Goal: Transaction & Acquisition: Obtain resource

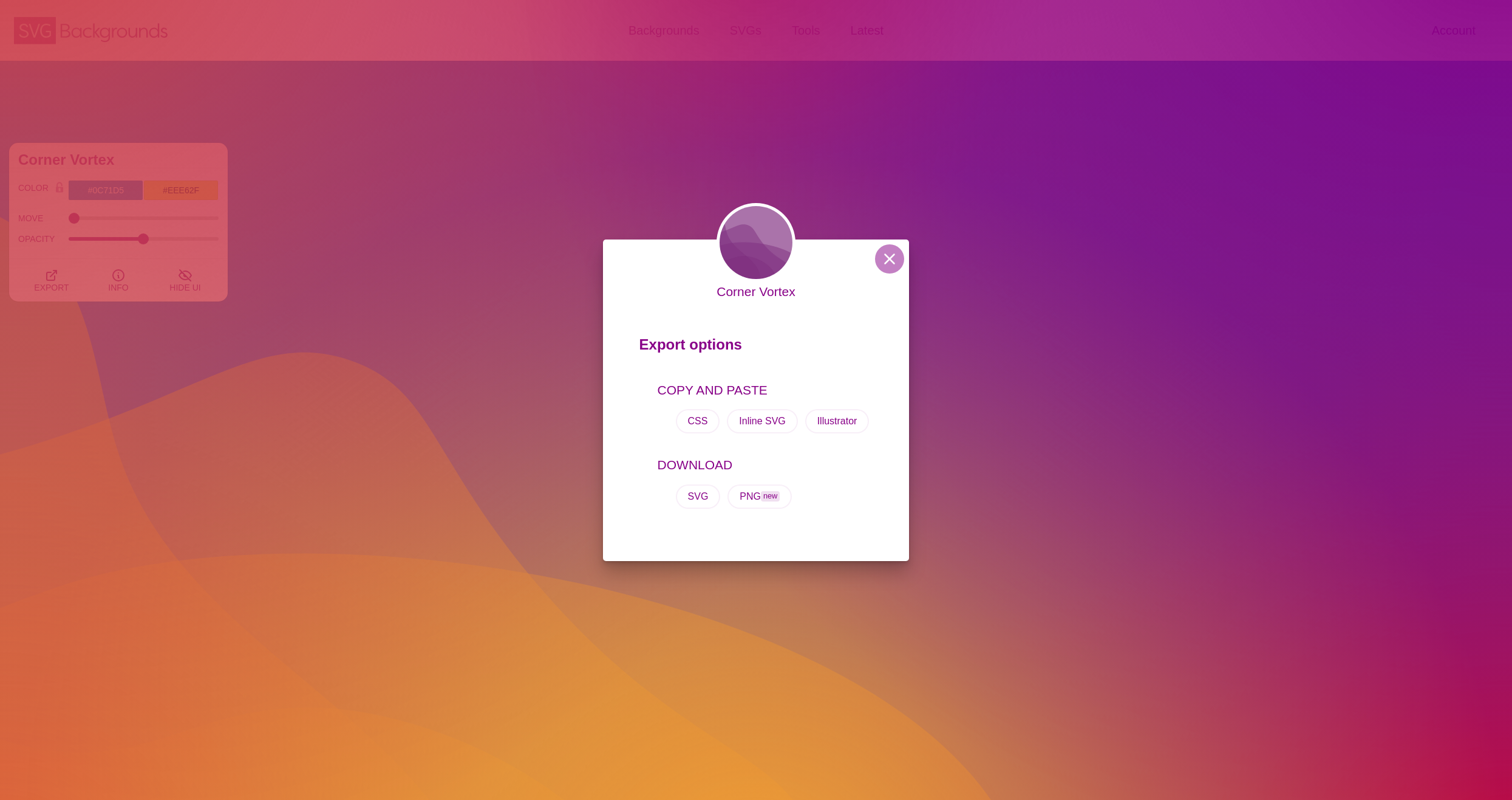
click at [504, 280] on div "Corner Vortex Export options COPY AND PASTE CSS Inline SVG Illustrator DOWNLOAD…" at bounding box center [756, 400] width 1512 height 800
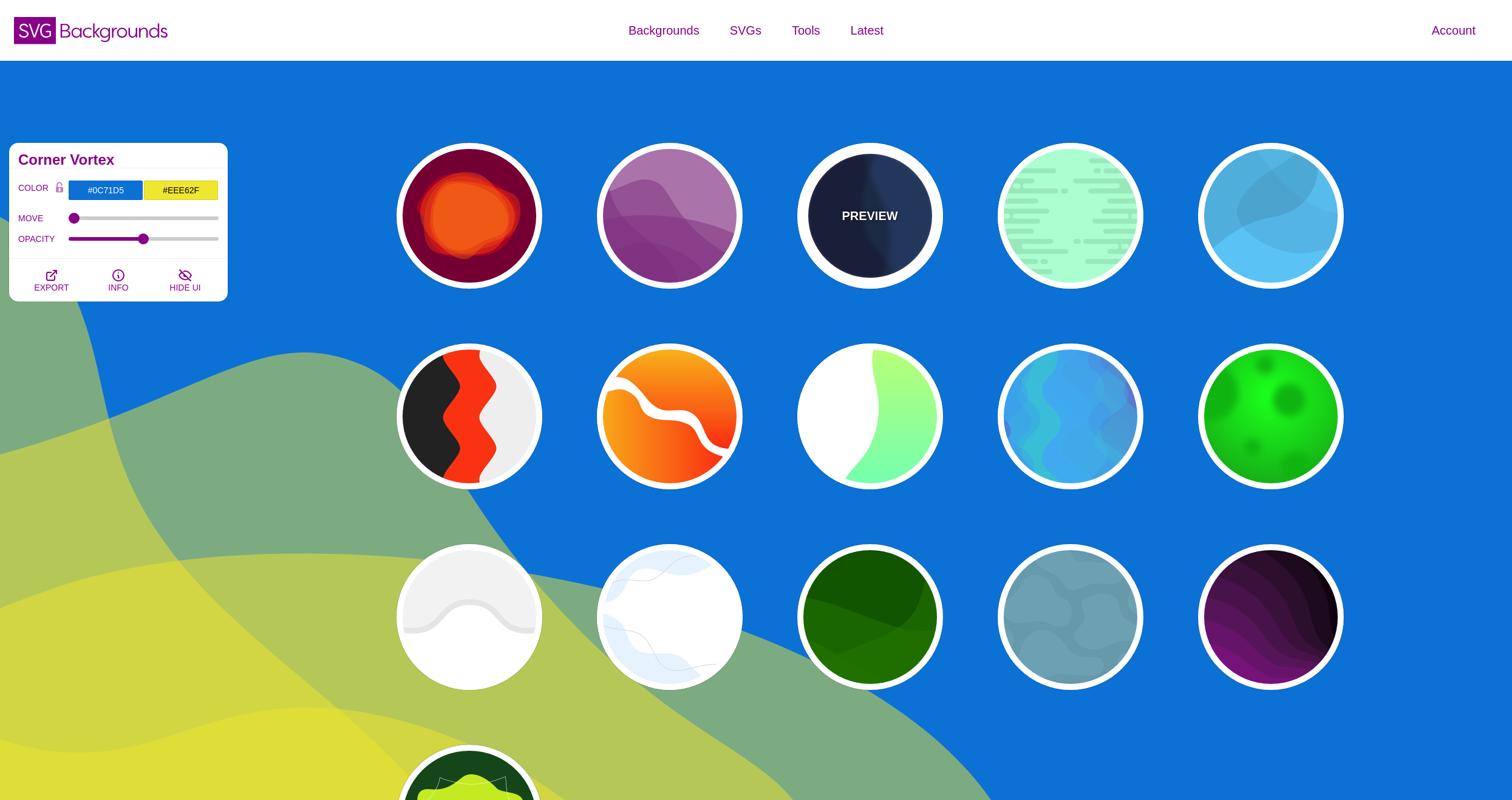
click at [869, 230] on div "PREVIEW" at bounding box center [870, 215] width 146 height 146
type input "#003366"
type input "#002244"
type input "1"
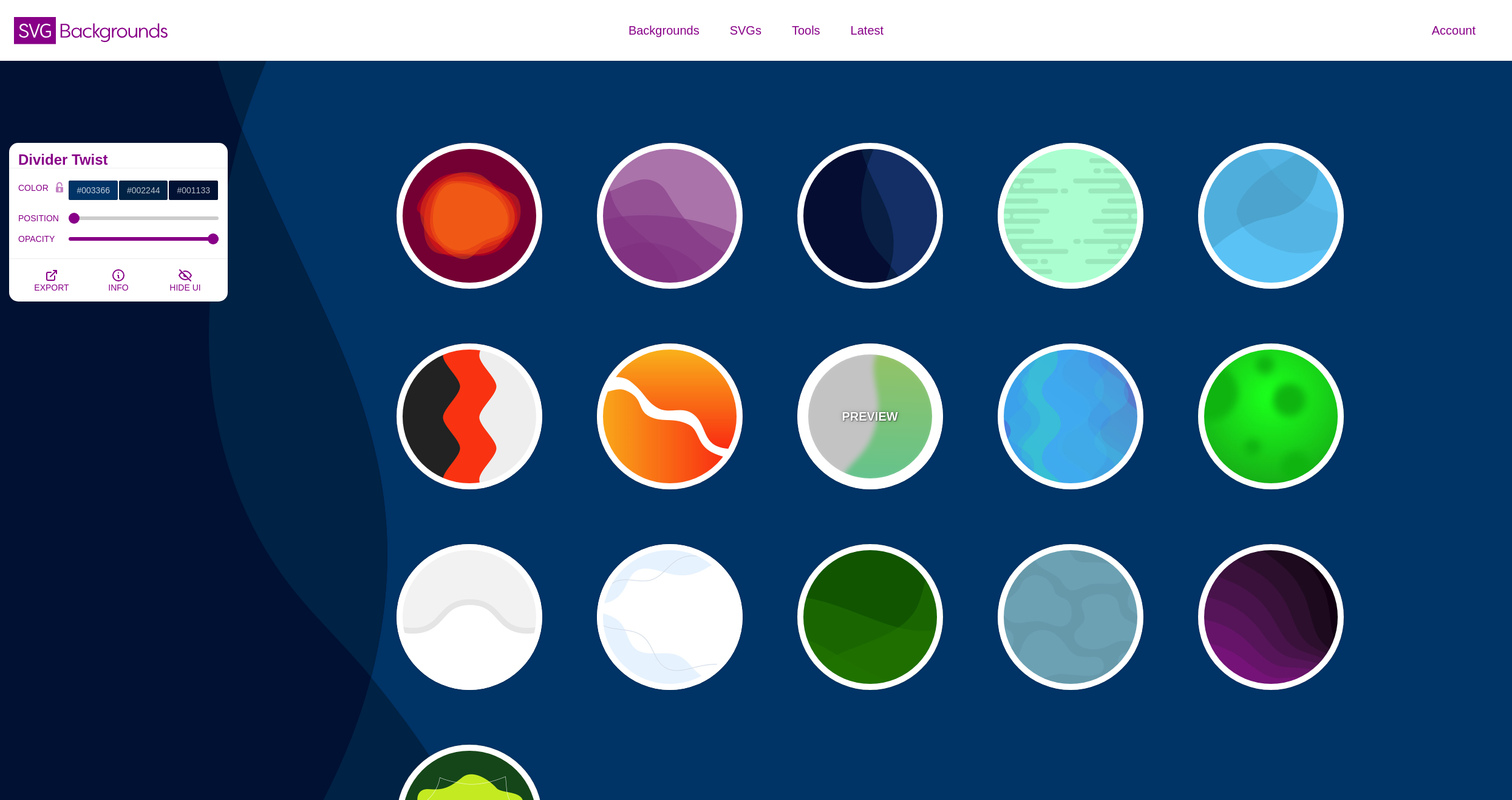
click at [887, 460] on div "PREVIEW" at bounding box center [870, 415] width 146 height 146
type input "#FFFFFF"
type input "#00FFFF"
type input "#CCFF66"
type input "0"
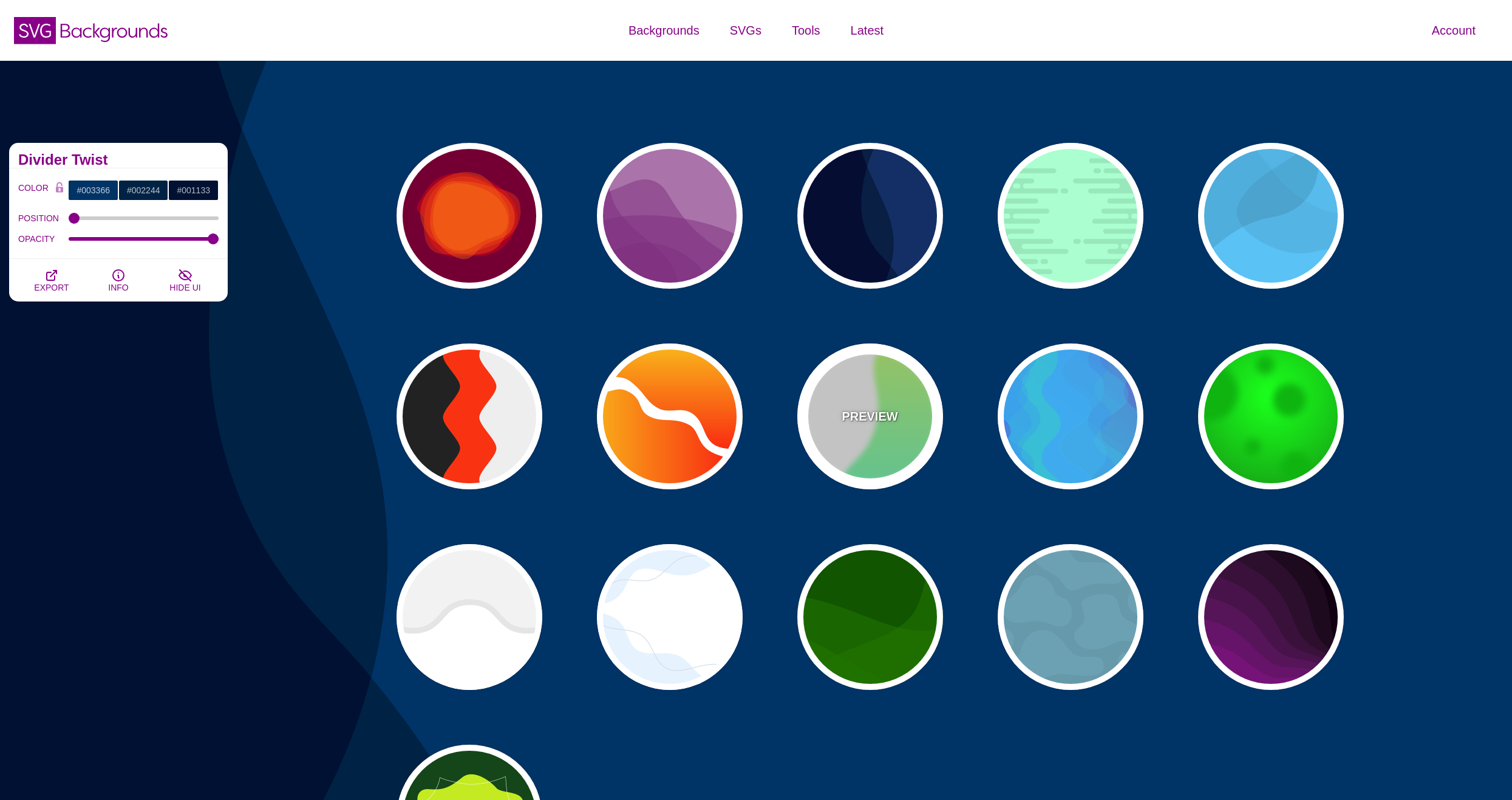
type input "1"
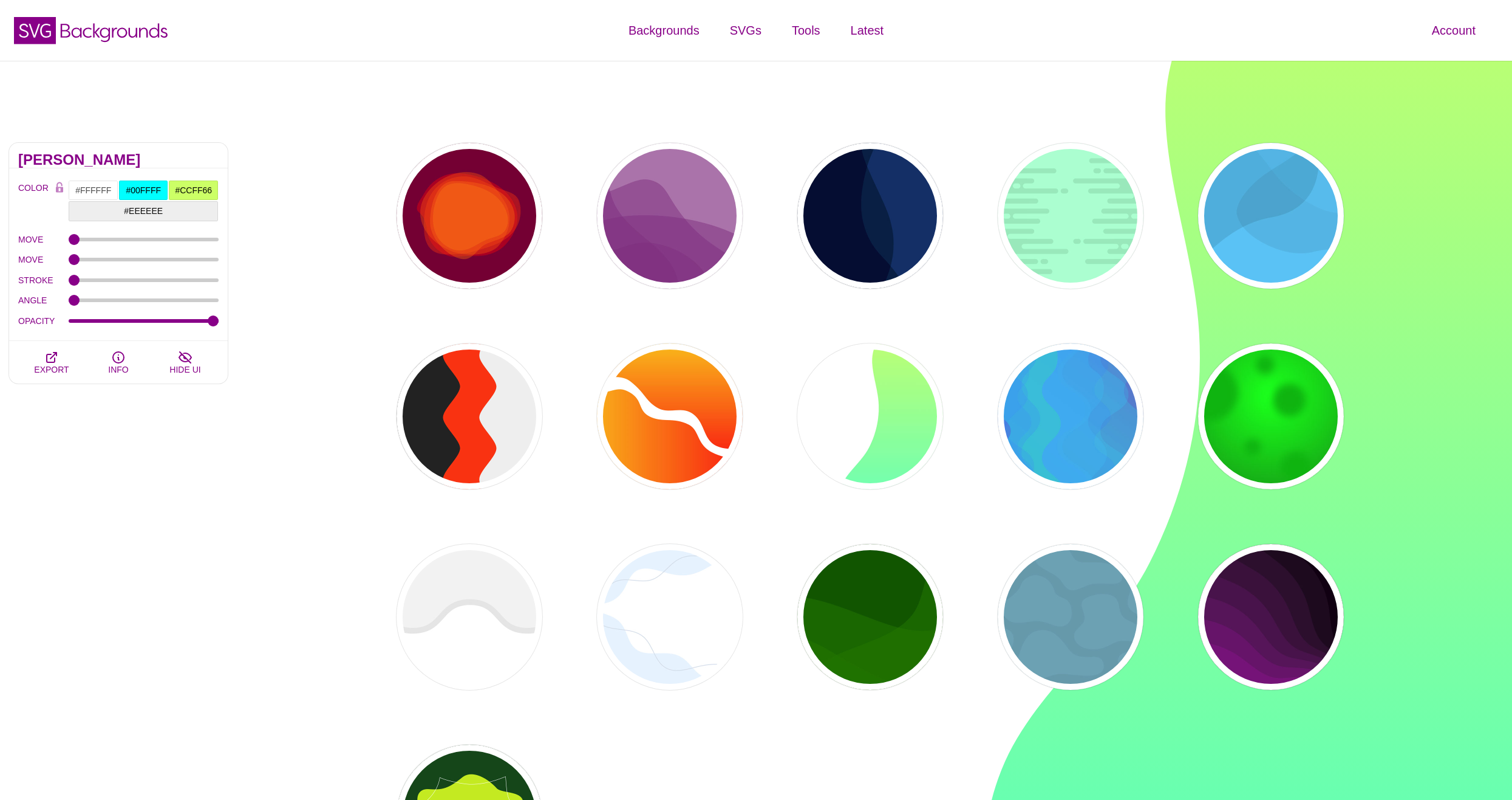
click at [1184, 421] on div "PREVIEW PREVIEW PREVIEW PREVIEW PREVIEW PREVIEW PREVIEW PREVIEW PREVIEW PREVIEW…" at bounding box center [874, 516] width 1020 height 766
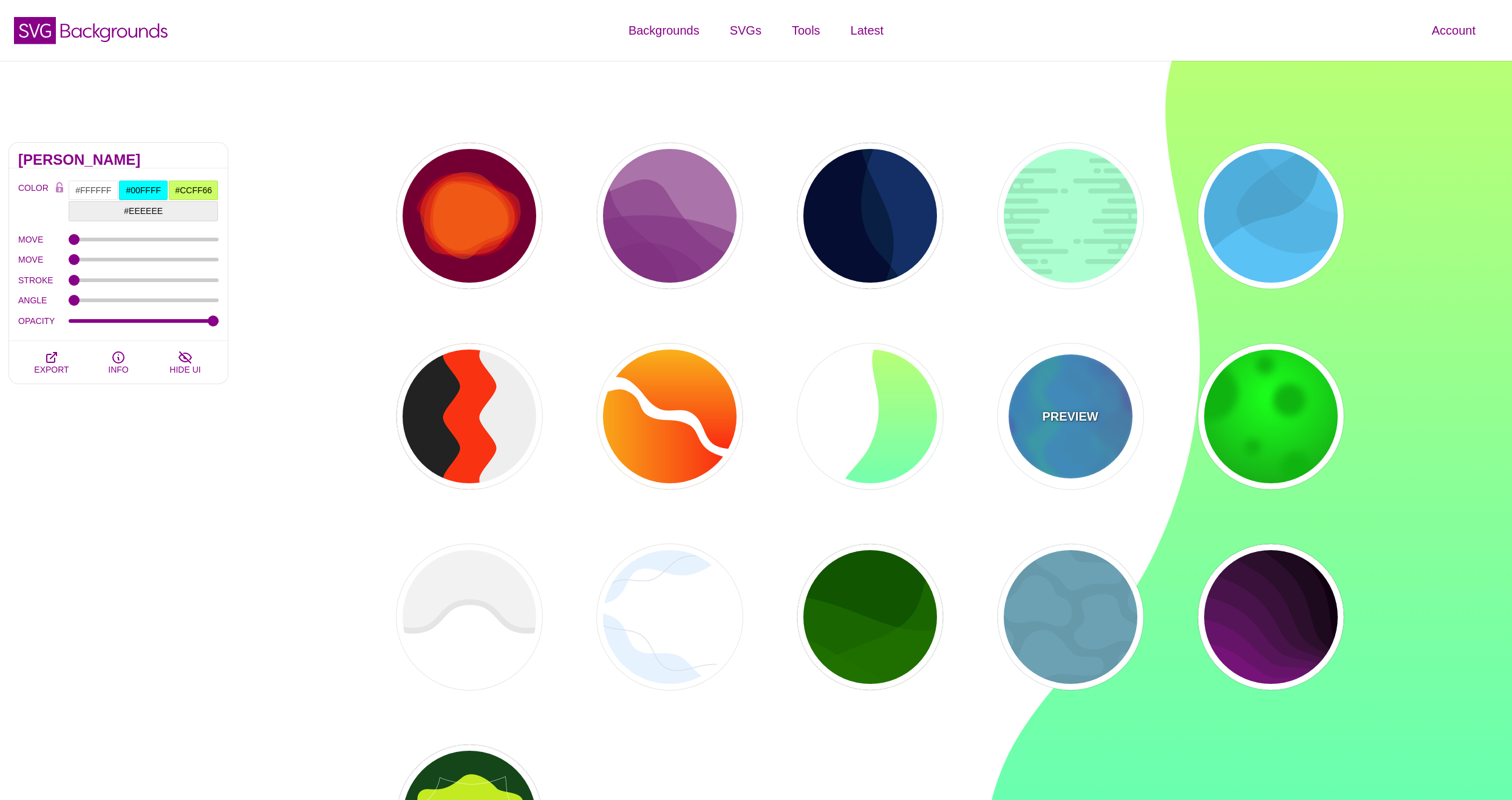
click at [1116, 431] on div "PREVIEW" at bounding box center [1070, 415] width 146 height 146
type input "#0088FF"
type input "#00FF77"
type input "#BB00CC"
type input "0.2"
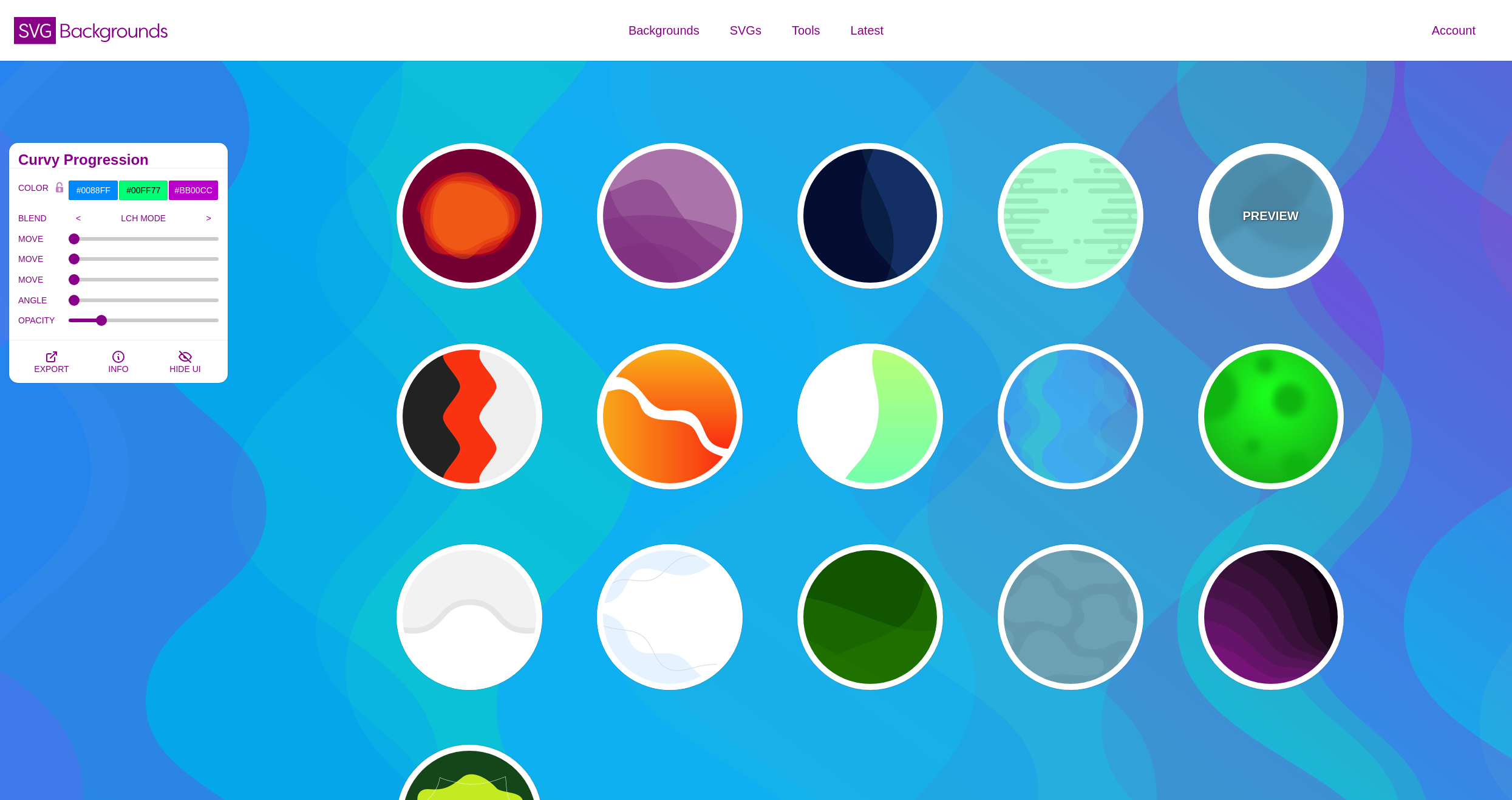
click at [1247, 228] on div "PREVIEW" at bounding box center [1271, 215] width 146 height 146
type input "#44CCFF"
type input "#000000"
type input "0.1"
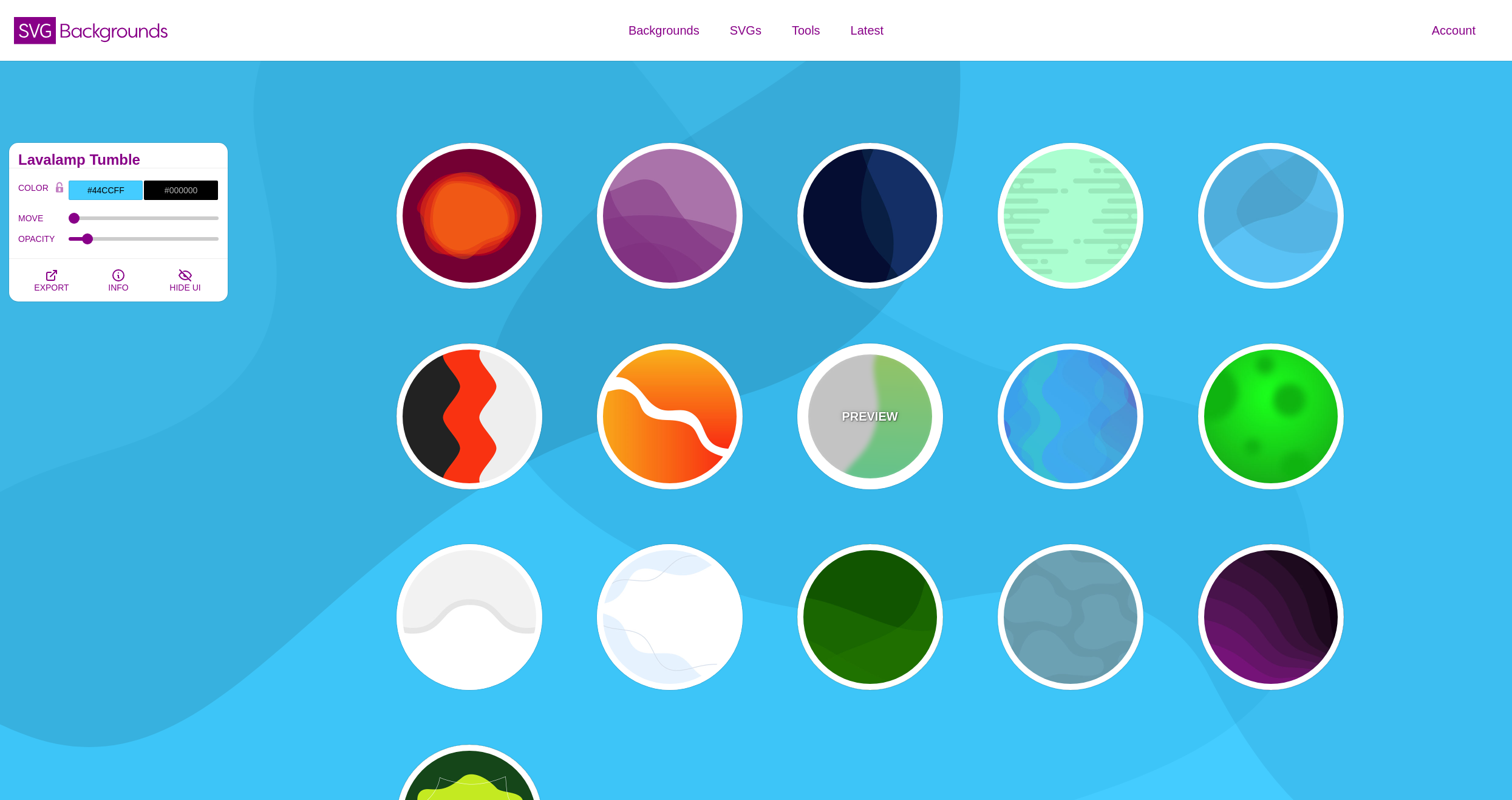
click at [879, 429] on div "PREVIEW" at bounding box center [870, 415] width 146 height 146
type input "#FFFFFF"
type input "#00FFFF"
type input "#CCFF66"
type input "0"
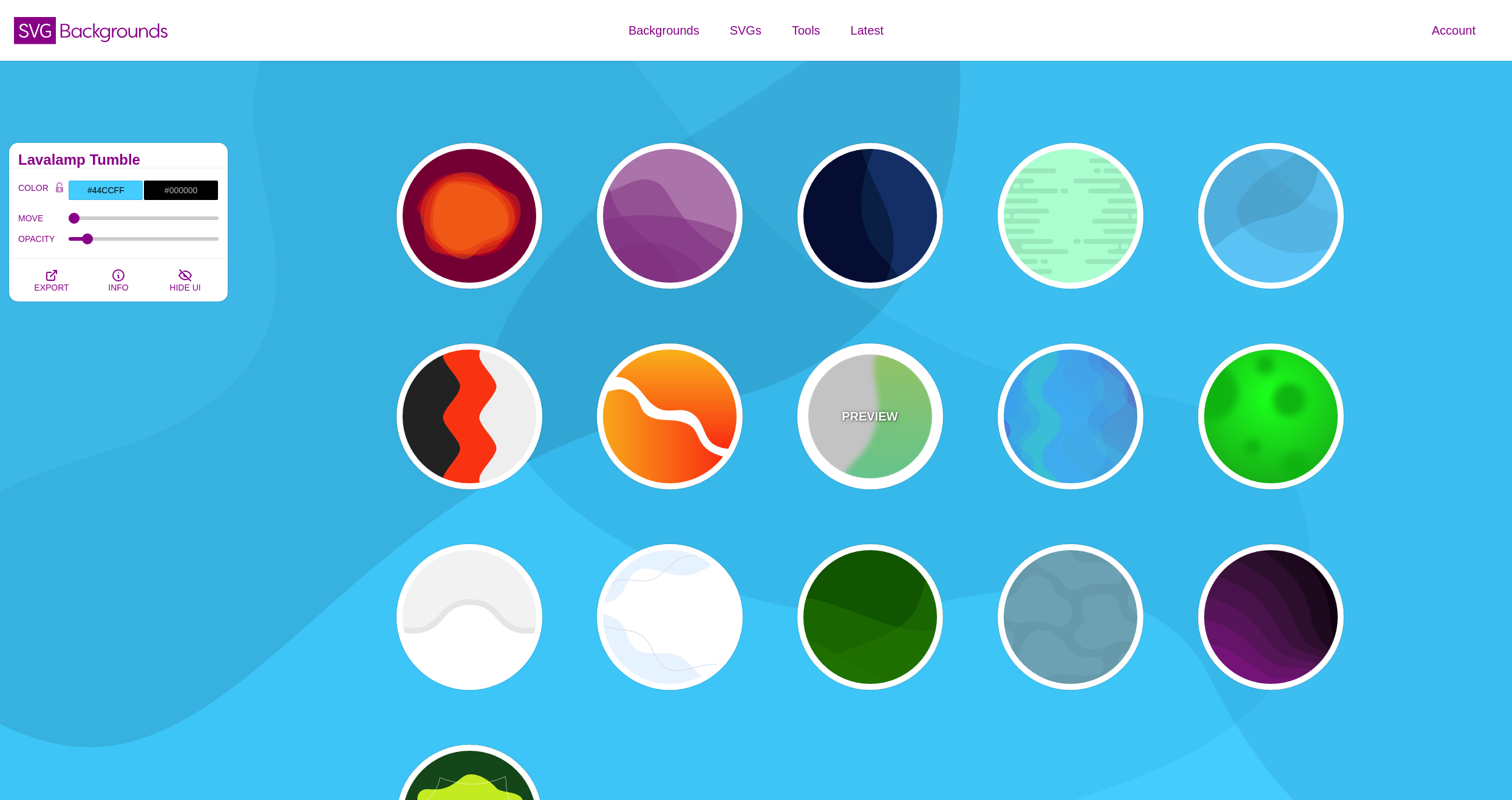
type input "1"
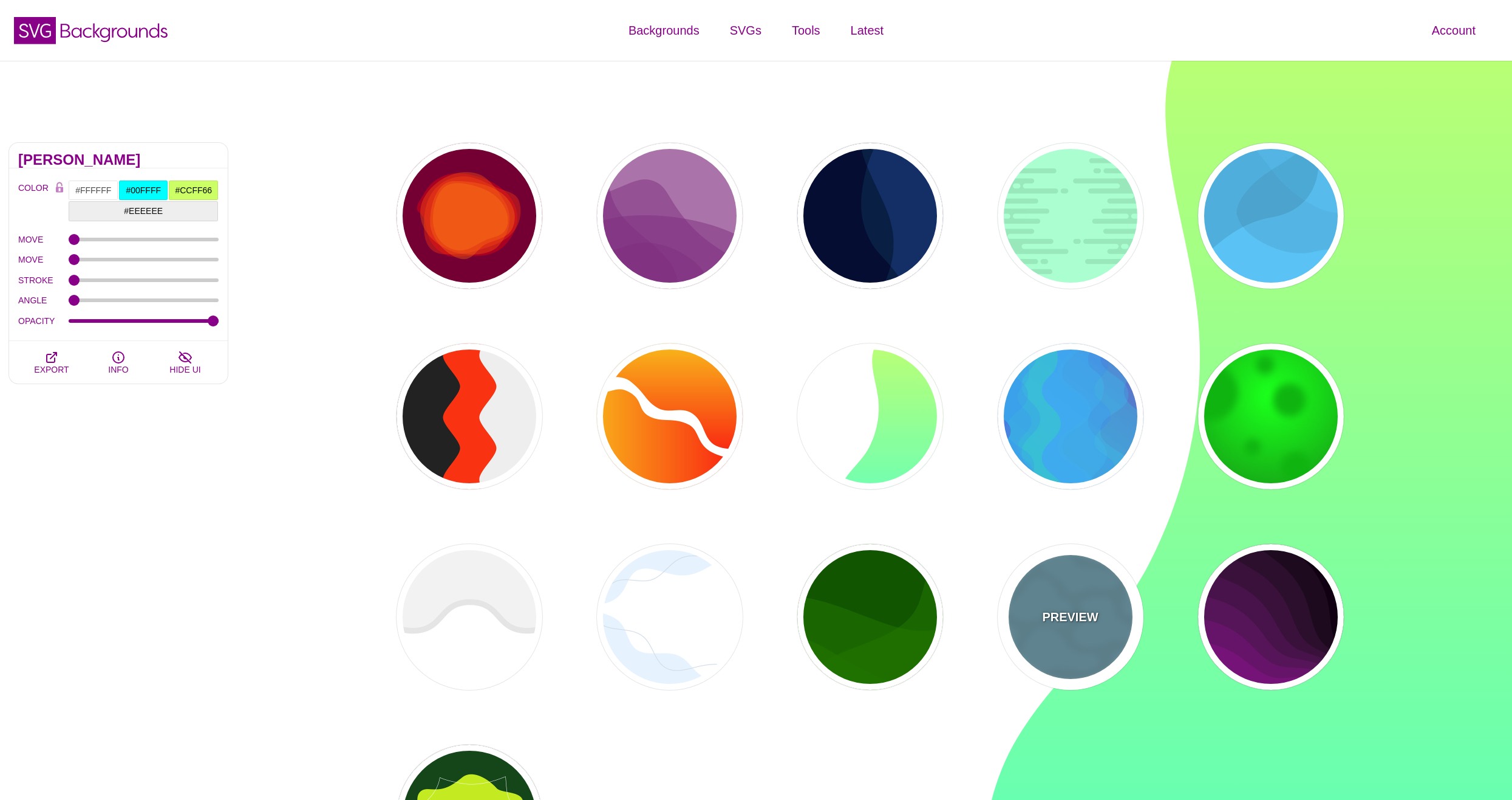
click at [1065, 598] on div "PREVIEW" at bounding box center [1070, 617] width 146 height 146
type input "#6699AA"
type input "#6CA1B3"
type input "1"
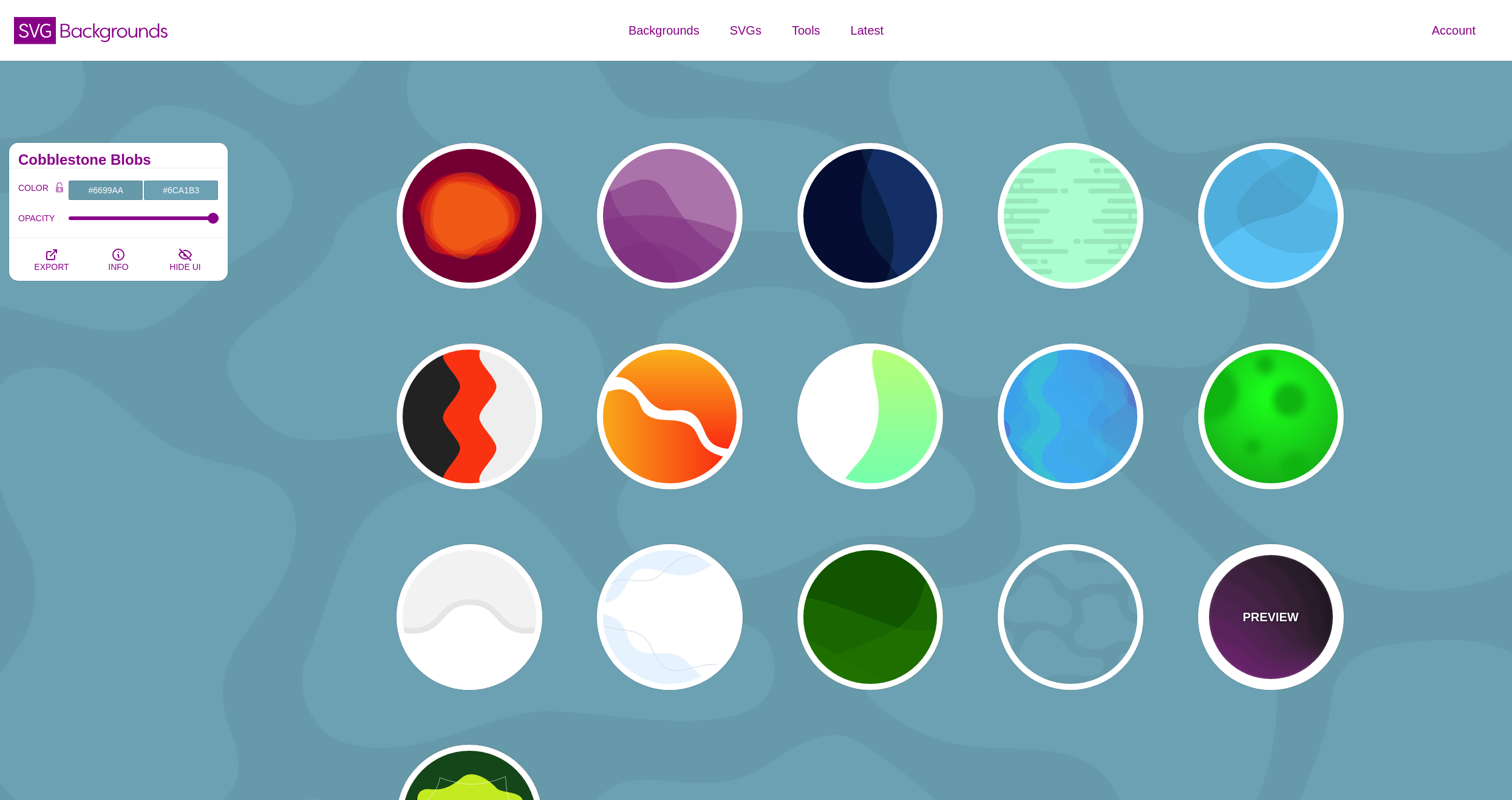
click at [1238, 598] on div "PREVIEW" at bounding box center [1271, 617] width 146 height 146
type input "#110011"
type input "#AA00AA"
type input "0"
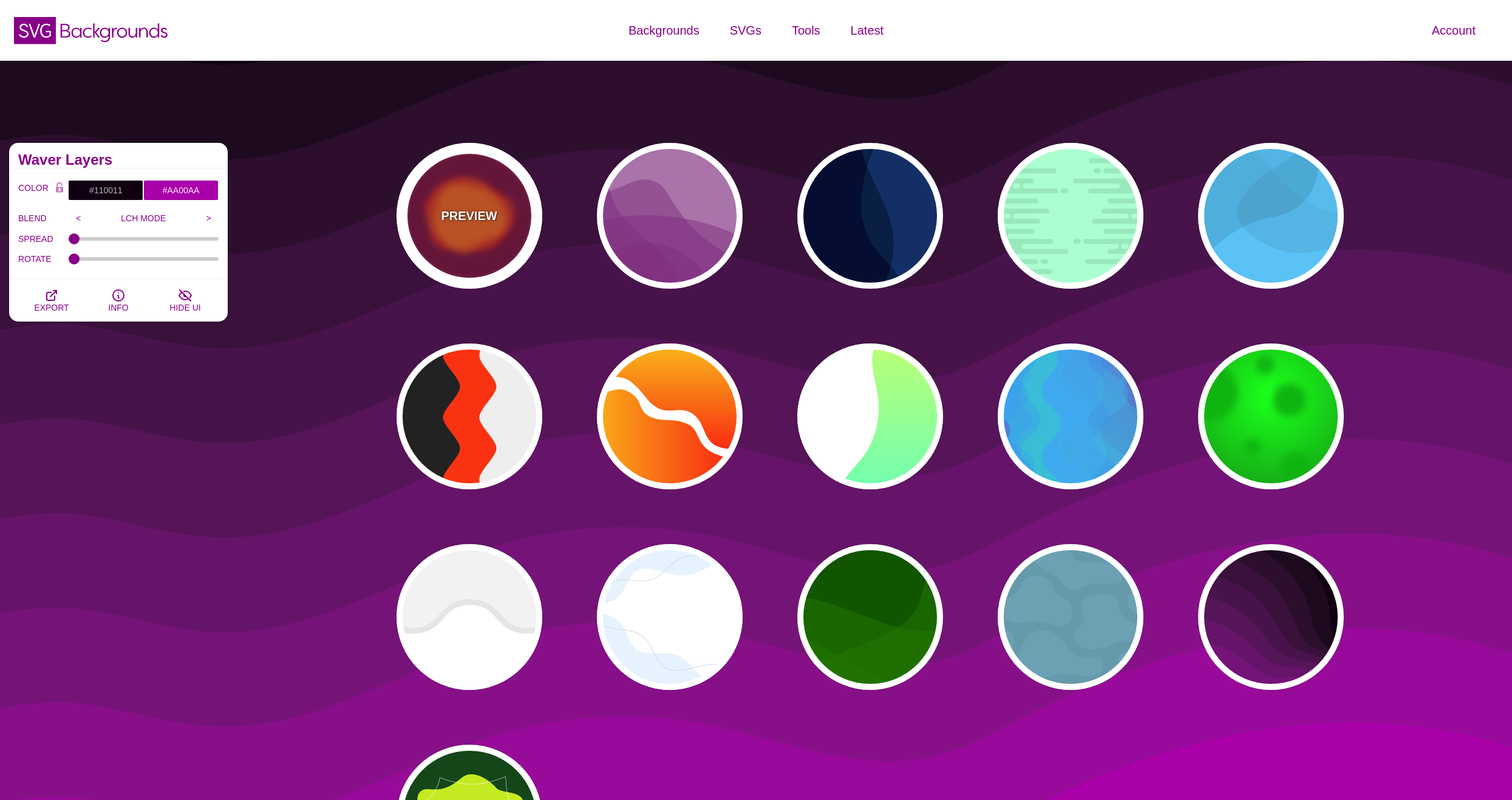
click at [476, 214] on p "PREVIEW" at bounding box center [469, 216] width 56 height 18
type input "#770033"
type input "#FF0000"
type input "#FF7700"
type input "2000"
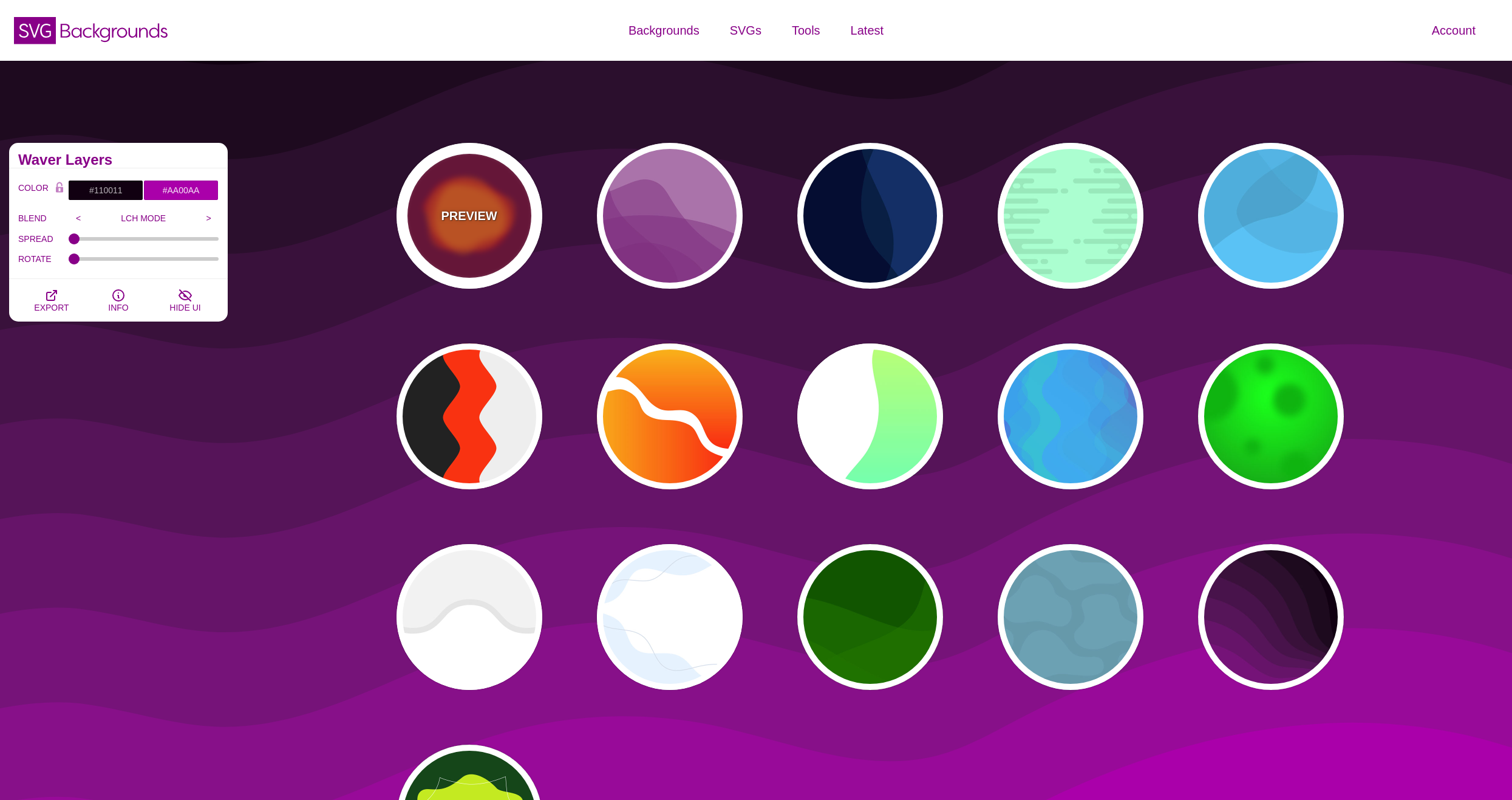
type input "0.5"
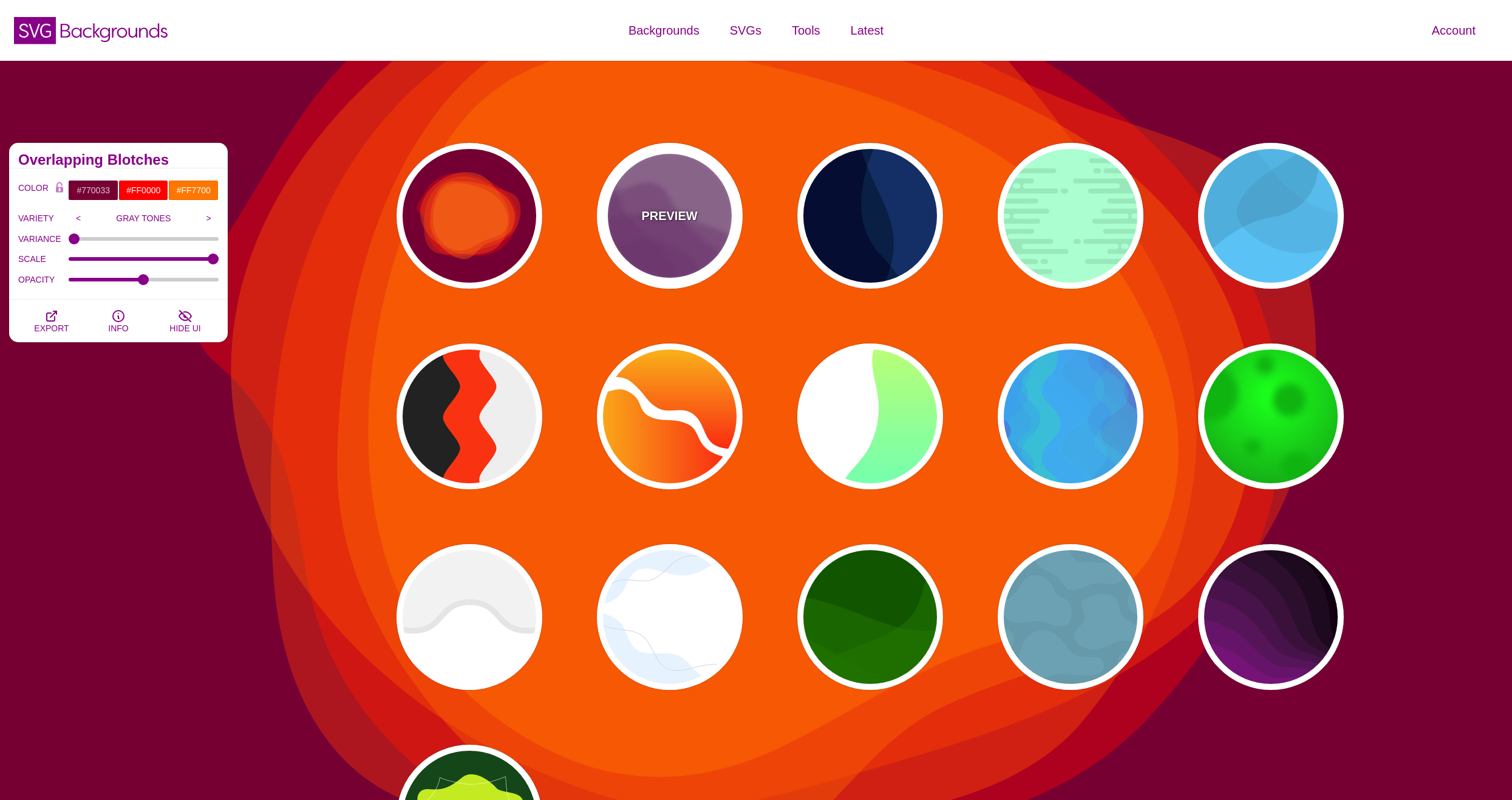
click at [656, 226] on div "PREVIEW" at bounding box center [669, 215] width 146 height 146
type input "#AA77AA"
type input "#7F3681"
type input "0.5"
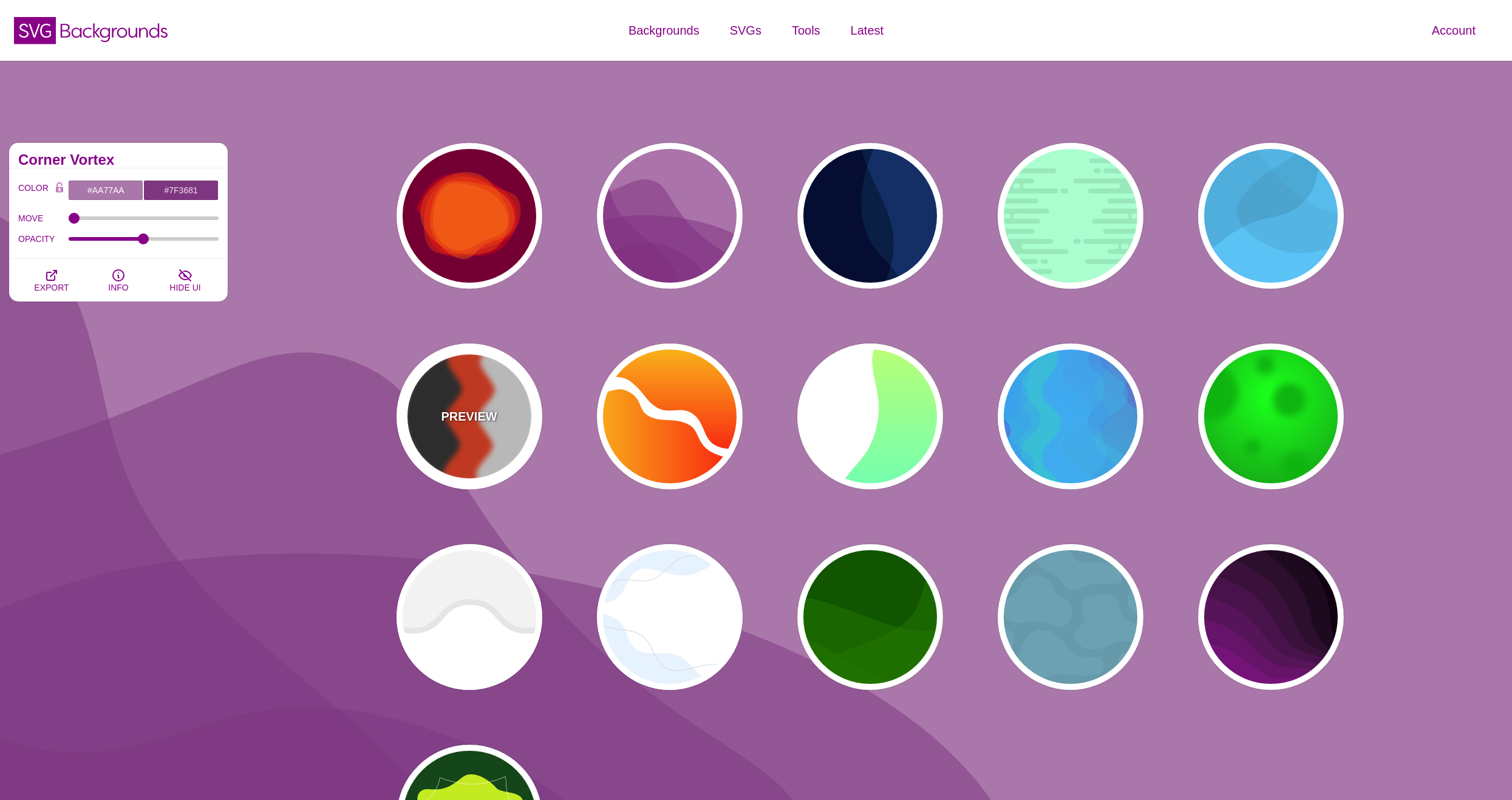
click at [473, 462] on div "PREVIEW" at bounding box center [469, 415] width 146 height 146
type input "#FF3300"
type input "#222222"
type input "#EEEEEE"
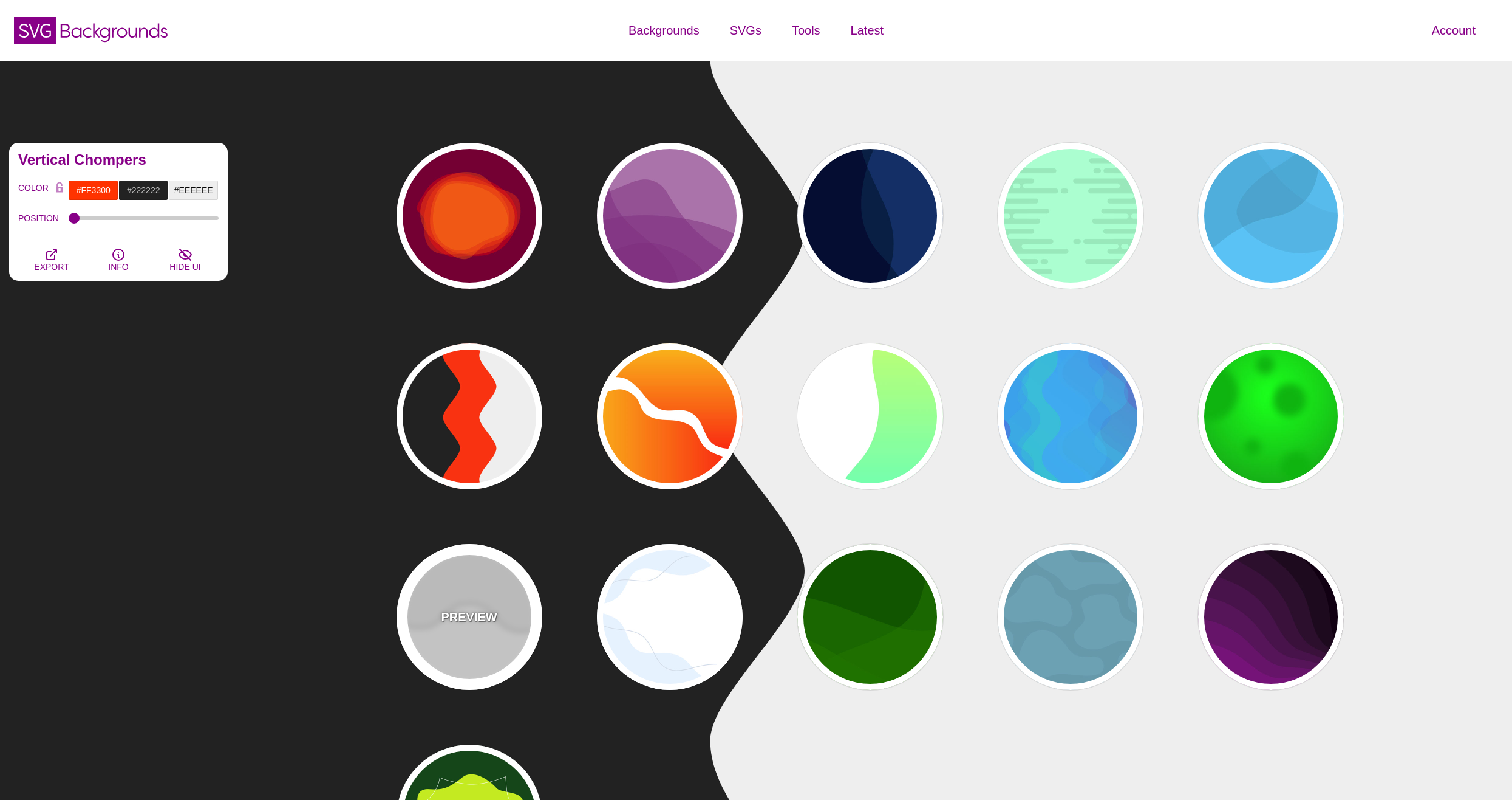
click at [471, 642] on div "PREVIEW" at bounding box center [469, 617] width 146 height 146
type input "#FFFFFF"
type input "#EEEEEE"
type input "#DDDDDD"
type input "400"
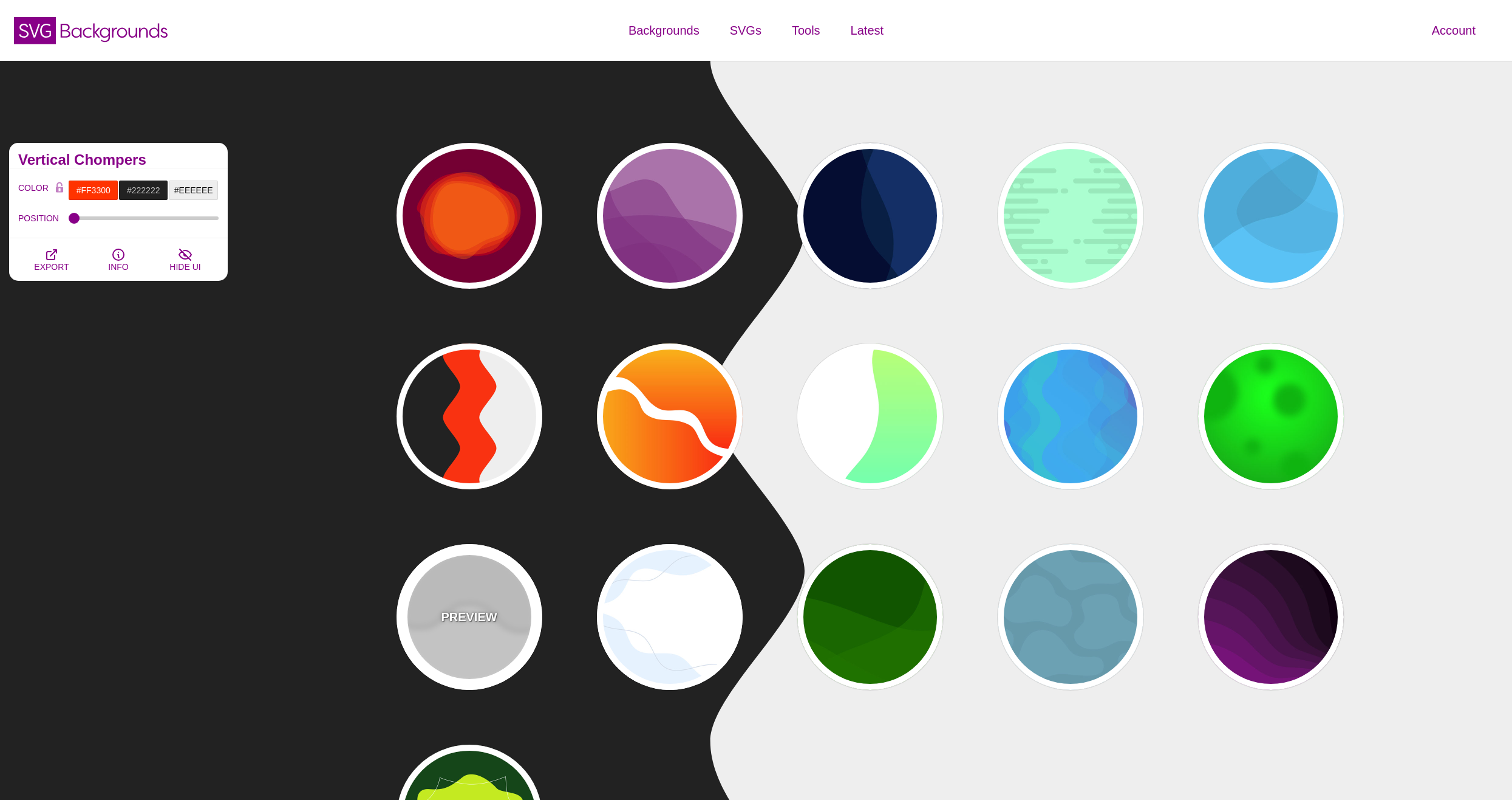
type input "10"
type input "1"
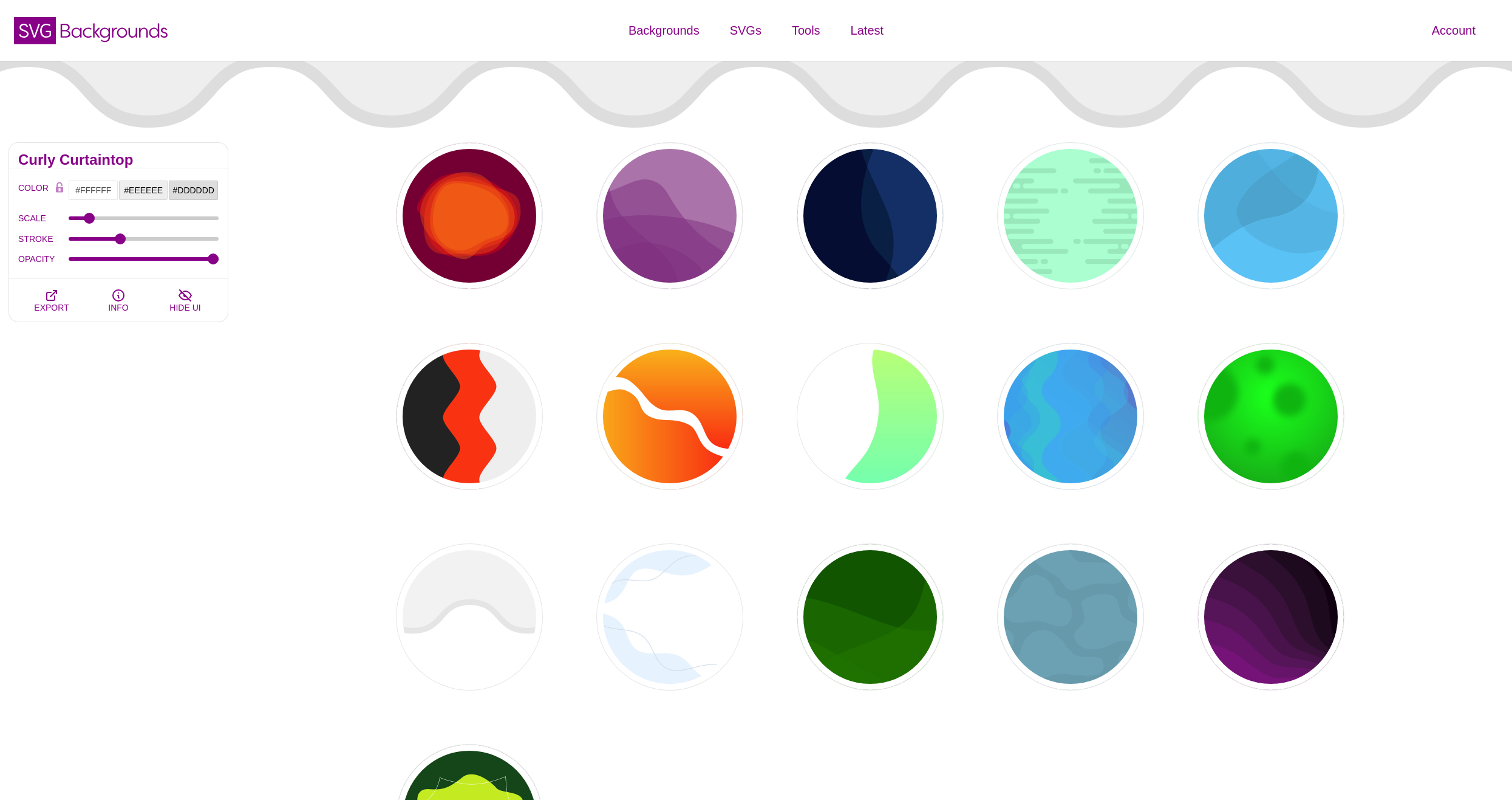
click at [749, 592] on div "PREVIEW PREVIEW PREVIEW PREVIEW PREVIEW PREVIEW PREVIEW PREVIEW PREVIEW PREVIEW…" at bounding box center [874, 516] width 1020 height 766
click at [695, 618] on p "PREVIEW" at bounding box center [669, 617] width 56 height 18
type input "#E7F2FF"
type input "#D2DCE8"
type input "0"
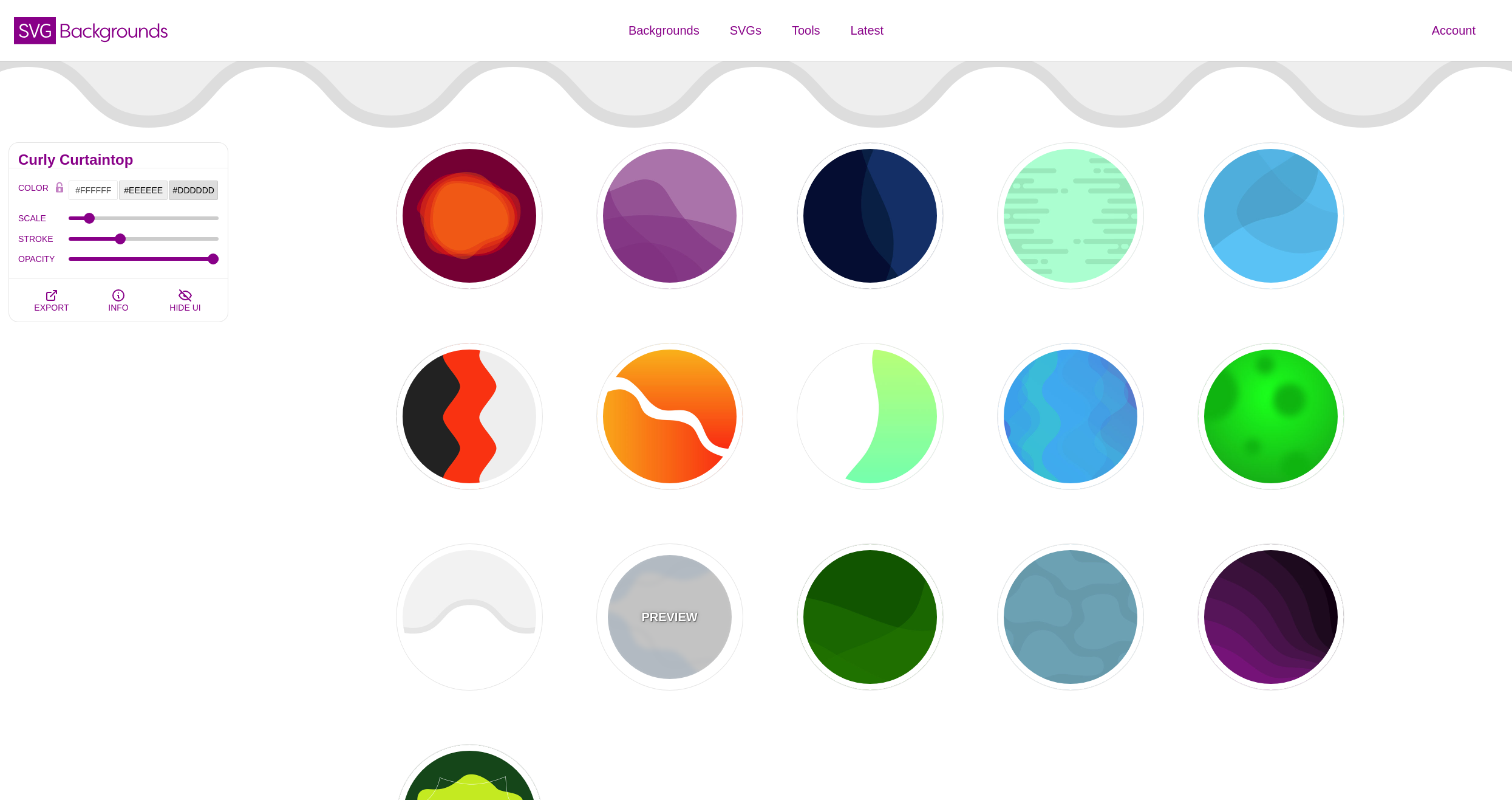
type input "0"
type input "4"
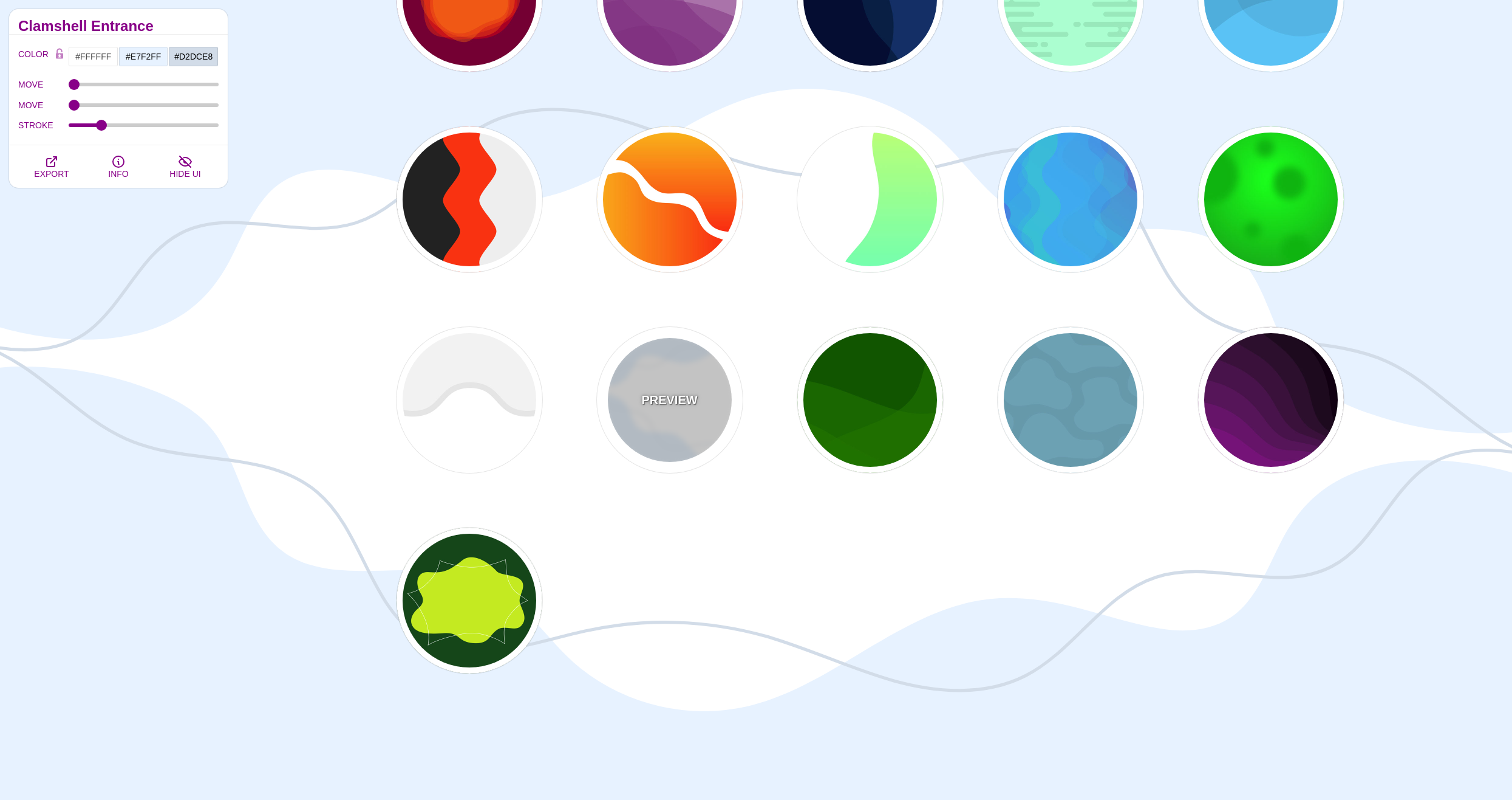
scroll to position [243, 0]
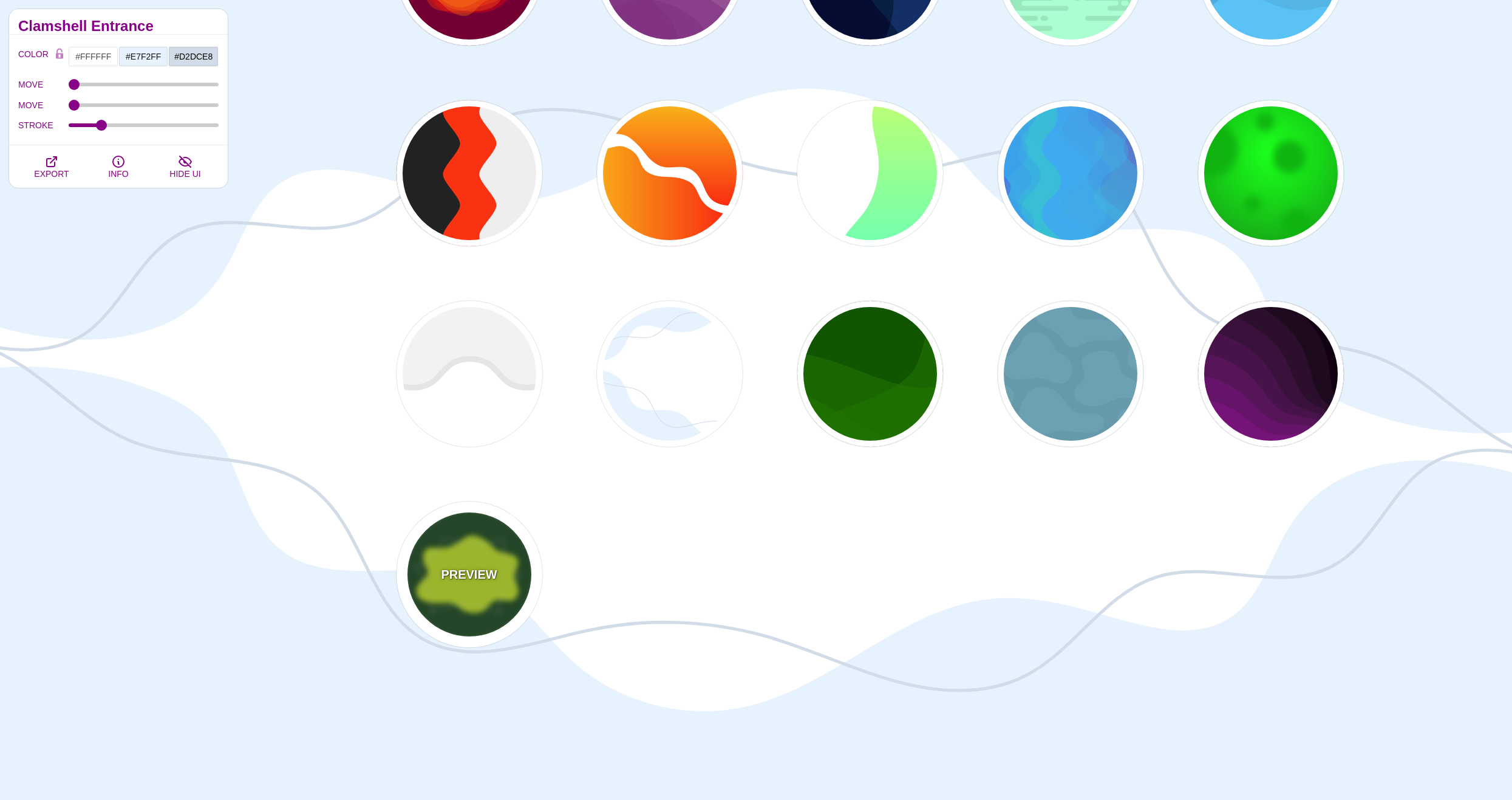
click at [423, 560] on div "PREVIEW" at bounding box center [469, 574] width 146 height 146
type input "#14461A"
type input "#C4EA21"
type input "#FFFFFF"
type input "3"
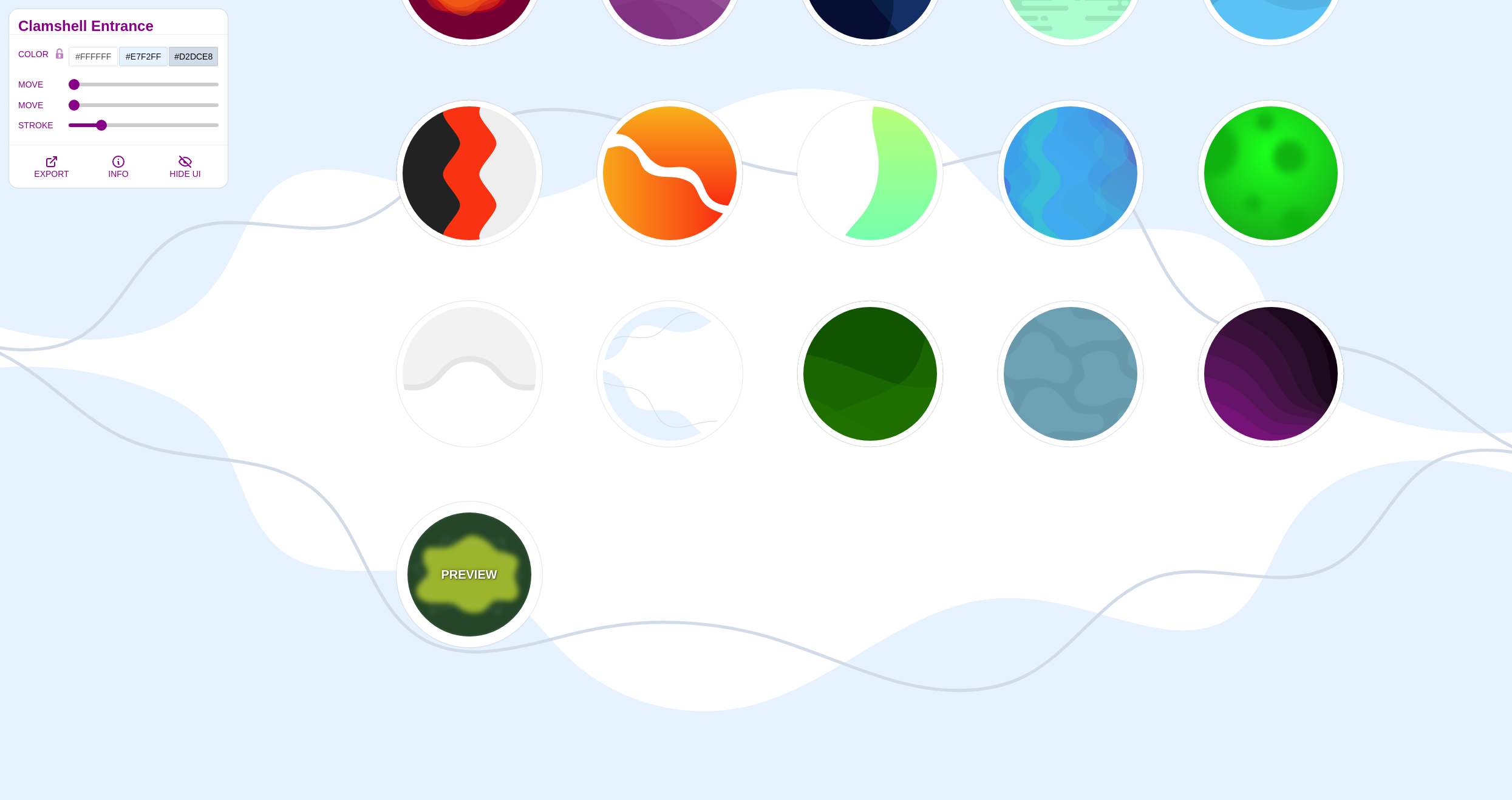
type input "1"
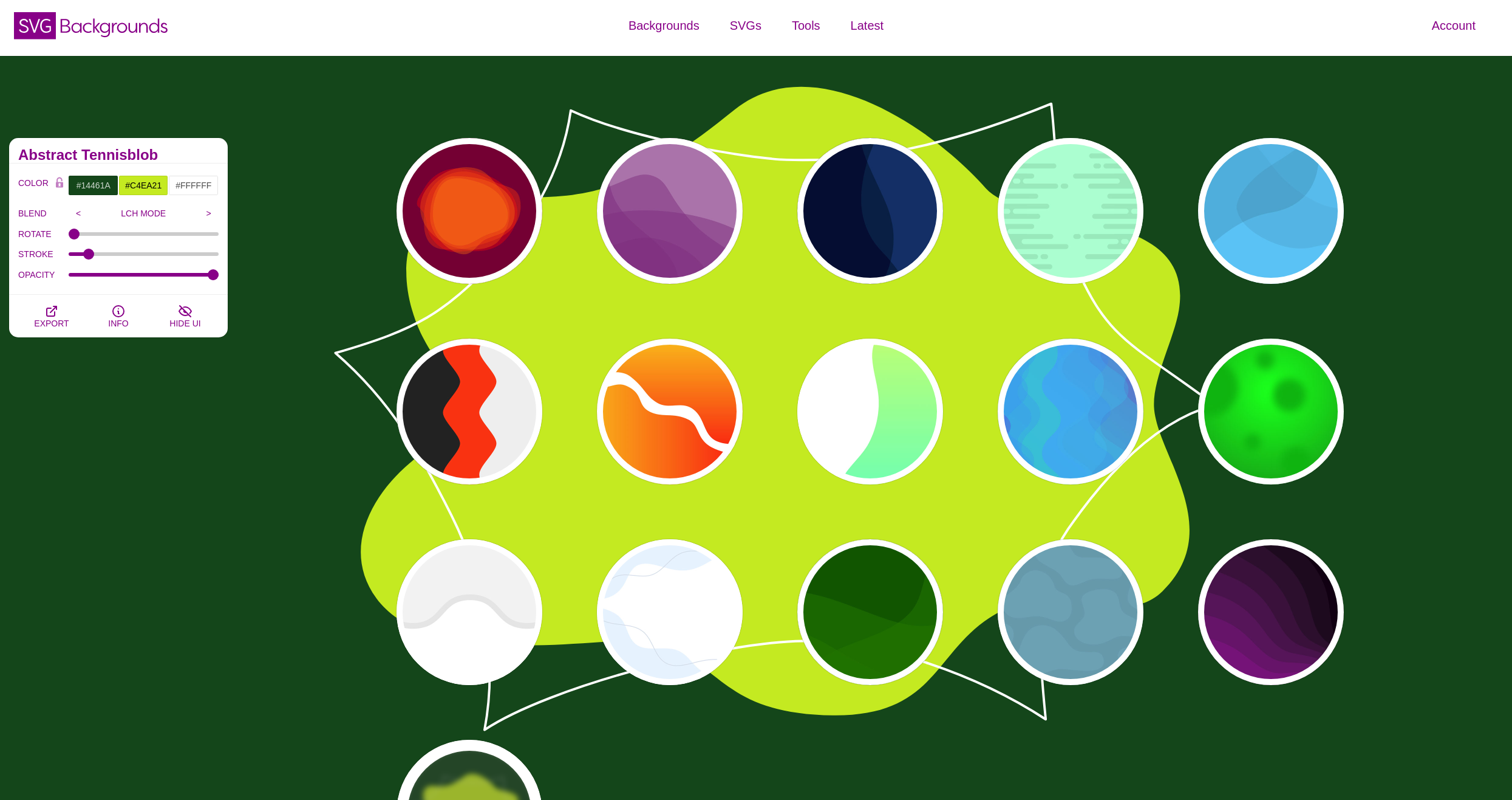
scroll to position [0, 0]
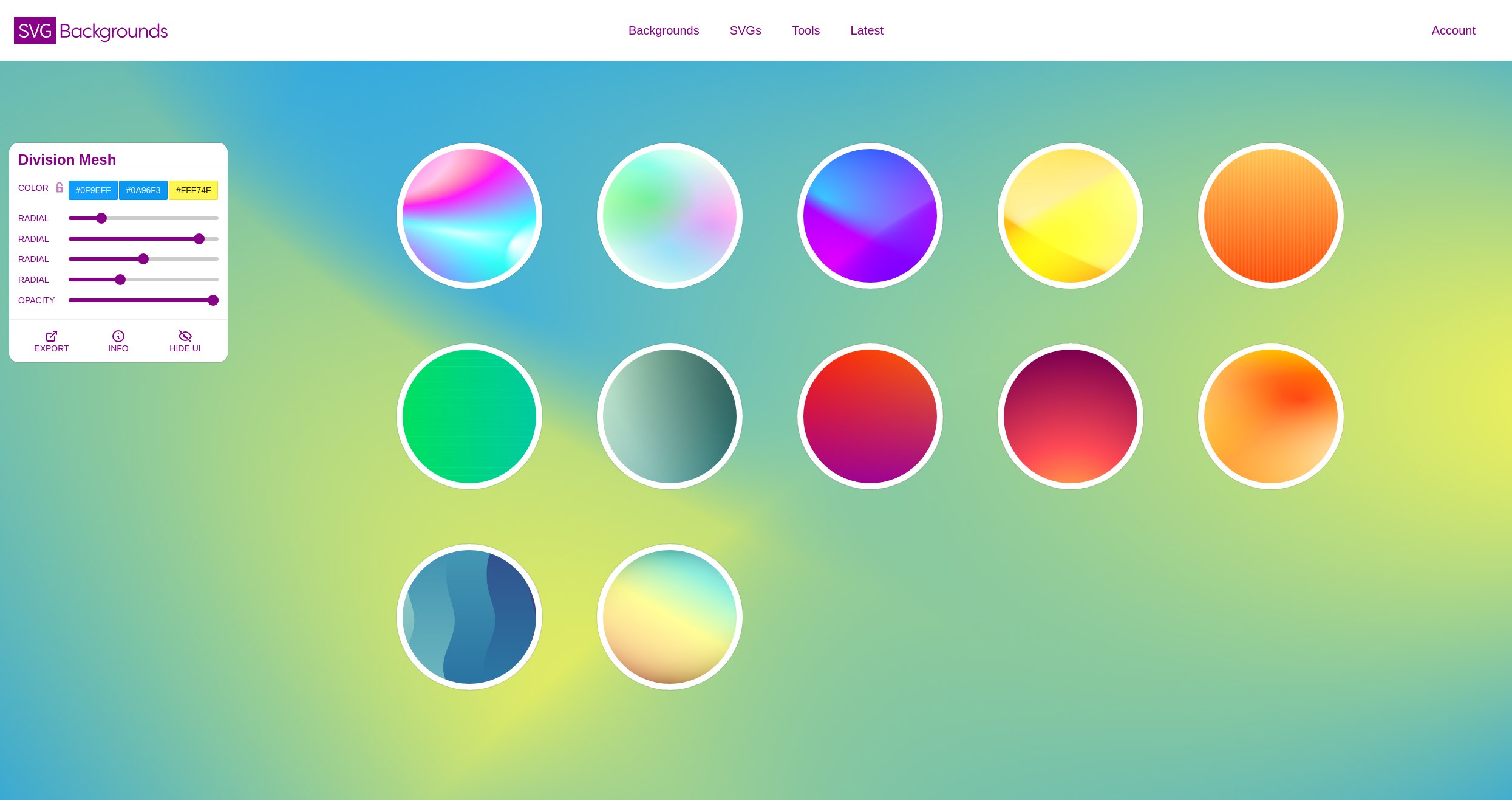
click at [1027, 275] on div "PREVIEW PREVIEW PREVIEW PREVIEW PREVIEW PREVIEW PREVIEW PREVIEW PREVIEW PREVIEW…" at bounding box center [874, 416] width 1020 height 565
click at [1005, 329] on div "PREVIEW PREVIEW PREVIEW PREVIEW PREVIEW PREVIEW PREVIEW PREVIEW PREVIEW PREVIEW…" at bounding box center [874, 416] width 1020 height 565
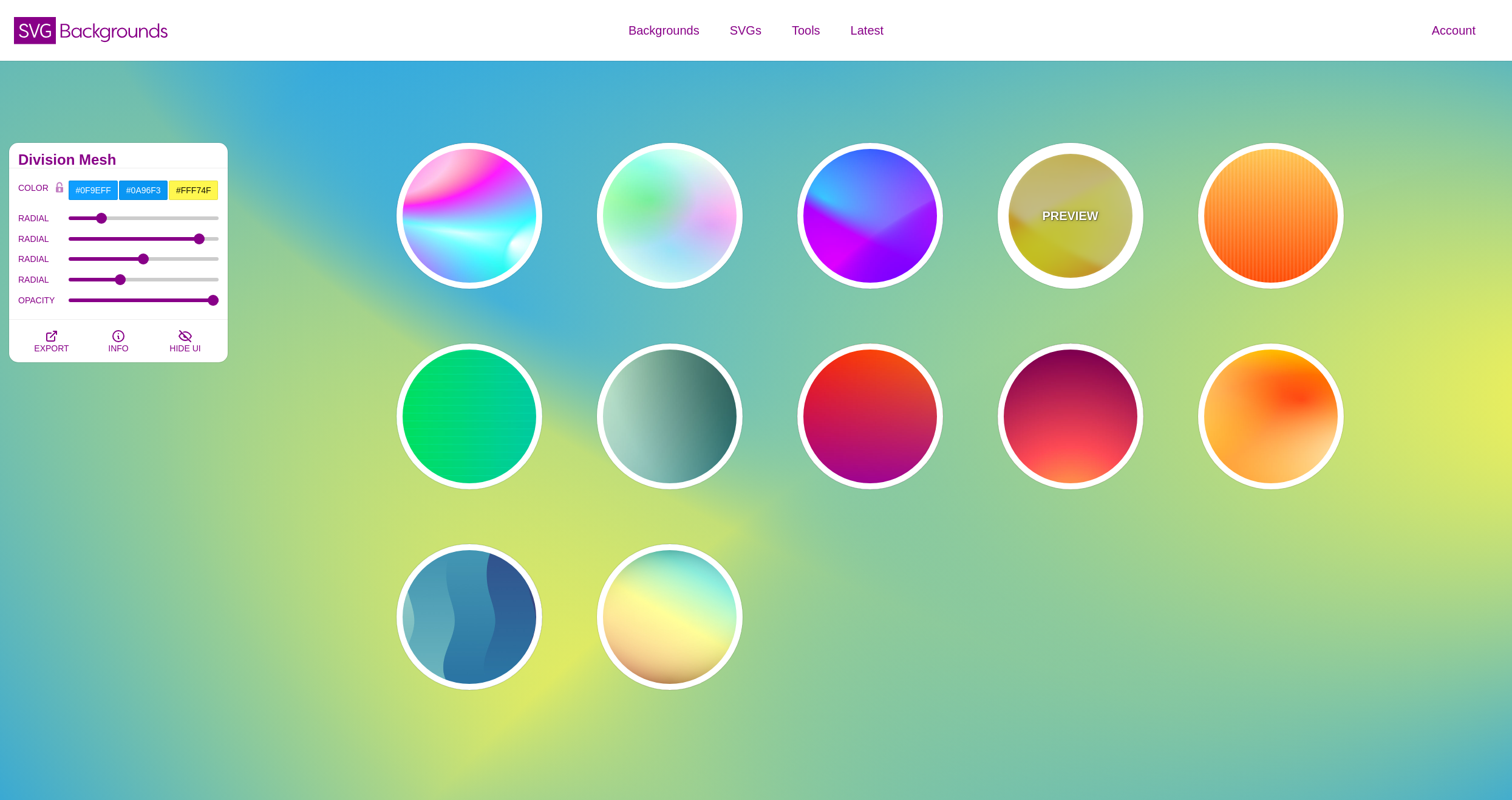
click at [1058, 209] on p "PREVIEW" at bounding box center [1070, 216] width 56 height 18
type input "#FFFF00"
type input "#FFFFFF"
type input "#FF0000"
type input "1"
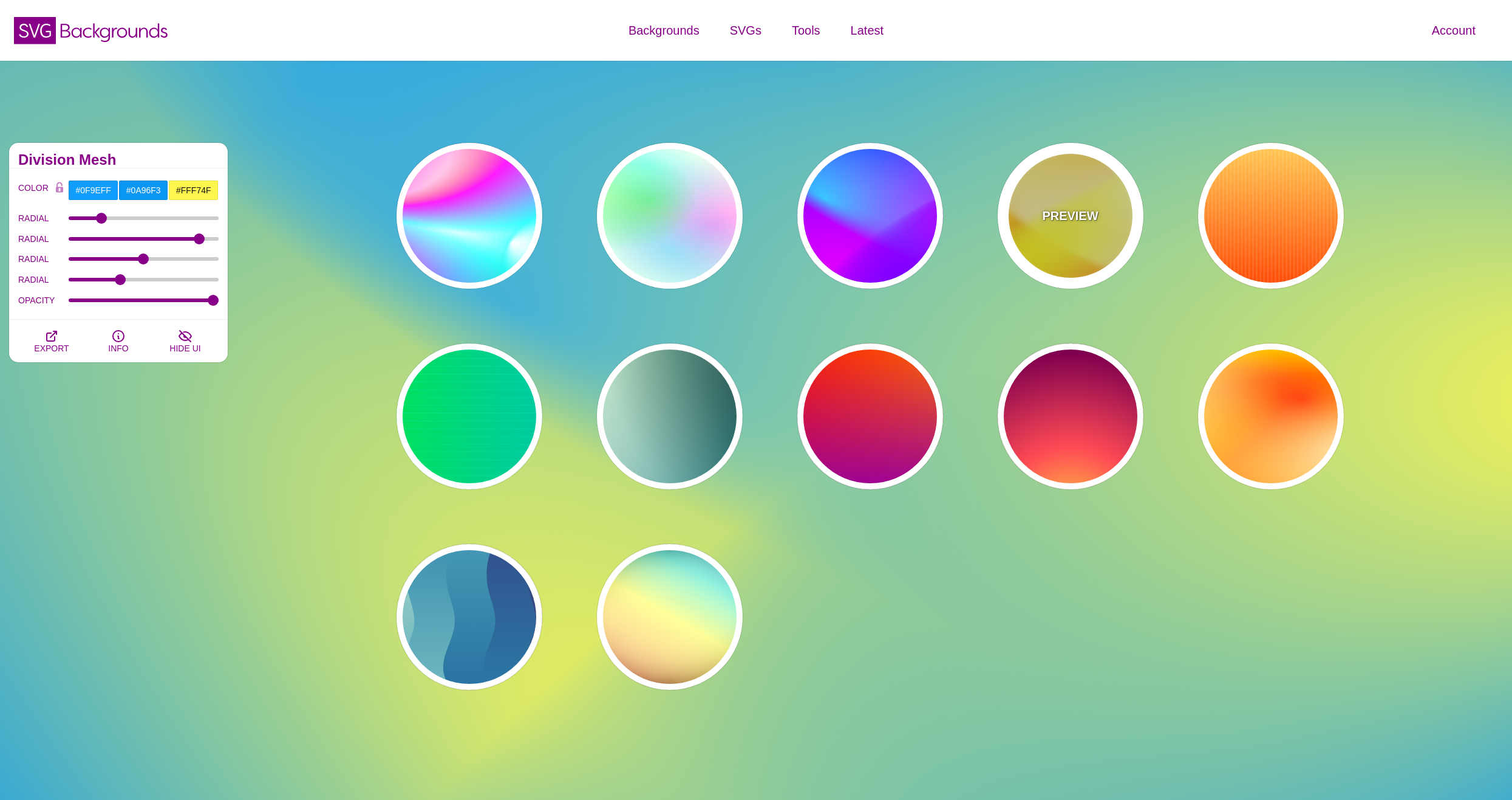
type input "70"
type input "60"
type input "1"
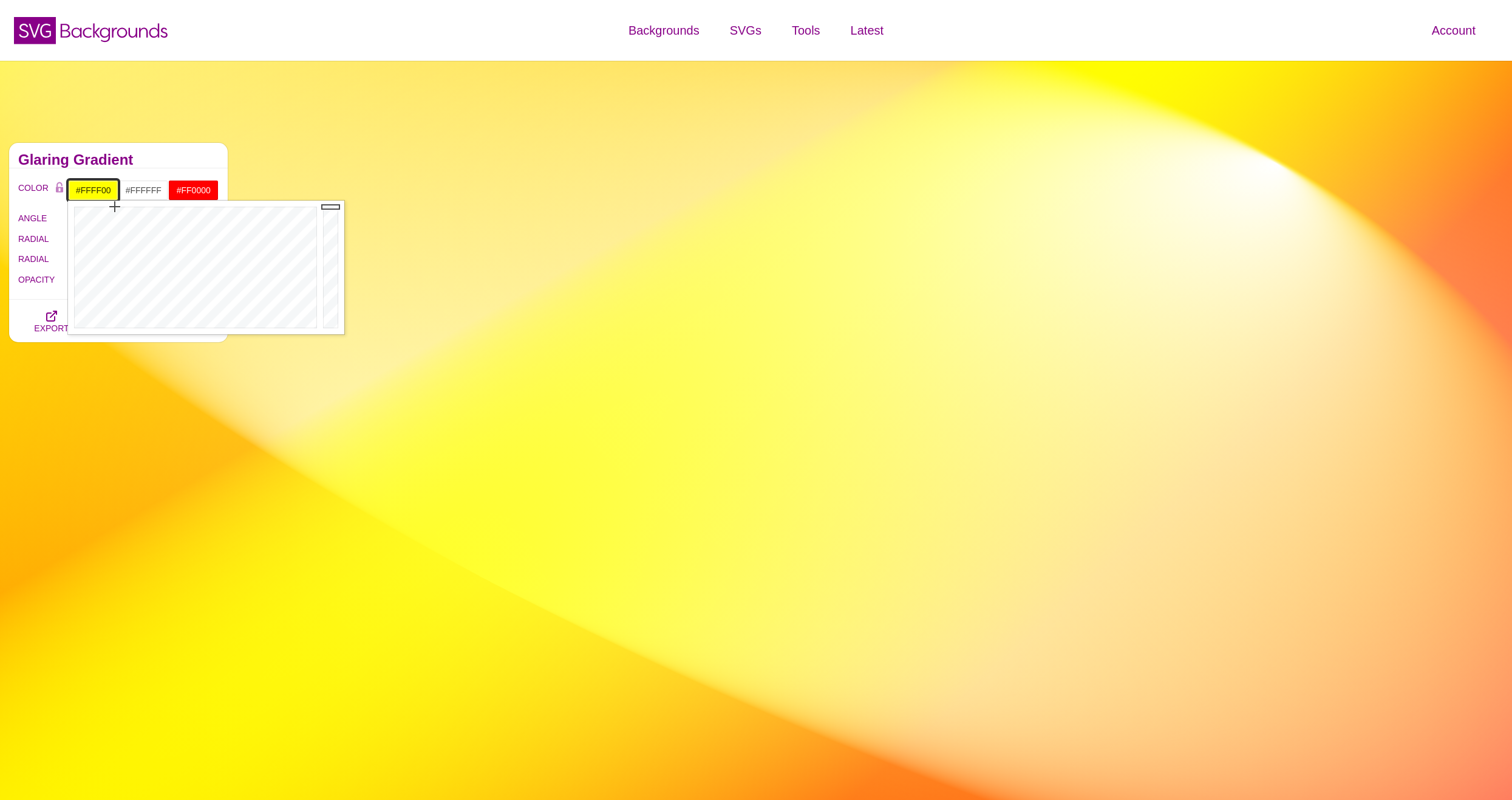
click at [93, 192] on input "#FFFF00" at bounding box center [94, 190] width 50 height 20
type input "#16A0FF"
drag, startPoint x: 131, startPoint y: 225, endPoint x: 221, endPoint y: 218, distance: 90.3
click at [212, 217] on div at bounding box center [195, 267] width 252 height 134
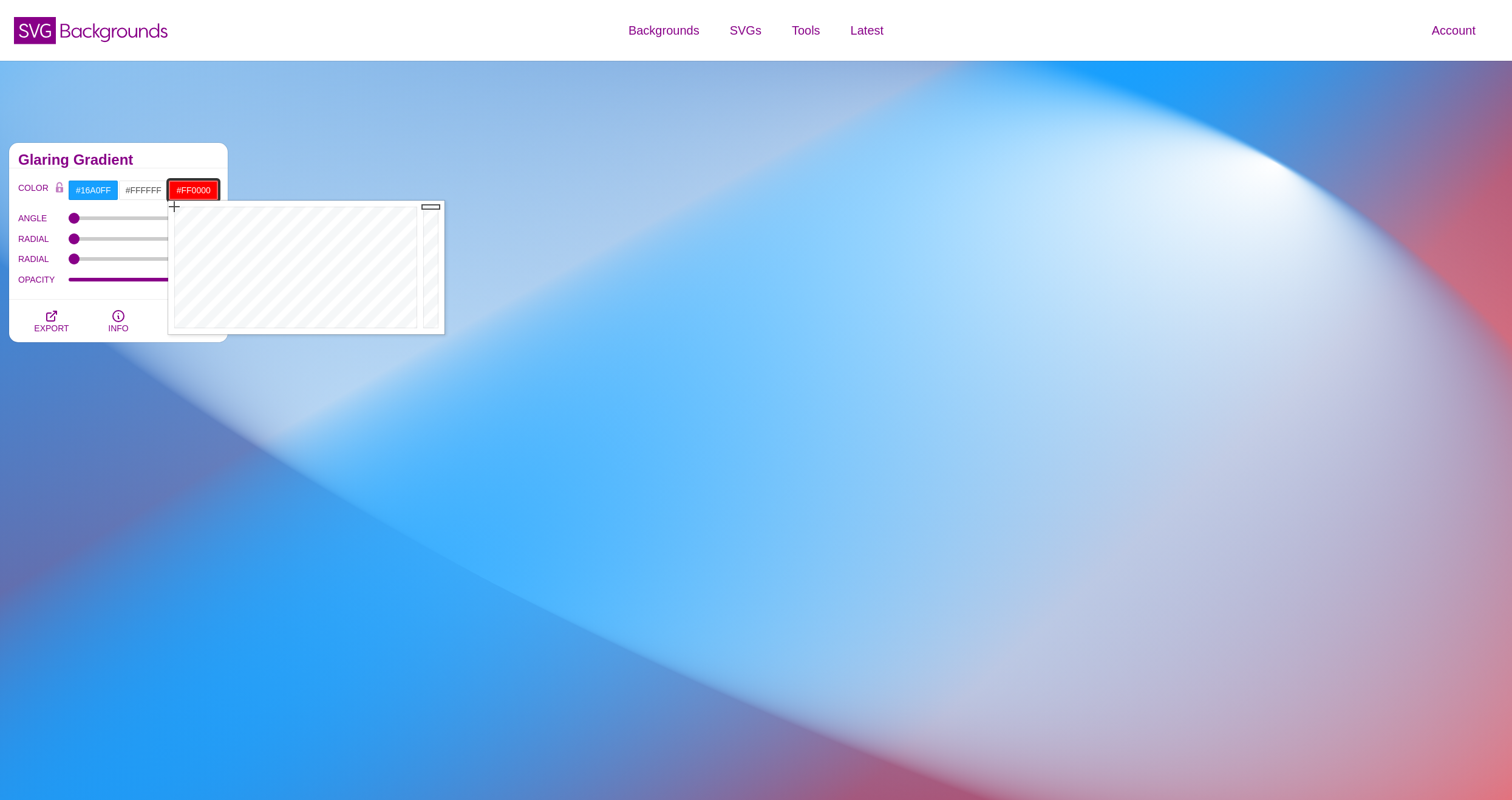
click at [193, 191] on input "#FF0000" at bounding box center [194, 190] width 50 height 20
drag, startPoint x: 243, startPoint y: 229, endPoint x: 323, endPoint y: 226, distance: 80.1
click at [323, 226] on div at bounding box center [295, 267] width 252 height 134
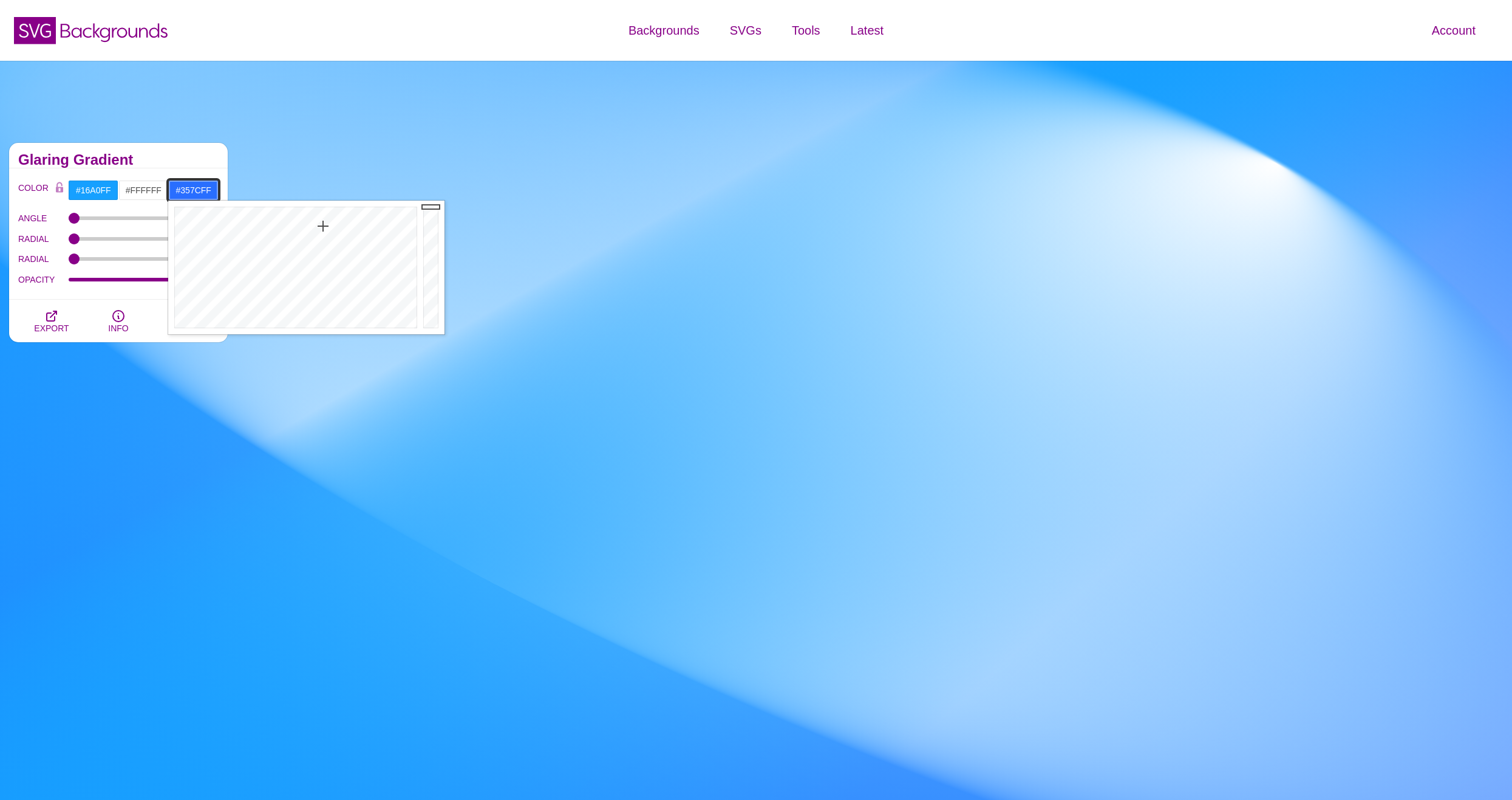
type input "#367DFF"
drag, startPoint x: 323, startPoint y: 226, endPoint x: 322, endPoint y: 232, distance: 6.1
click at [322, 232] on div at bounding box center [295, 267] width 252 height 134
click at [138, 183] on input "#FFFFFF" at bounding box center [143, 190] width 50 height 20
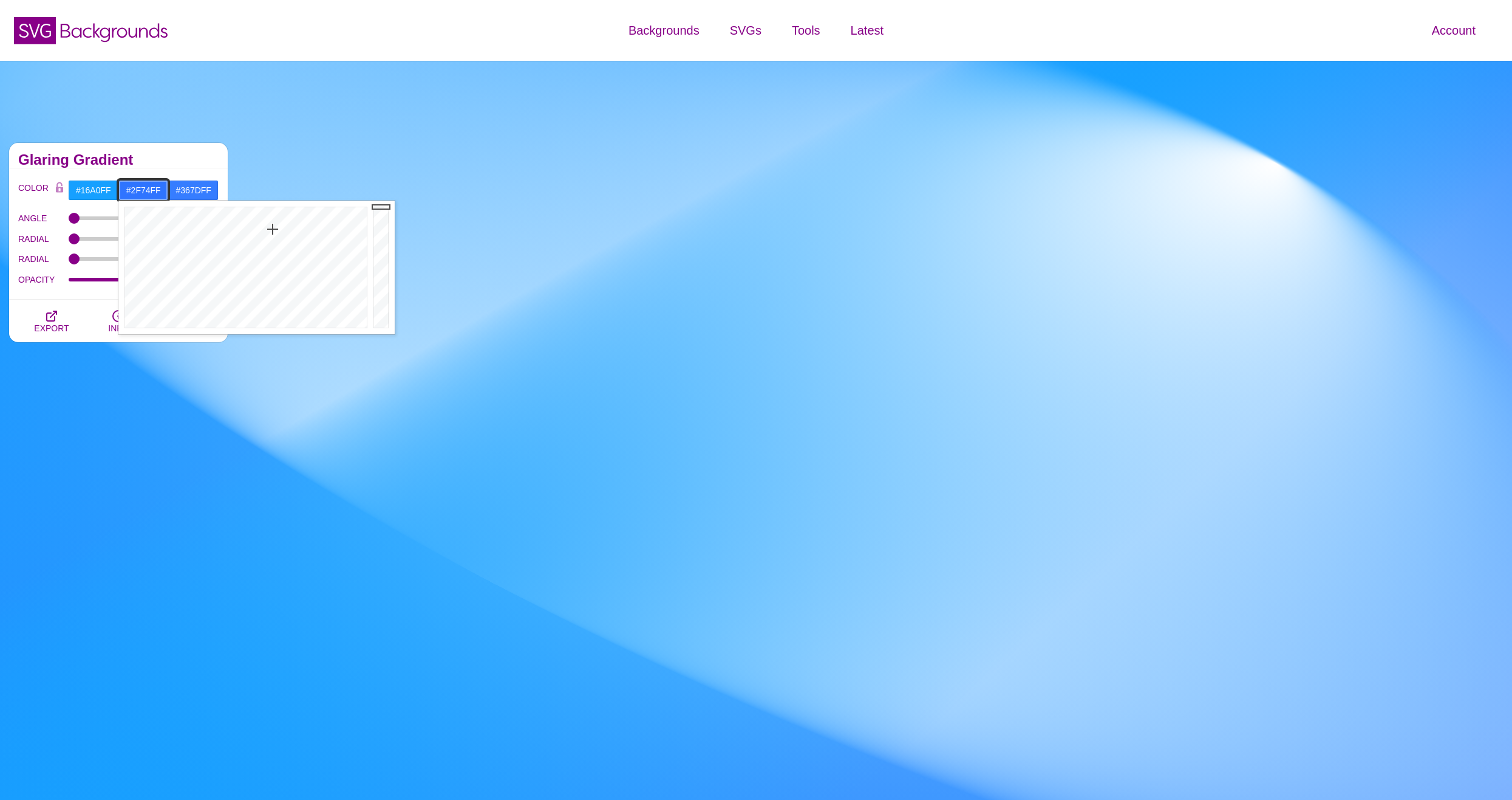
drag, startPoint x: 299, startPoint y: 222, endPoint x: 273, endPoint y: 229, distance: 26.9
click at [273, 229] on div at bounding box center [244, 267] width 252 height 134
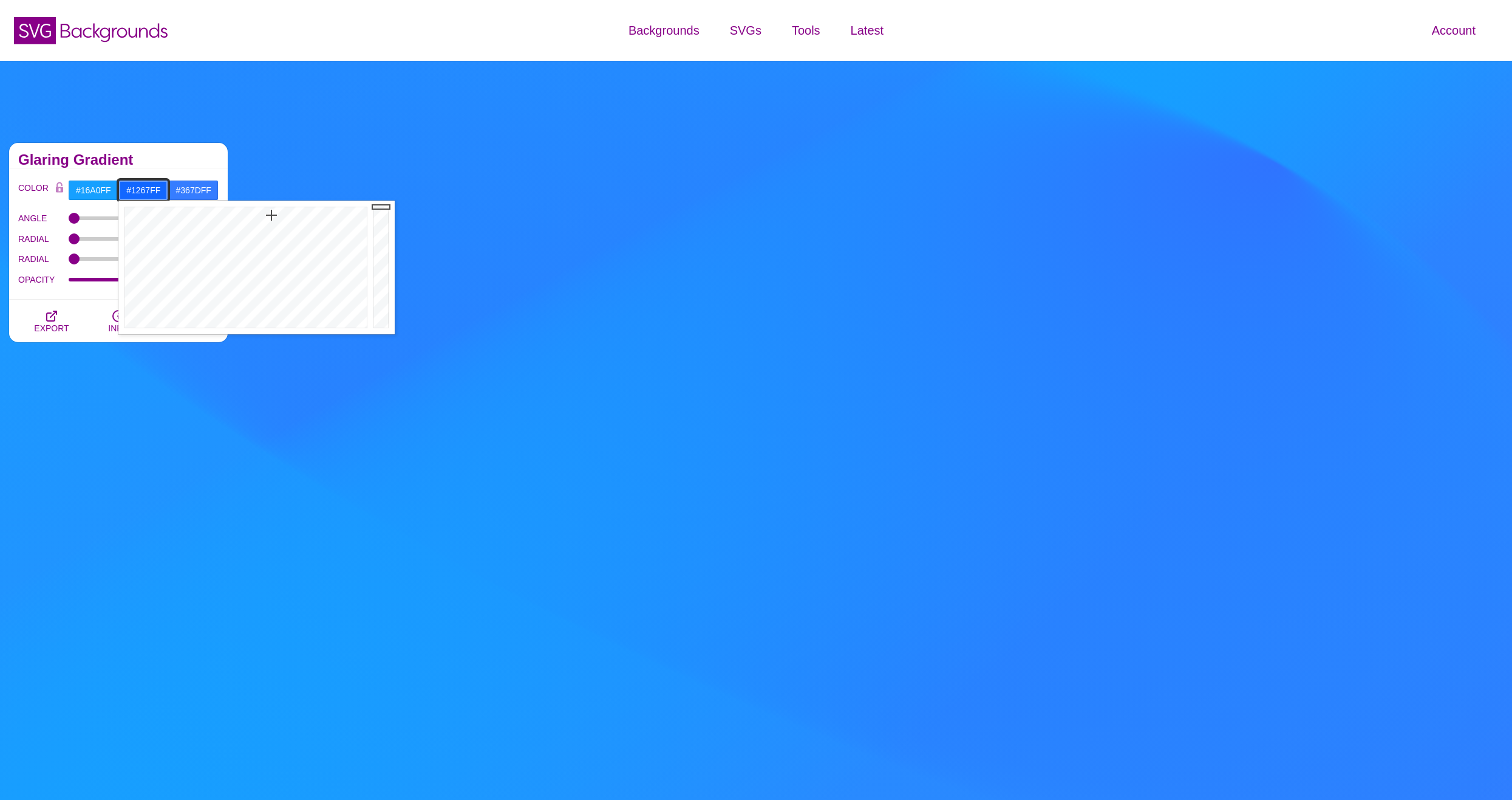
drag, startPoint x: 272, startPoint y: 229, endPoint x: 271, endPoint y: 215, distance: 14.0
click at [271, 215] on div at bounding box center [244, 267] width 252 height 134
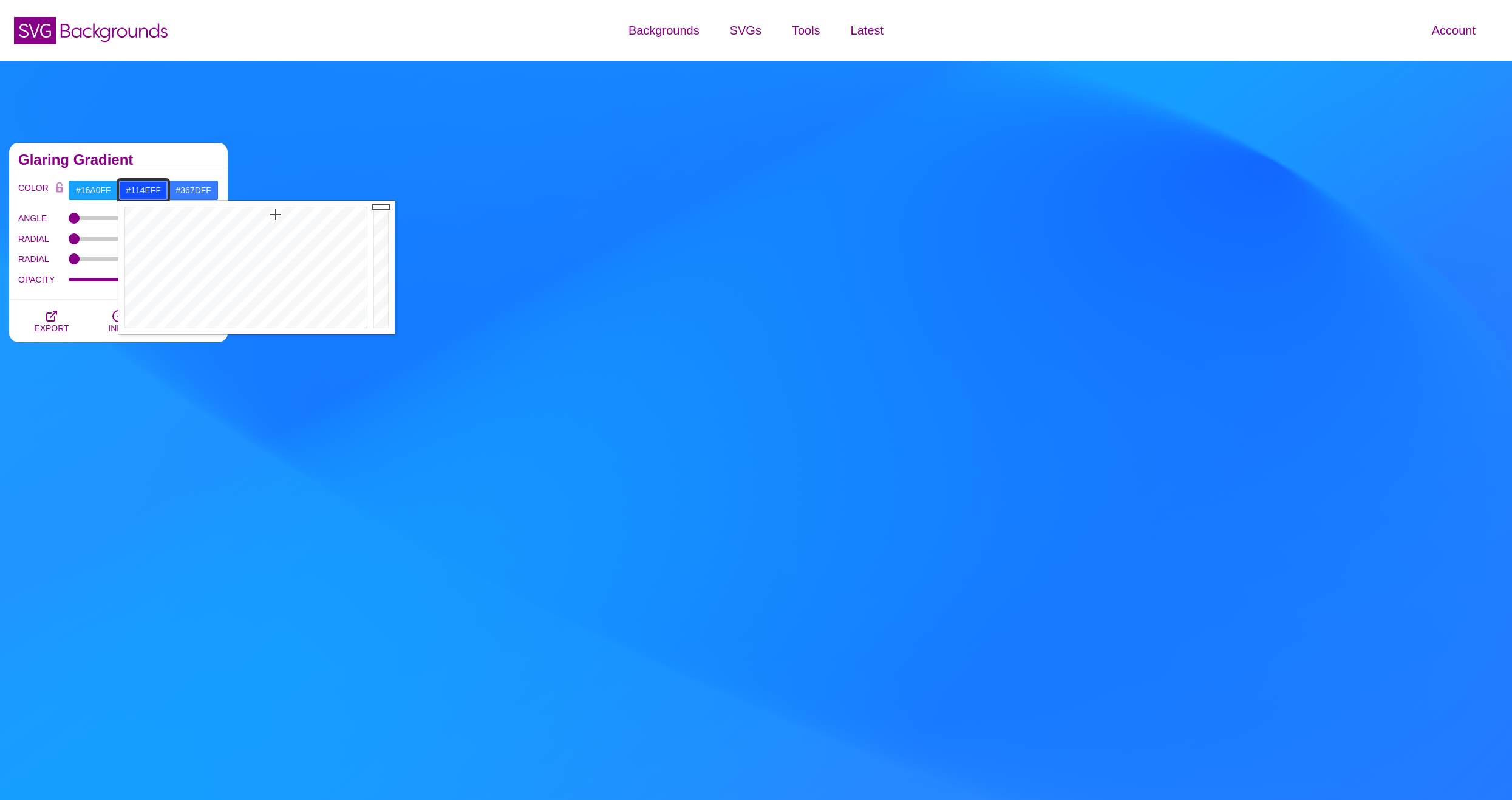
drag, startPoint x: 271, startPoint y: 219, endPoint x: 276, endPoint y: 214, distance: 7.1
click at [276, 214] on div at bounding box center [244, 267] width 252 height 134
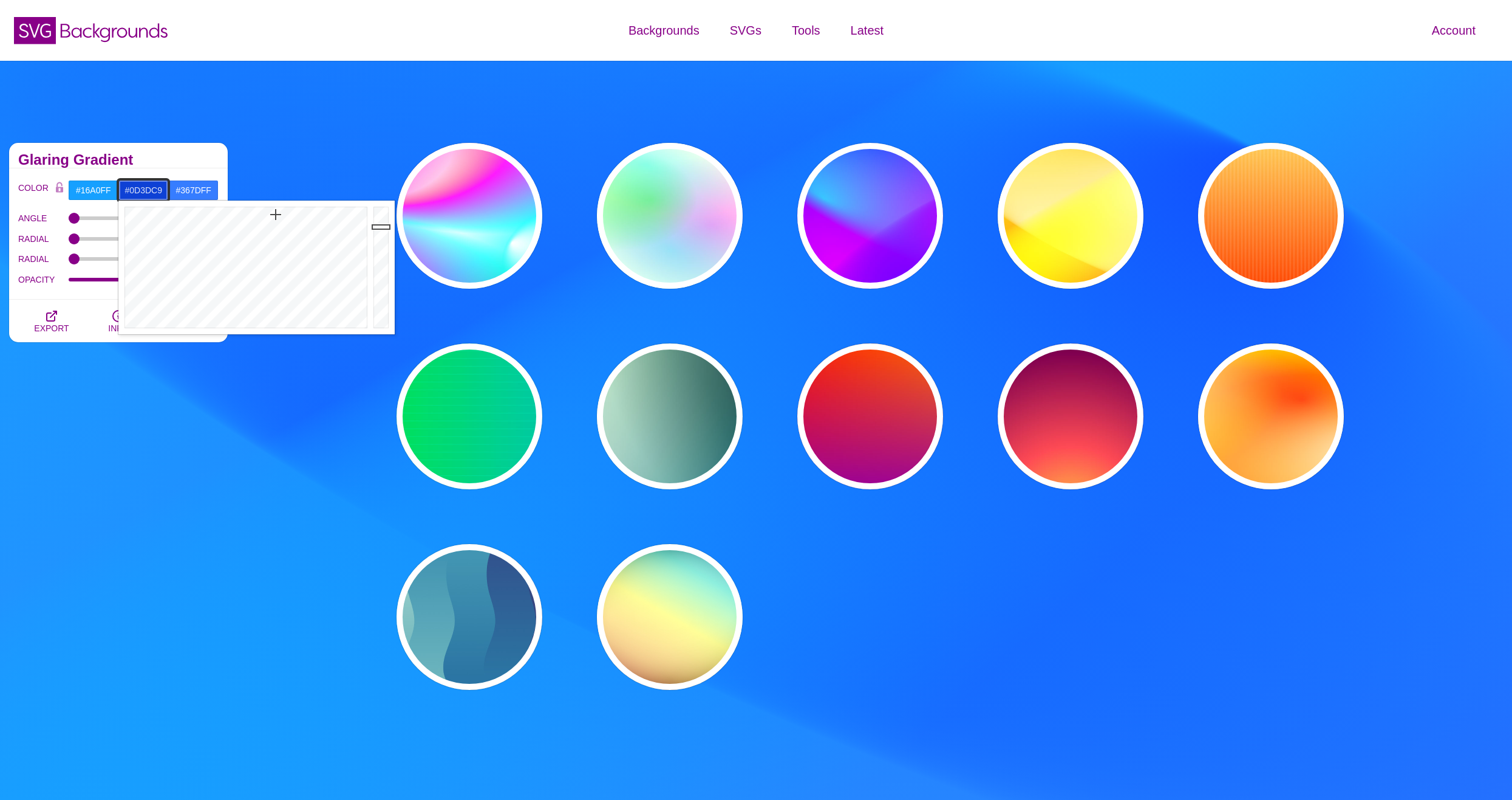
drag, startPoint x: 375, startPoint y: 213, endPoint x: 377, endPoint y: 232, distance: 19.1
click at [377, 232] on div at bounding box center [383, 267] width 24 height 134
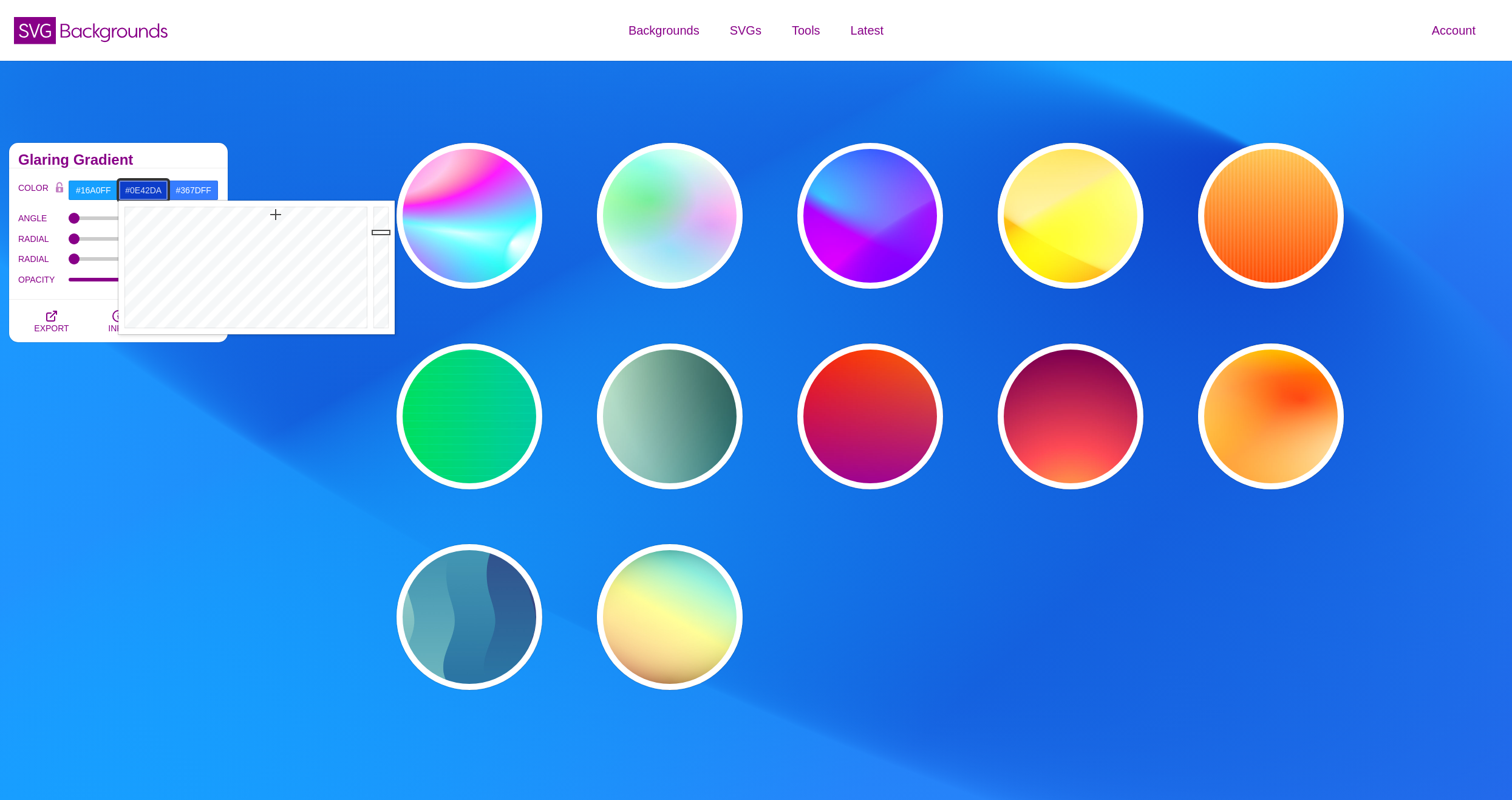
type input "#0E43DB"
drag, startPoint x: 379, startPoint y: 232, endPoint x: 379, endPoint y: 223, distance: 9.0
click at [379, 223] on div at bounding box center [383, 267] width 24 height 134
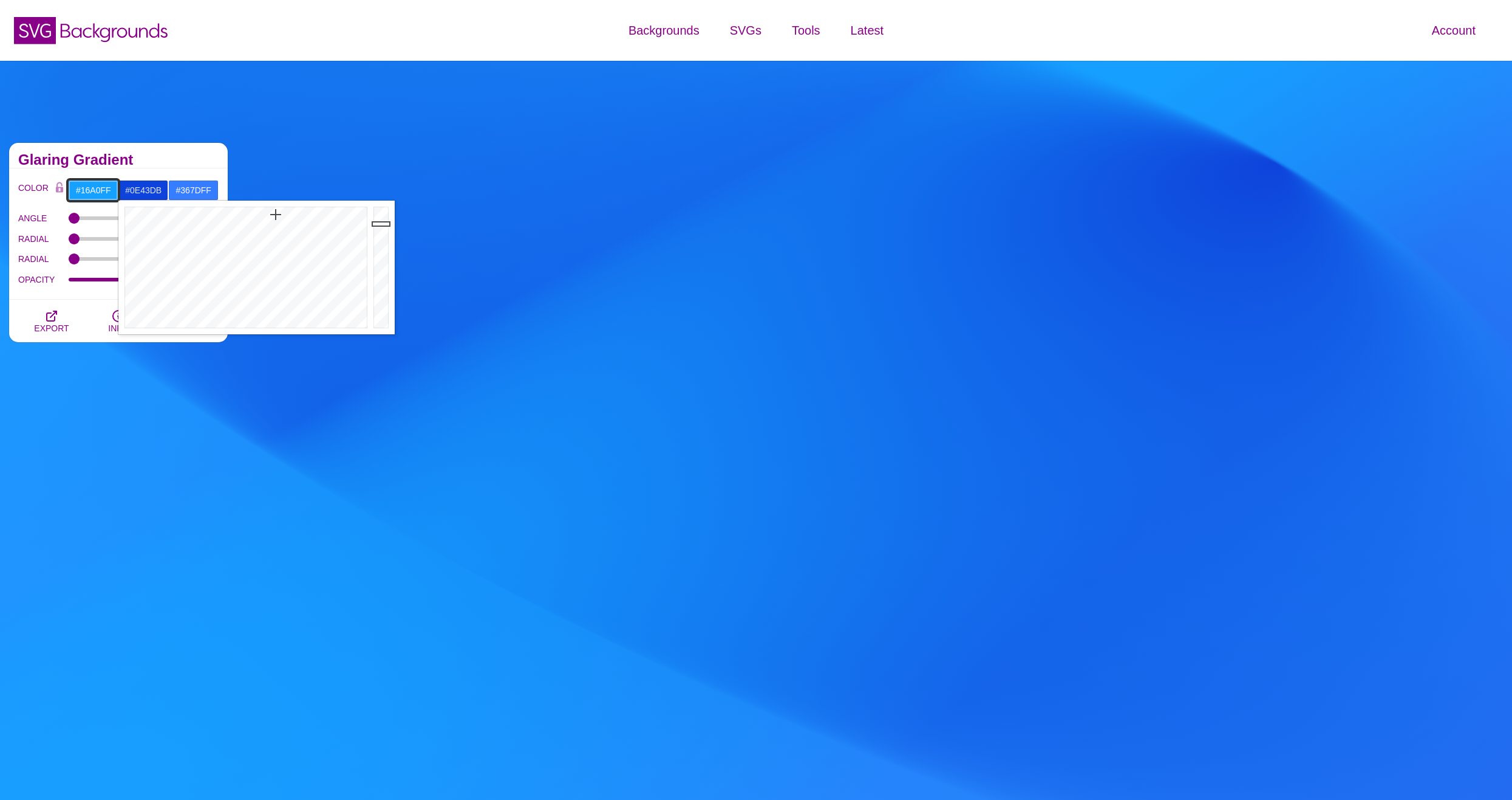
click at [107, 197] on input "#16A0FF" at bounding box center [94, 190] width 50 height 20
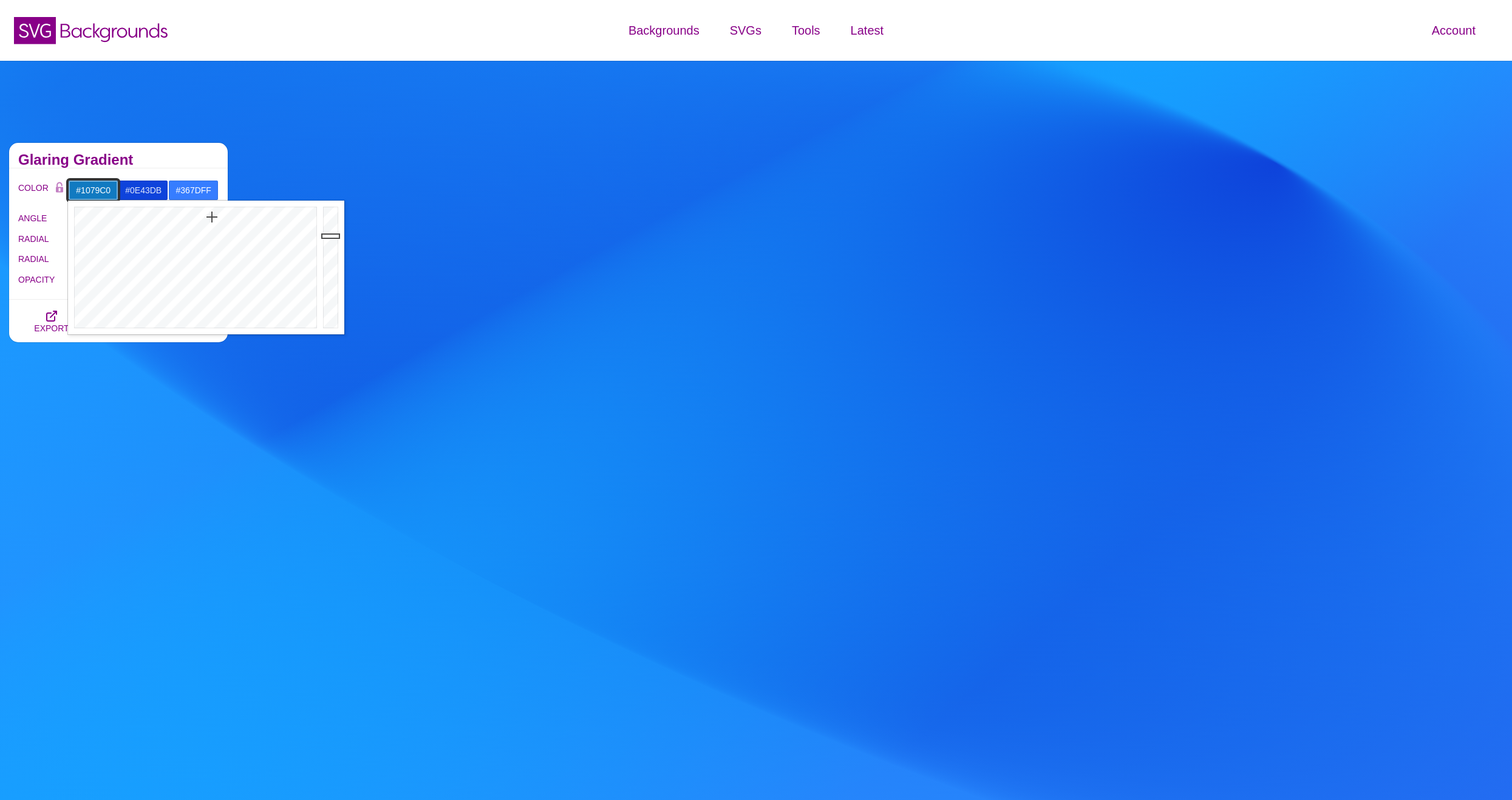
click at [330, 236] on div at bounding box center [332, 267] width 24 height 134
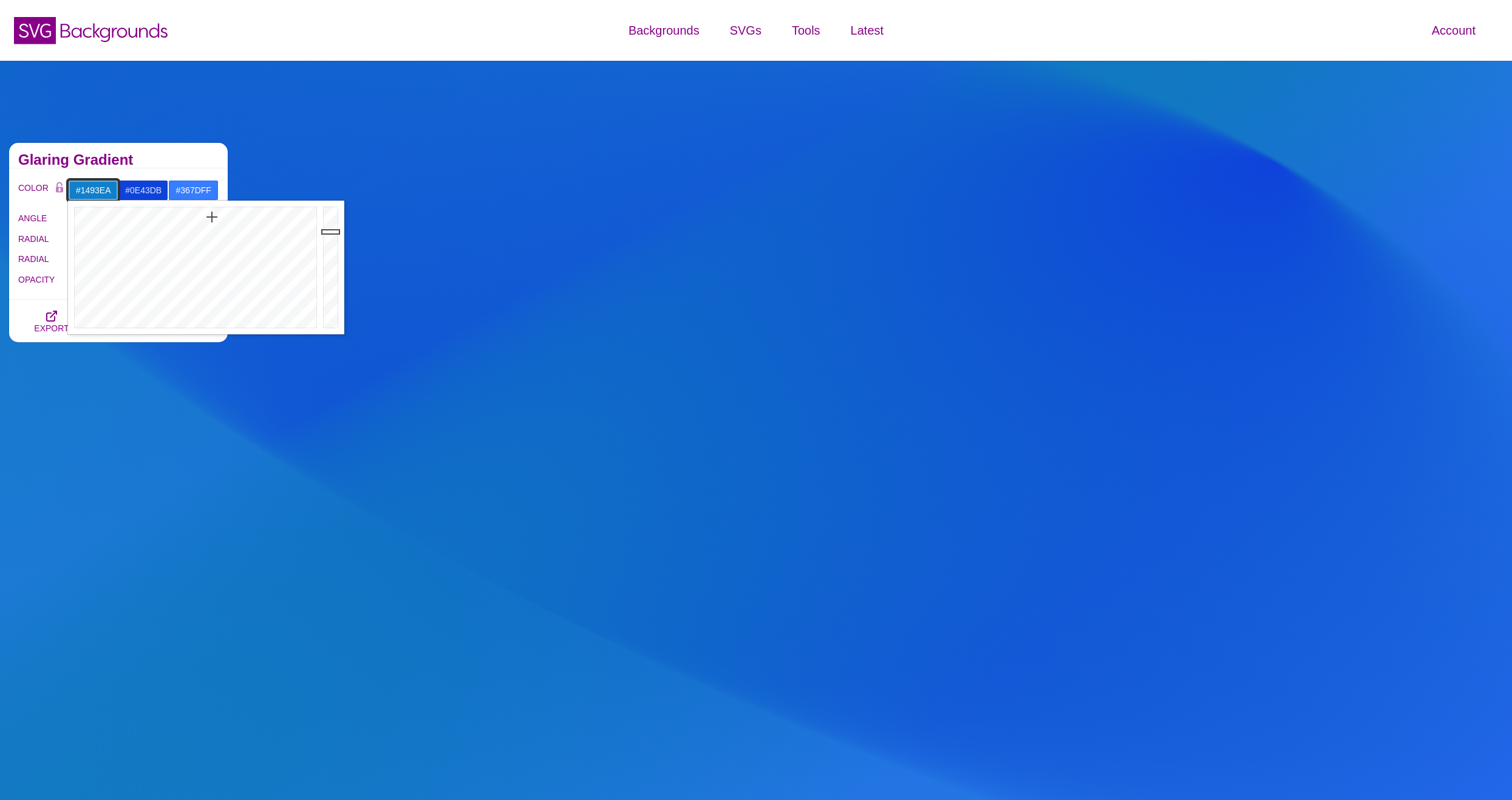
type input "#1494EC"
drag, startPoint x: 330, startPoint y: 236, endPoint x: 331, endPoint y: 216, distance: 20.0
click at [331, 216] on div at bounding box center [332, 267] width 24 height 134
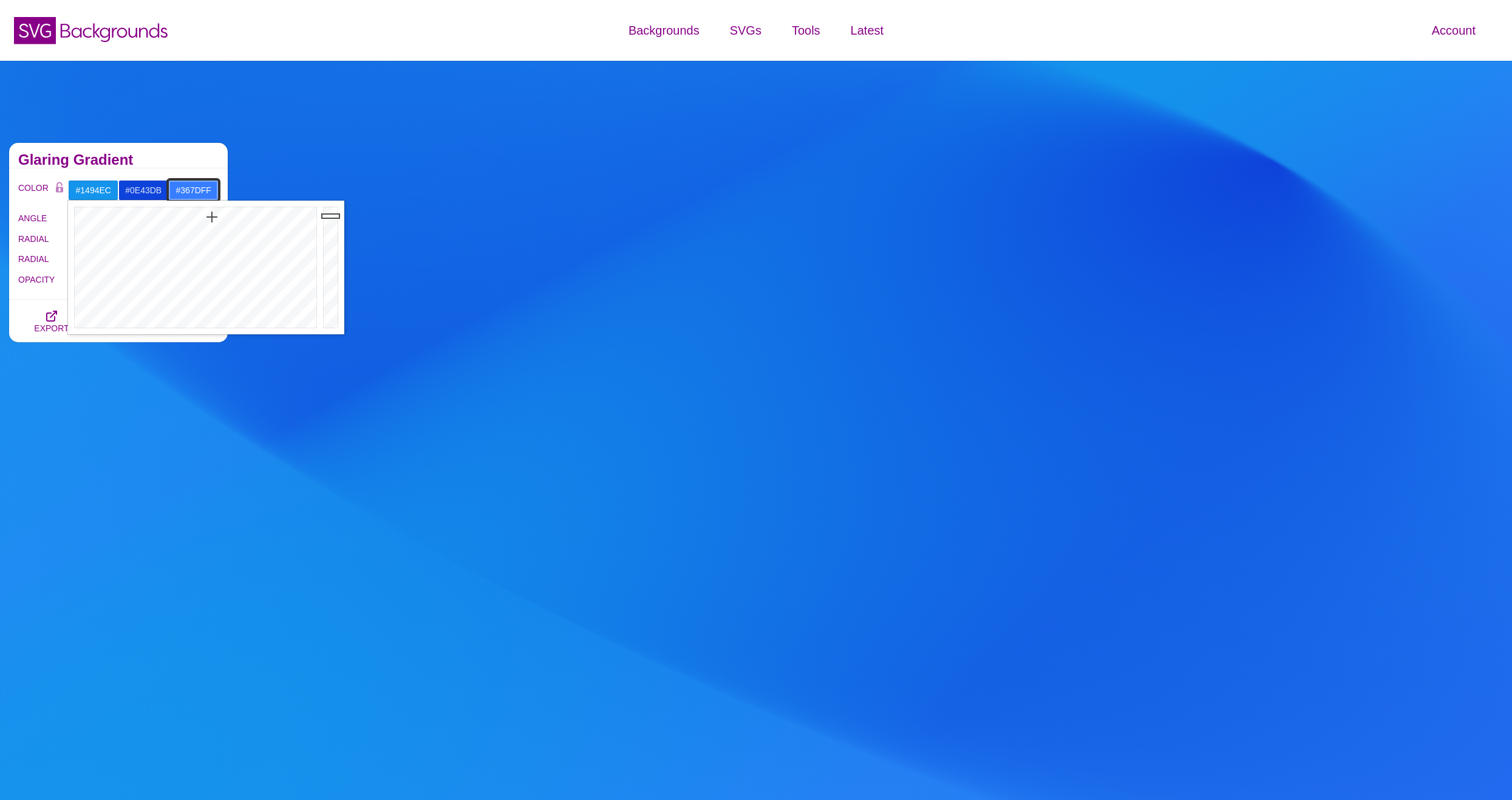
click at [190, 197] on input "#367DFF" at bounding box center [194, 190] width 50 height 20
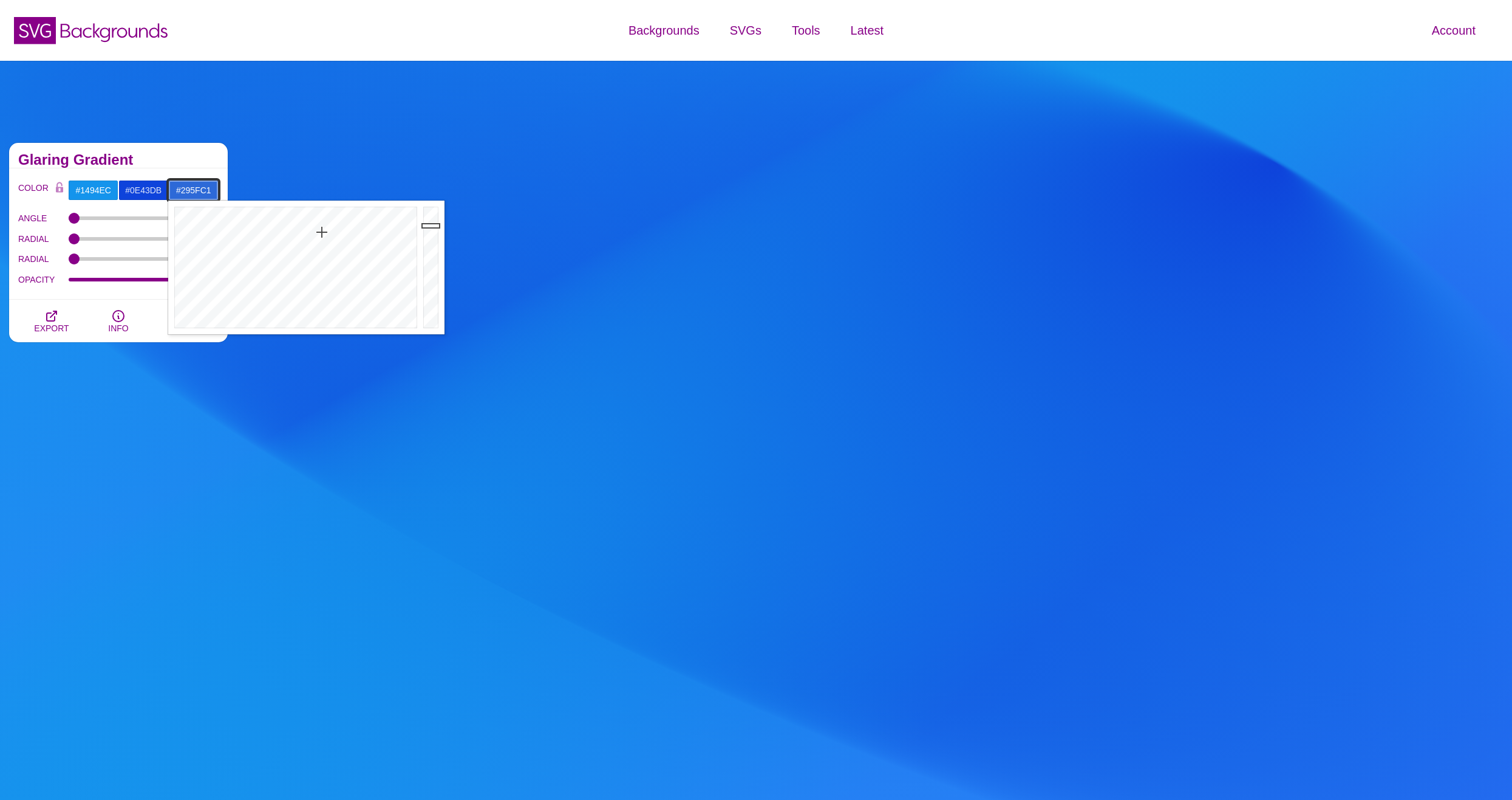
drag, startPoint x: 427, startPoint y: 221, endPoint x: 429, endPoint y: 235, distance: 14.1
click at [429, 235] on div at bounding box center [432, 267] width 24 height 134
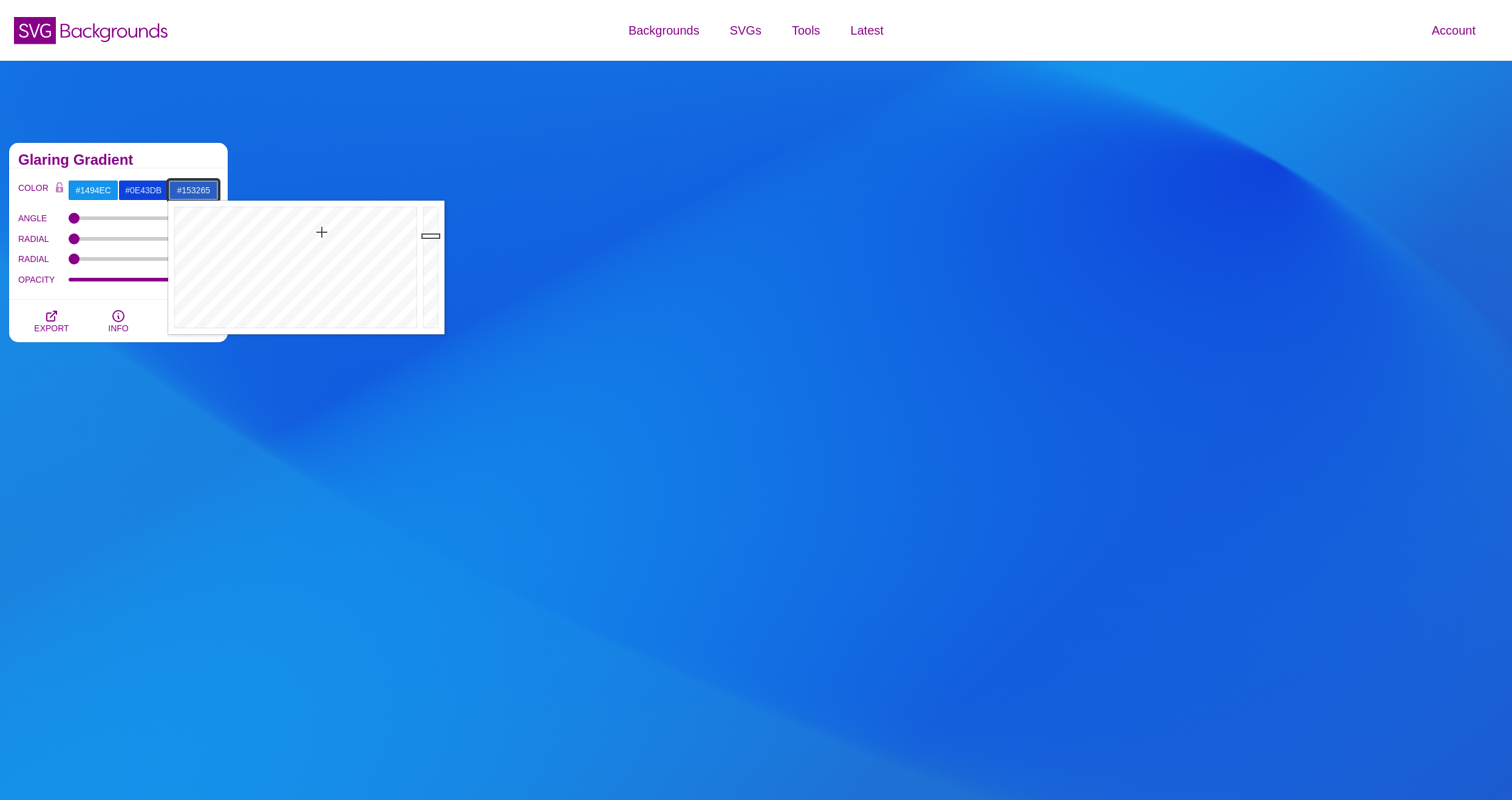
drag, startPoint x: 429, startPoint y: 235, endPoint x: 427, endPoint y: 279, distance: 44.0
click at [427, 279] on div at bounding box center [432, 267] width 24 height 134
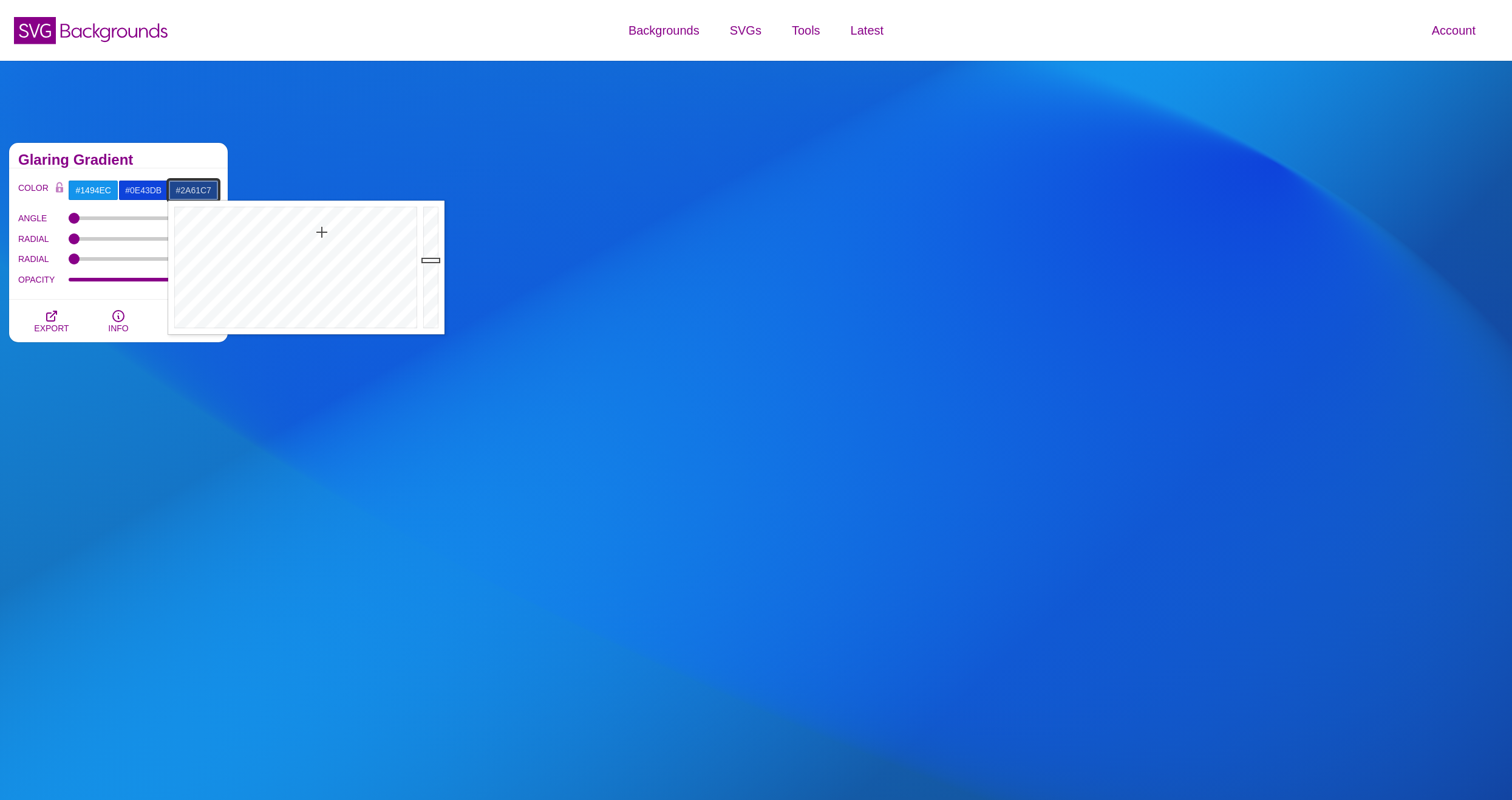
drag, startPoint x: 427, startPoint y: 279, endPoint x: 434, endPoint y: 233, distance: 46.5
click at [434, 233] on div at bounding box center [432, 267] width 24 height 134
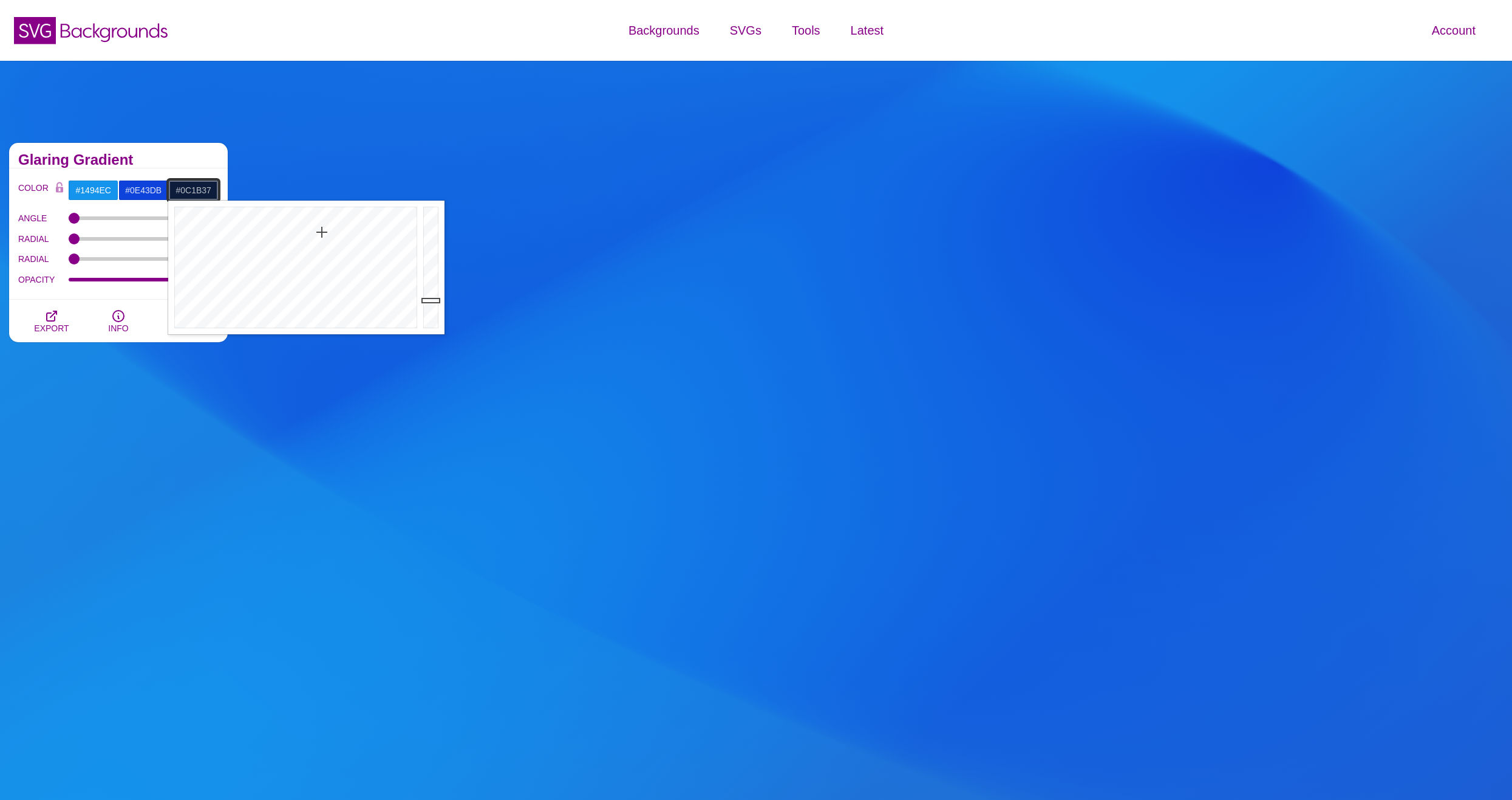
drag, startPoint x: 434, startPoint y: 233, endPoint x: 436, endPoint y: 301, distance: 68.0
click at [436, 301] on div at bounding box center [432, 267] width 24 height 134
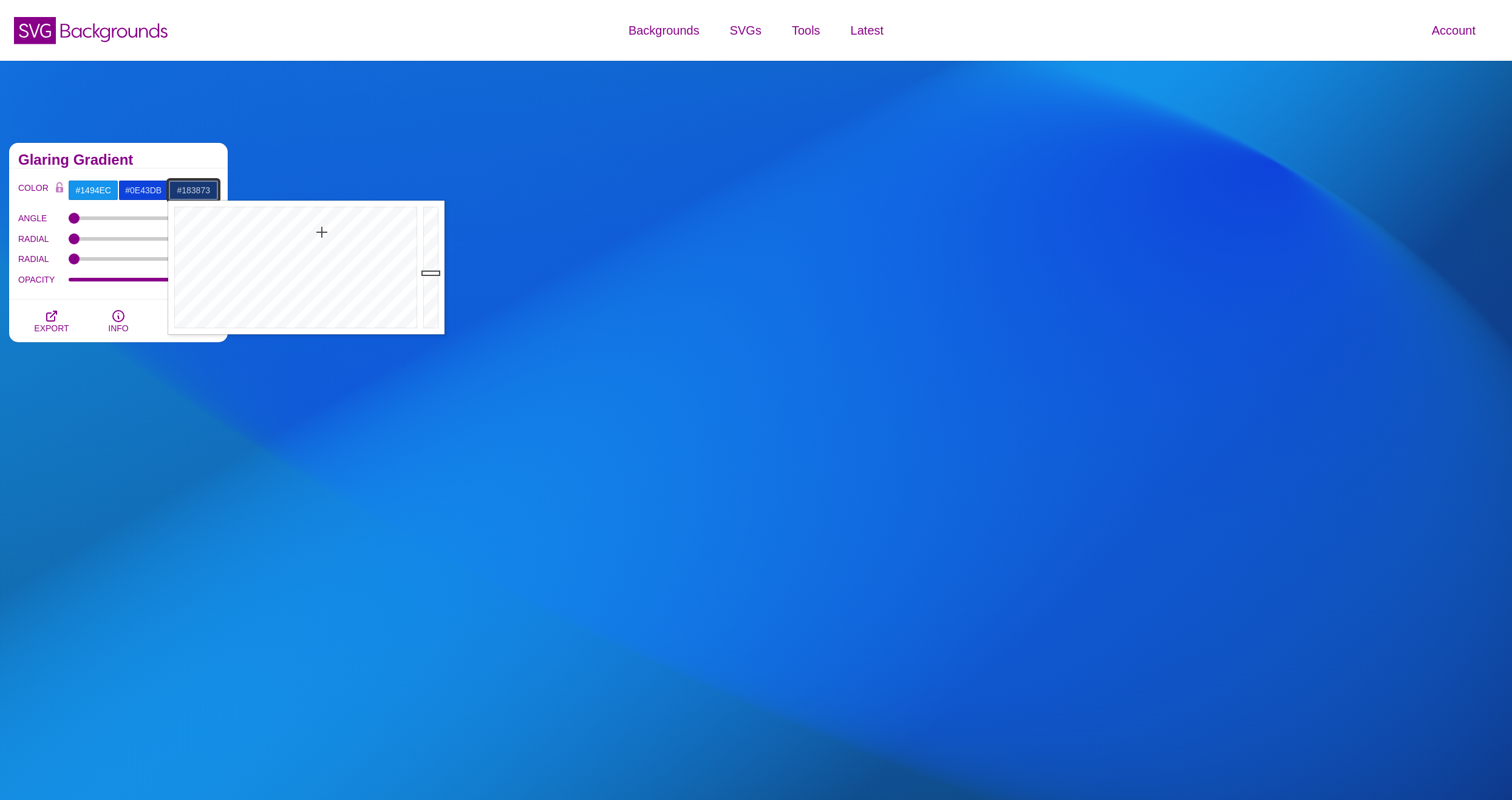
drag, startPoint x: 439, startPoint y: 296, endPoint x: 434, endPoint y: 273, distance: 23.5
click at [434, 273] on div at bounding box center [432, 267] width 24 height 134
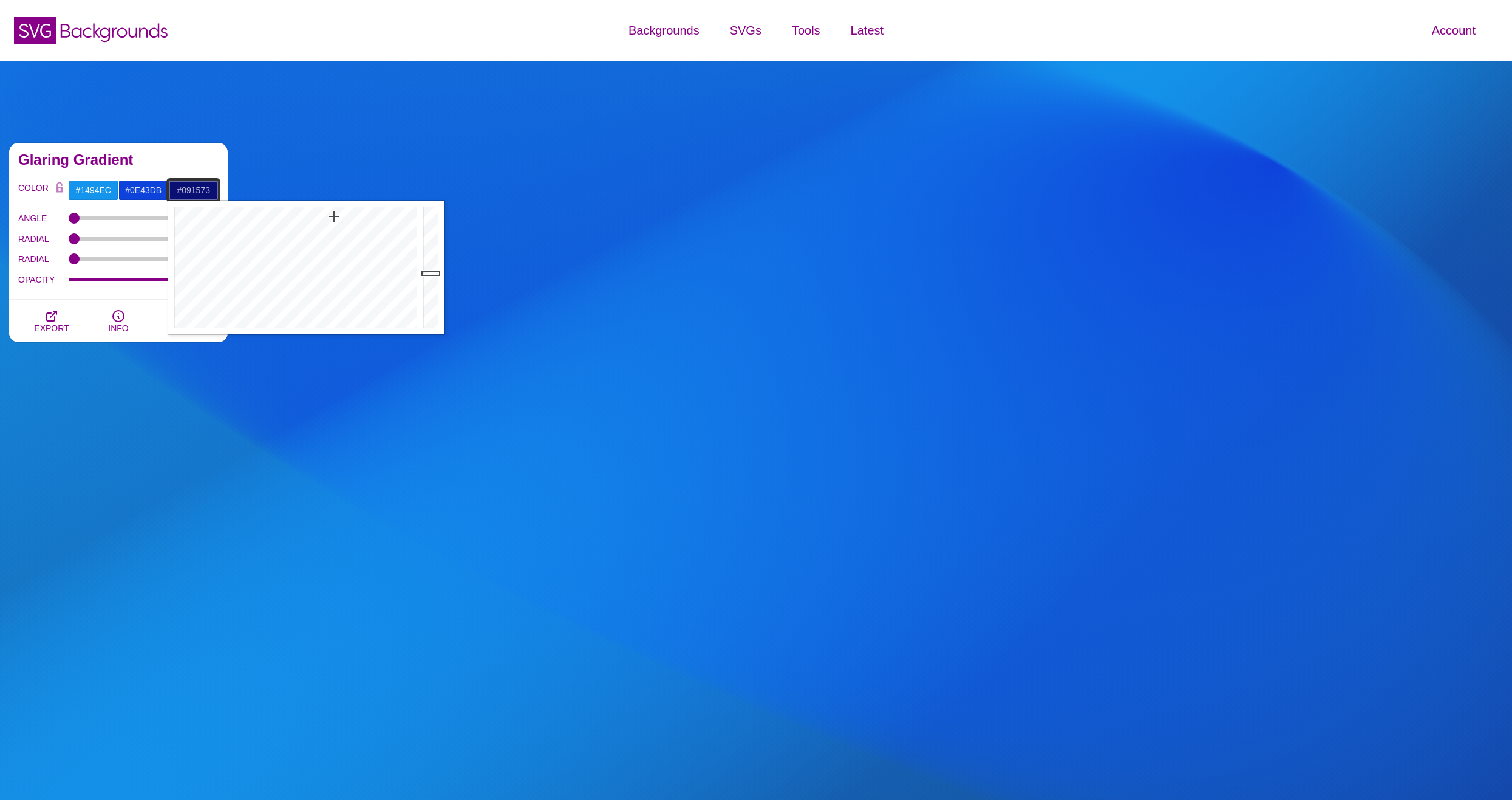
click at [331, 217] on div at bounding box center [295, 267] width 252 height 134
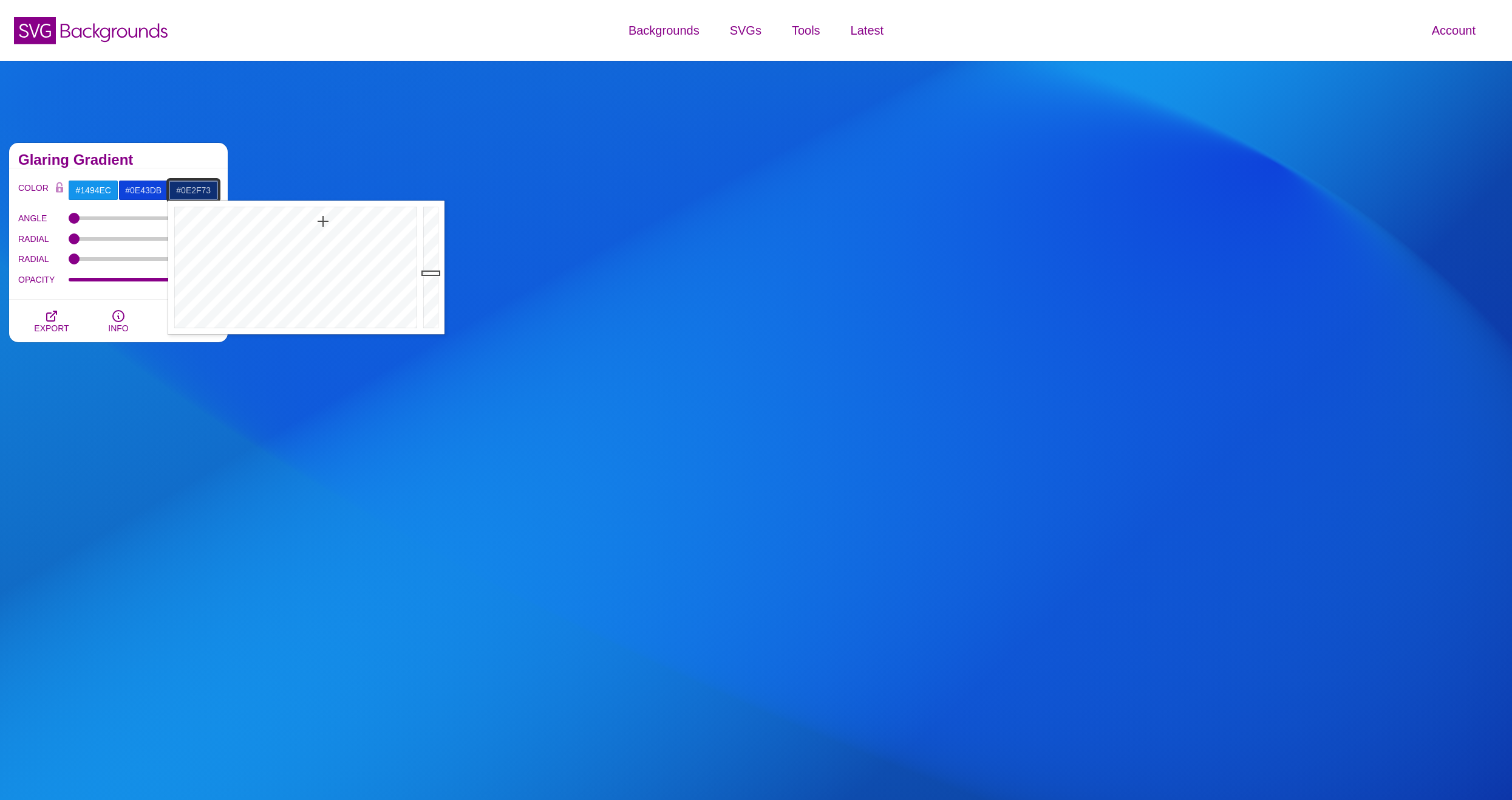
click at [323, 221] on div at bounding box center [295, 267] width 252 height 134
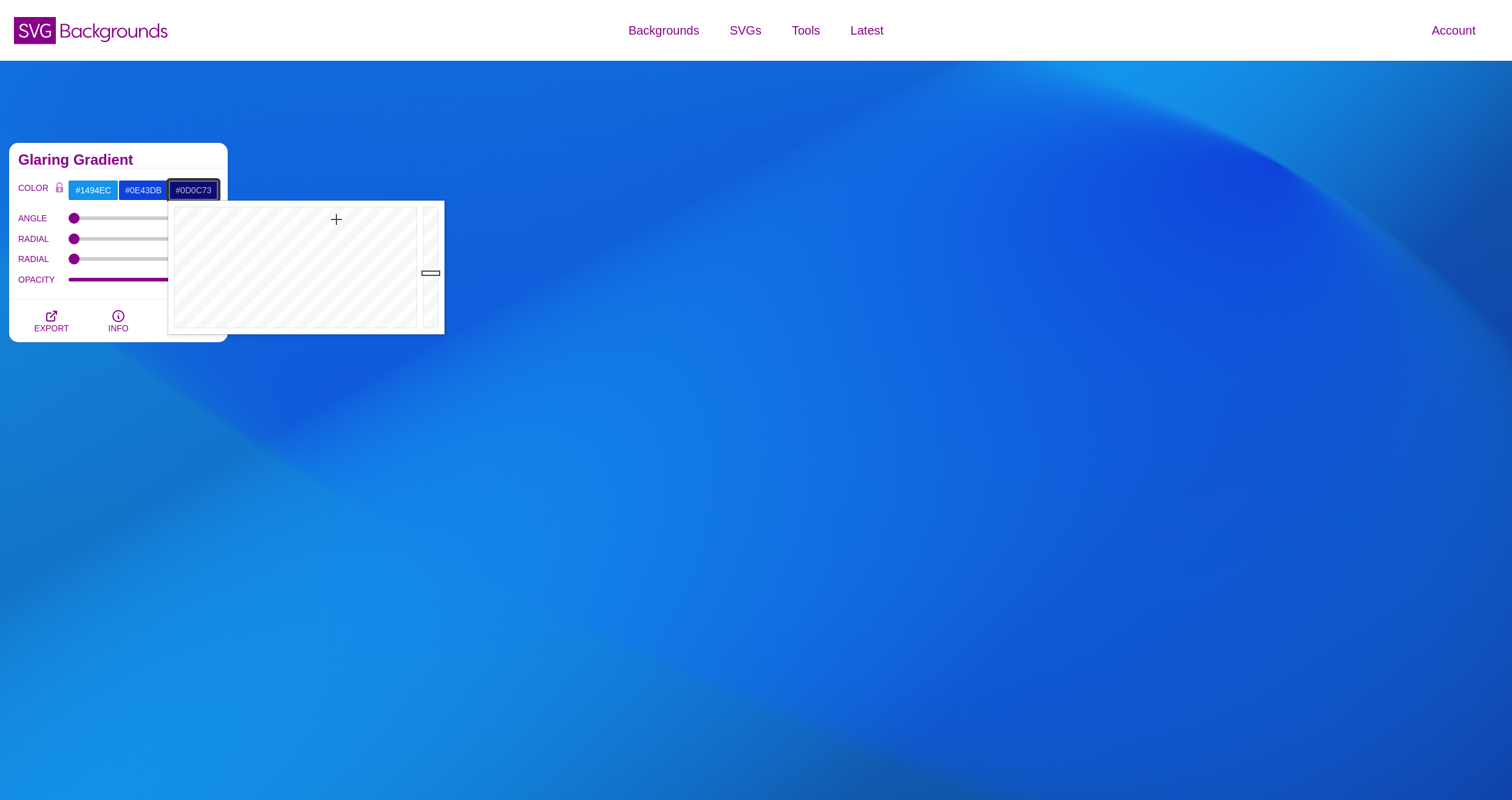
drag, startPoint x: 323, startPoint y: 221, endPoint x: 336, endPoint y: 219, distance: 13.2
click at [336, 219] on div at bounding box center [295, 267] width 252 height 134
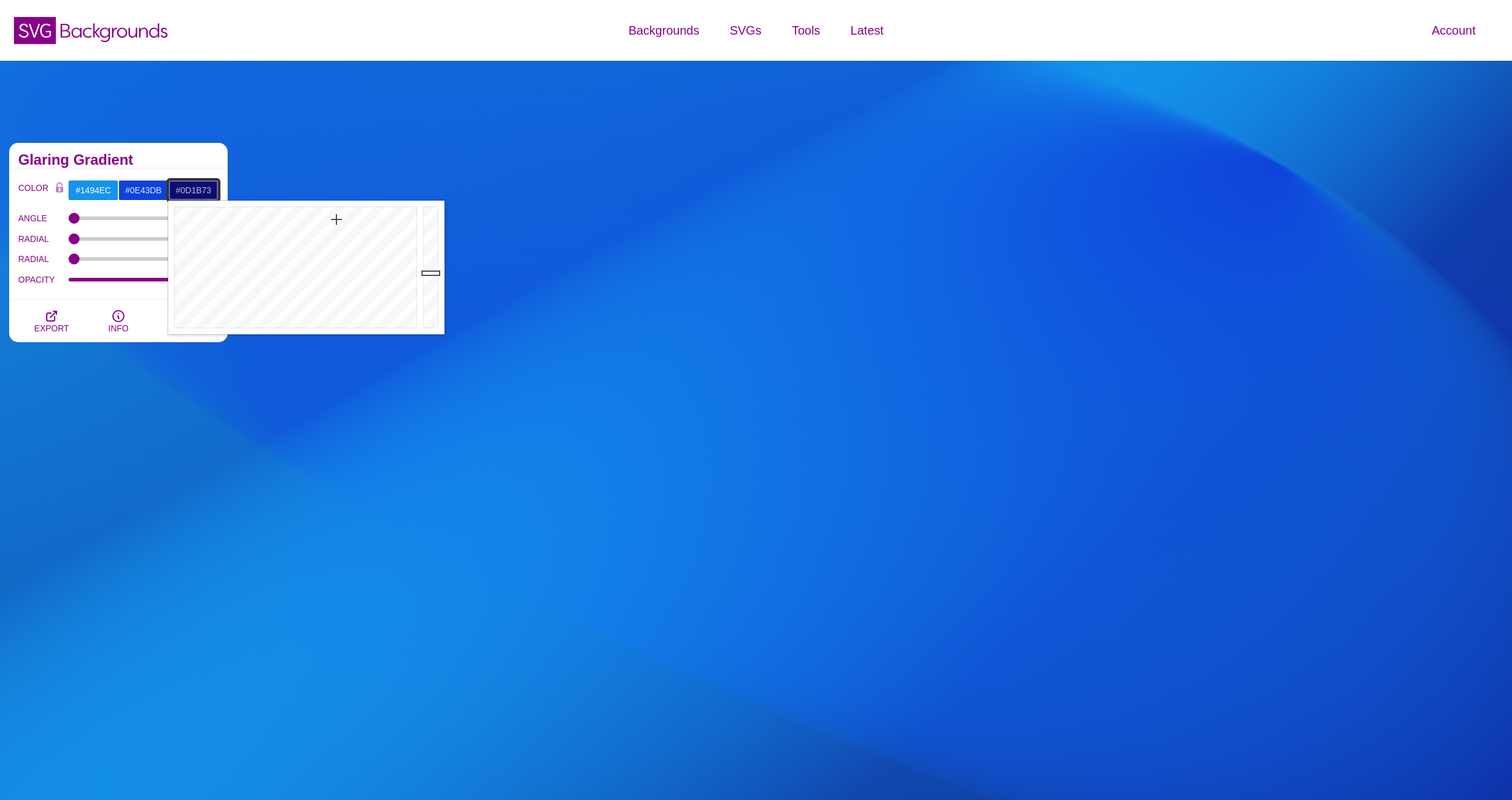
type input "#0D1D73"
drag, startPoint x: 336, startPoint y: 219, endPoint x: 330, endPoint y: 221, distance: 6.3
click at [330, 221] on div at bounding box center [295, 267] width 252 height 134
click at [97, 192] on input "#1494EC" at bounding box center [94, 190] width 50 height 20
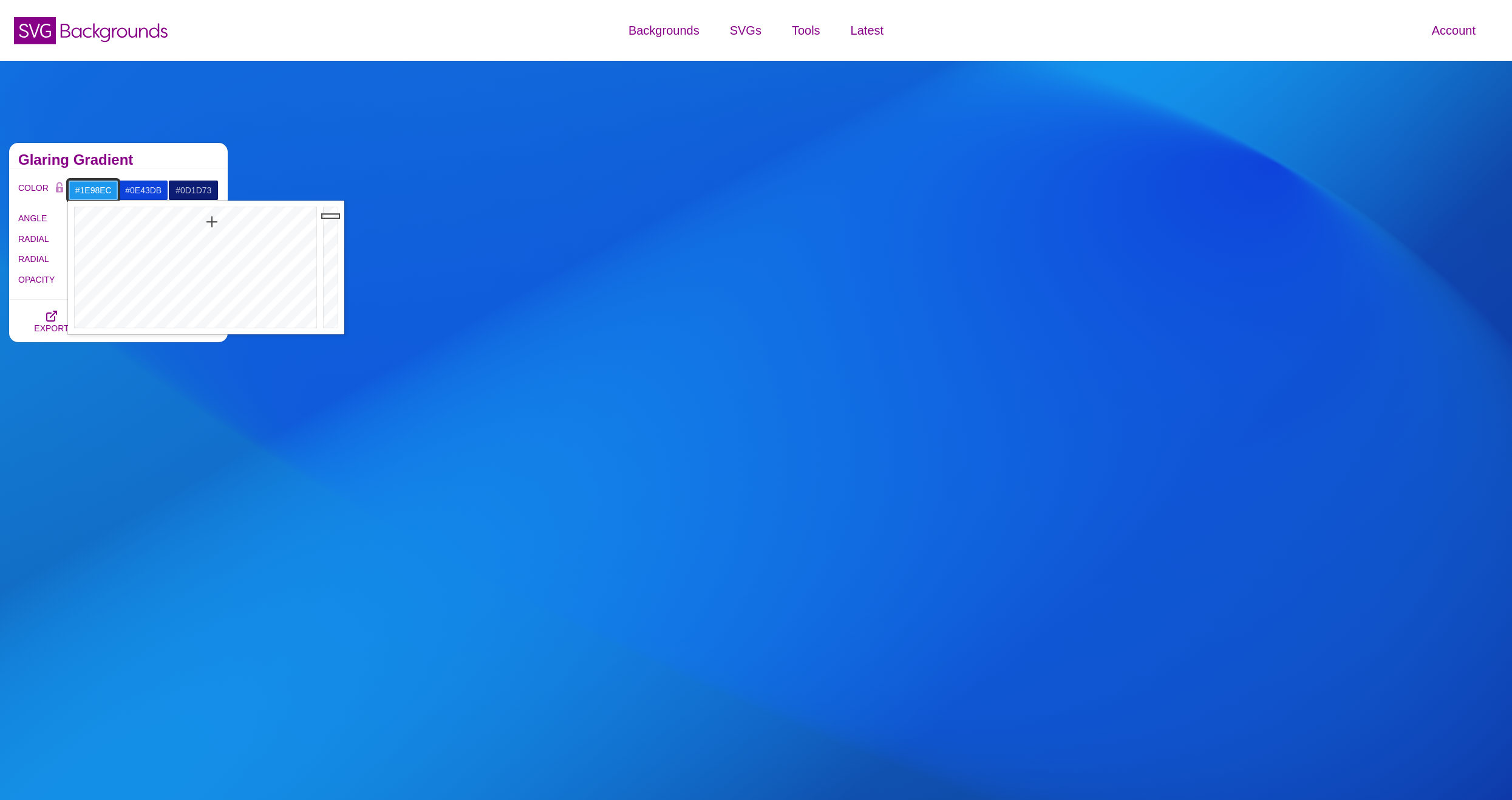
drag, startPoint x: 207, startPoint y: 231, endPoint x: 212, endPoint y: 222, distance: 10.3
click at [212, 222] on div at bounding box center [195, 267] width 252 height 134
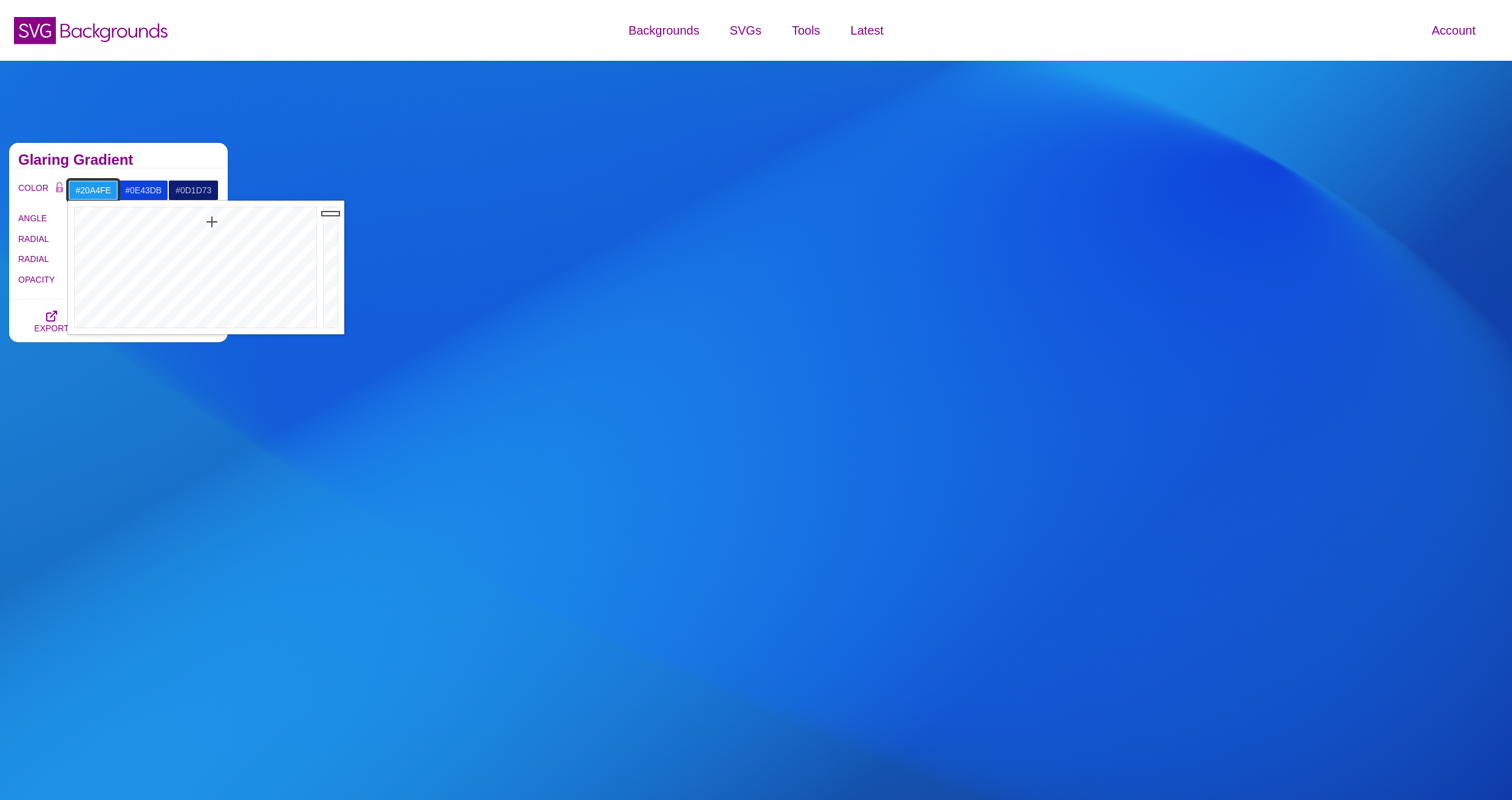
drag, startPoint x: 331, startPoint y: 215, endPoint x: 332, endPoint y: 207, distance: 8.1
click at [332, 207] on div at bounding box center [332, 267] width 24 height 134
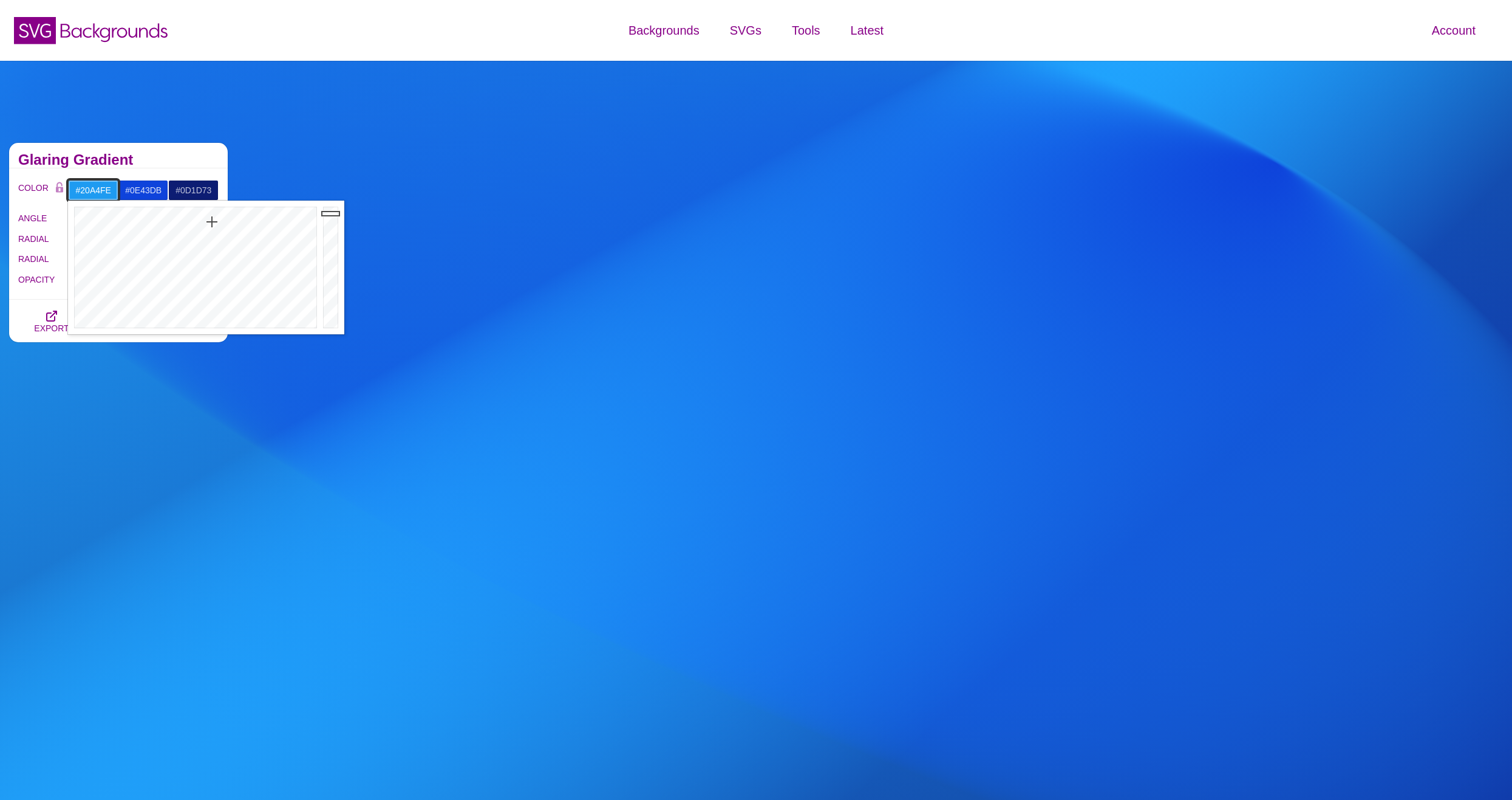
type input "#20A4FF"
drag, startPoint x: 332, startPoint y: 207, endPoint x: 333, endPoint y: 200, distance: 7.1
click at [333, 201] on div at bounding box center [332, 267] width 24 height 134
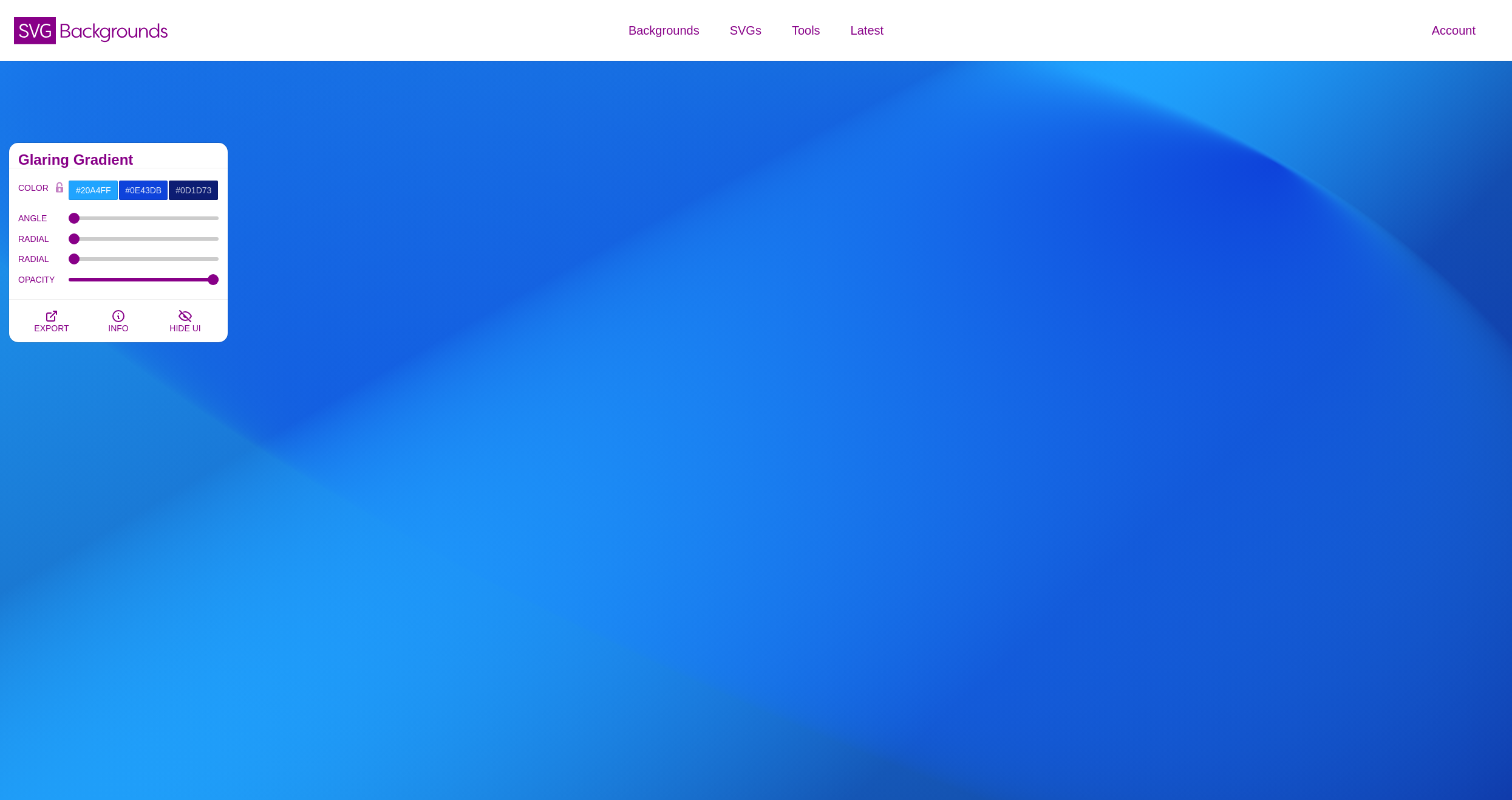
click at [116, 149] on div "Glaring Gradient" at bounding box center [118, 155] width 219 height 25
click at [61, 315] on button "EXPORT" at bounding box center [51, 321] width 67 height 42
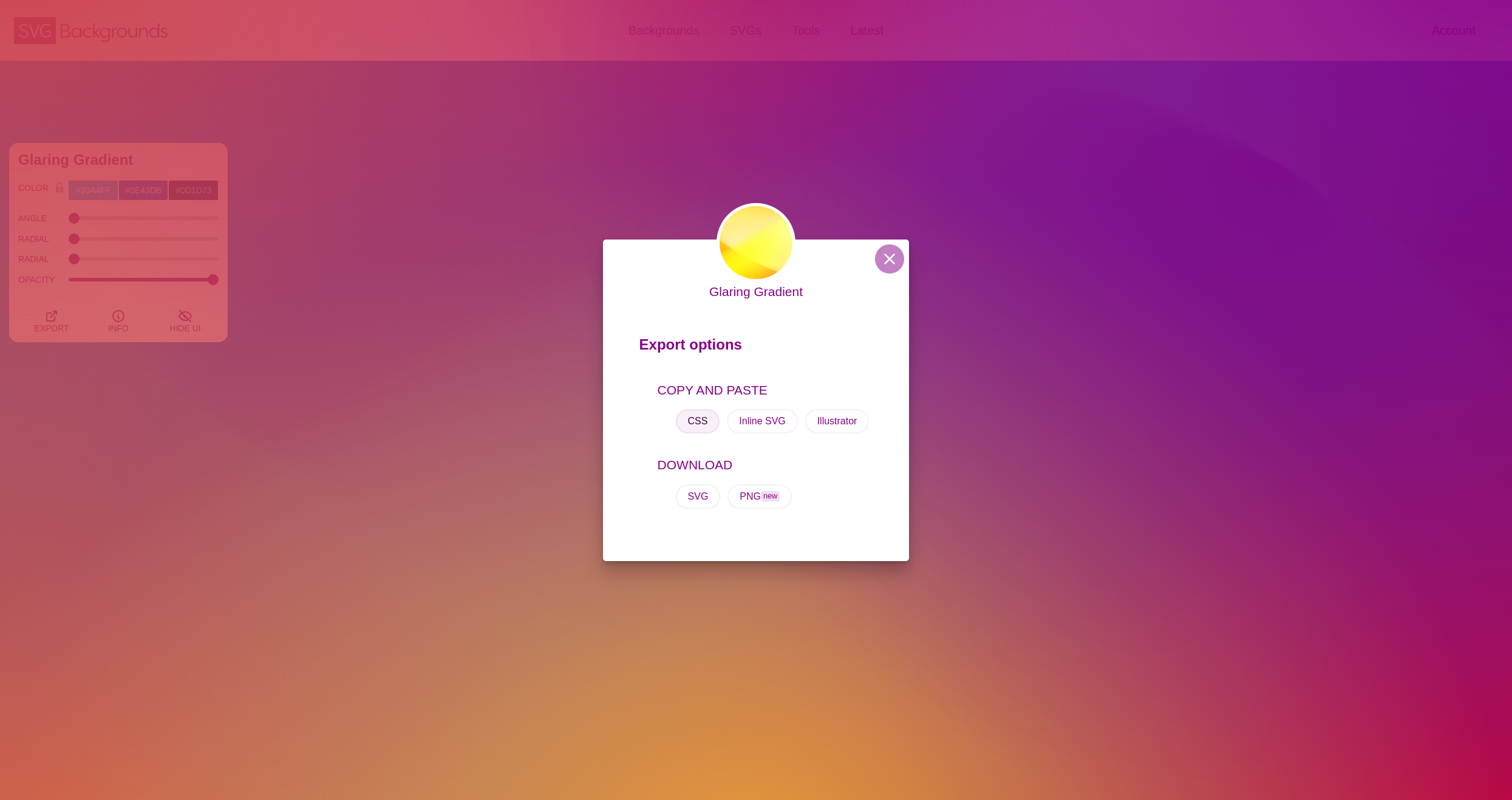
click at [700, 424] on button "CSS" at bounding box center [698, 421] width 44 height 24
click at [890, 260] on button at bounding box center [890, 259] width 29 height 29
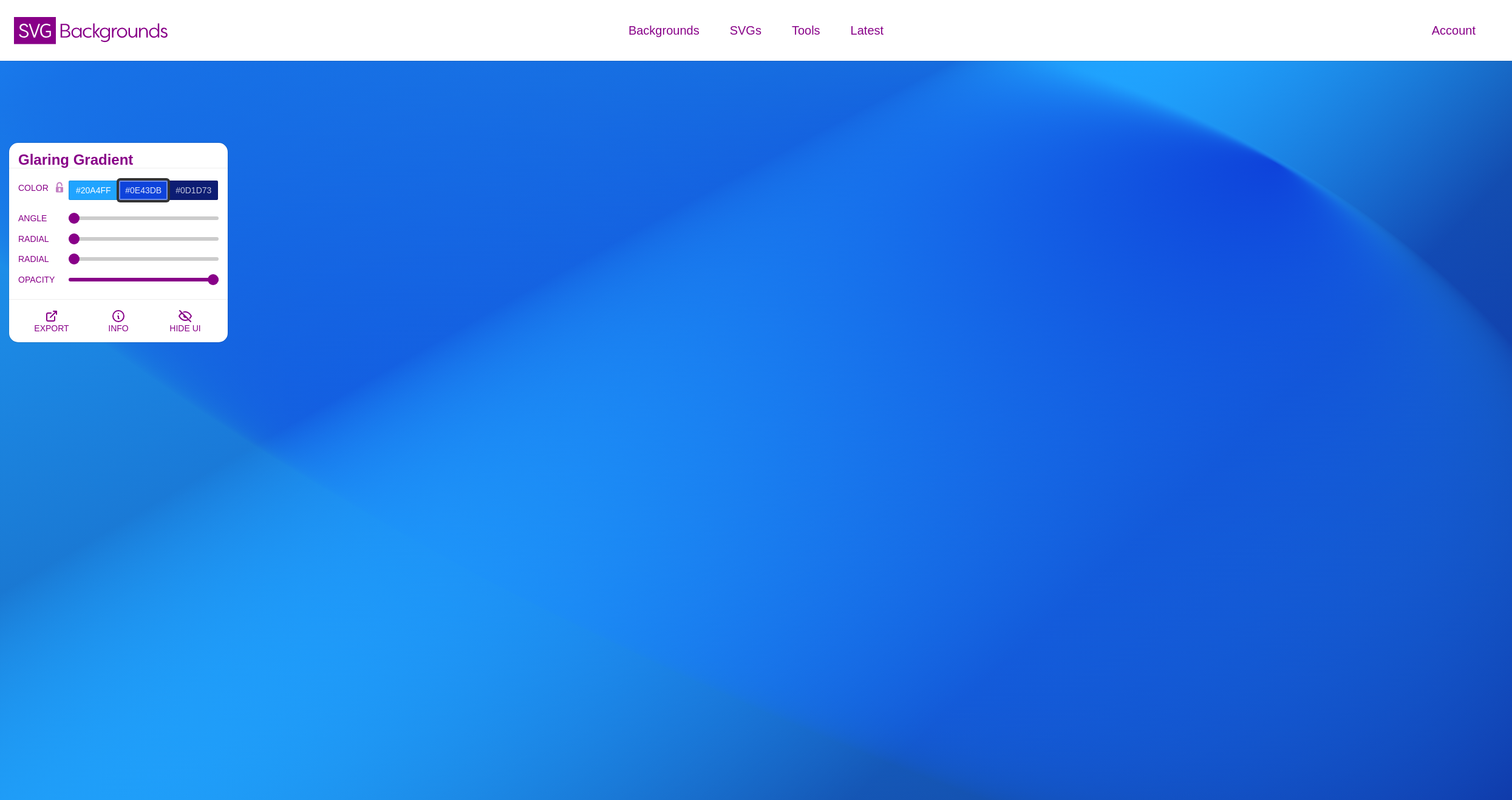
click at [146, 187] on input "#0E43DB" at bounding box center [143, 190] width 50 height 20
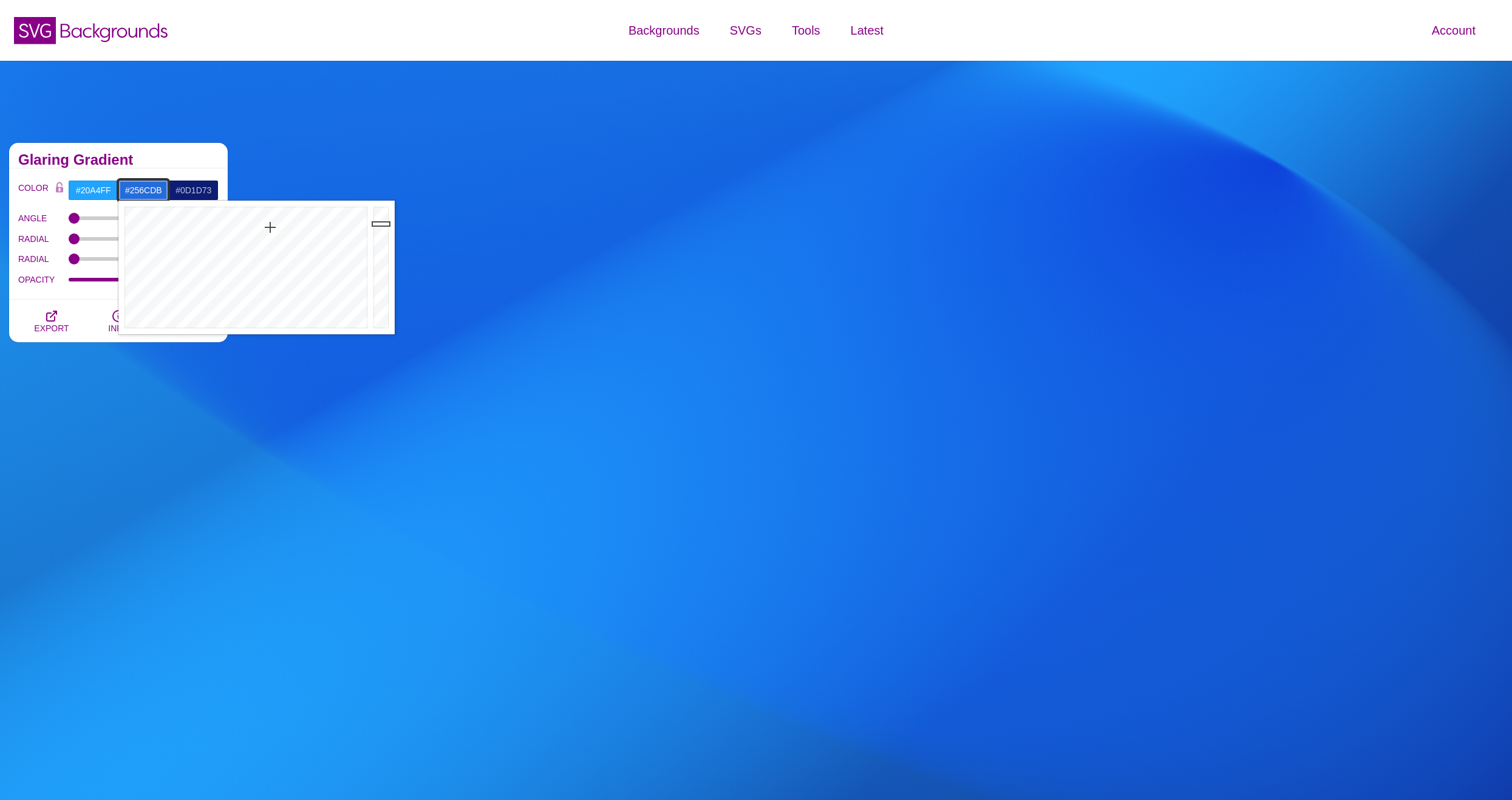
click at [270, 227] on div at bounding box center [244, 267] width 252 height 134
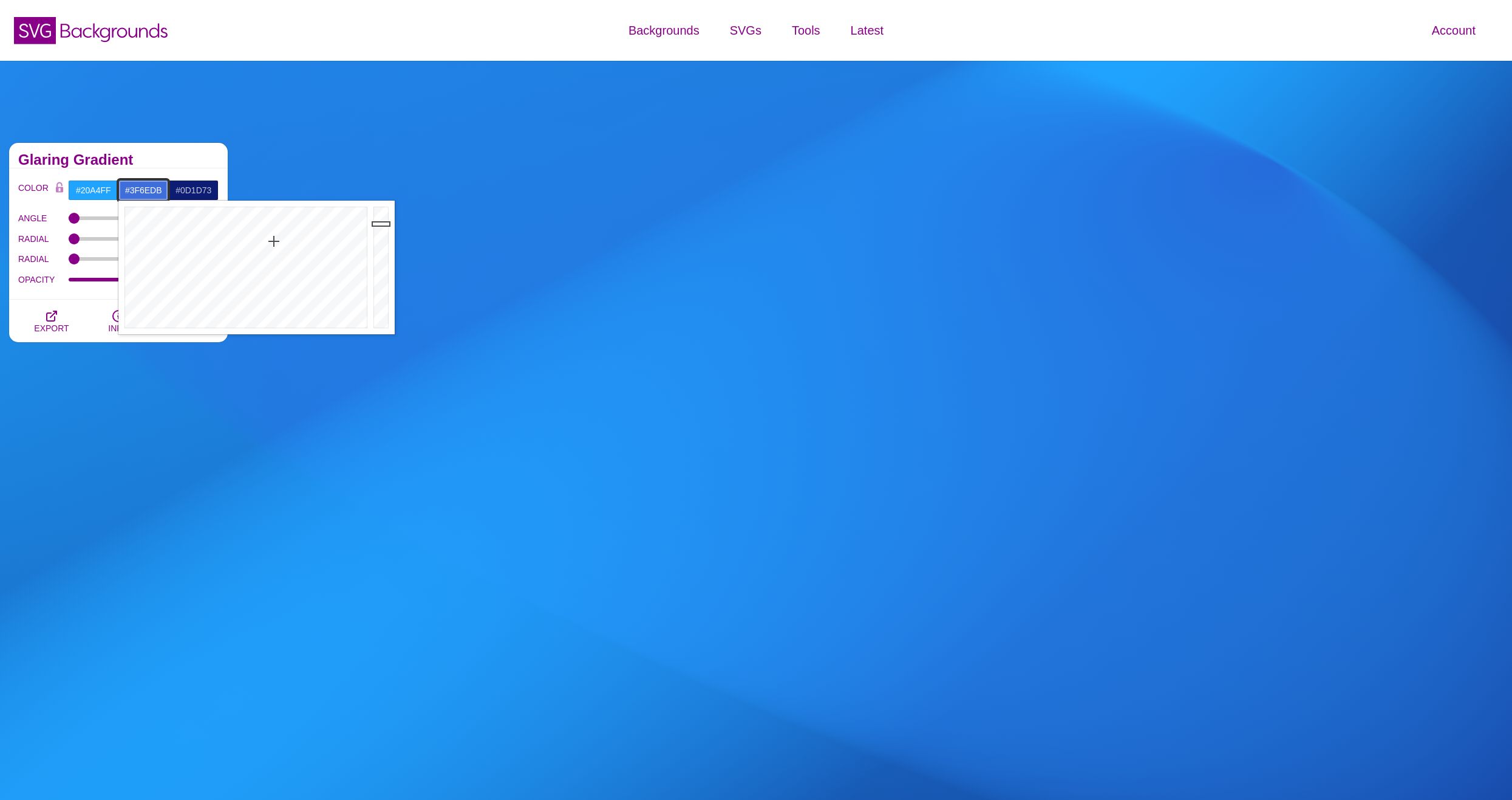
drag, startPoint x: 270, startPoint y: 223, endPoint x: 274, endPoint y: 241, distance: 18.4
click at [274, 241] on div at bounding box center [244, 267] width 252 height 134
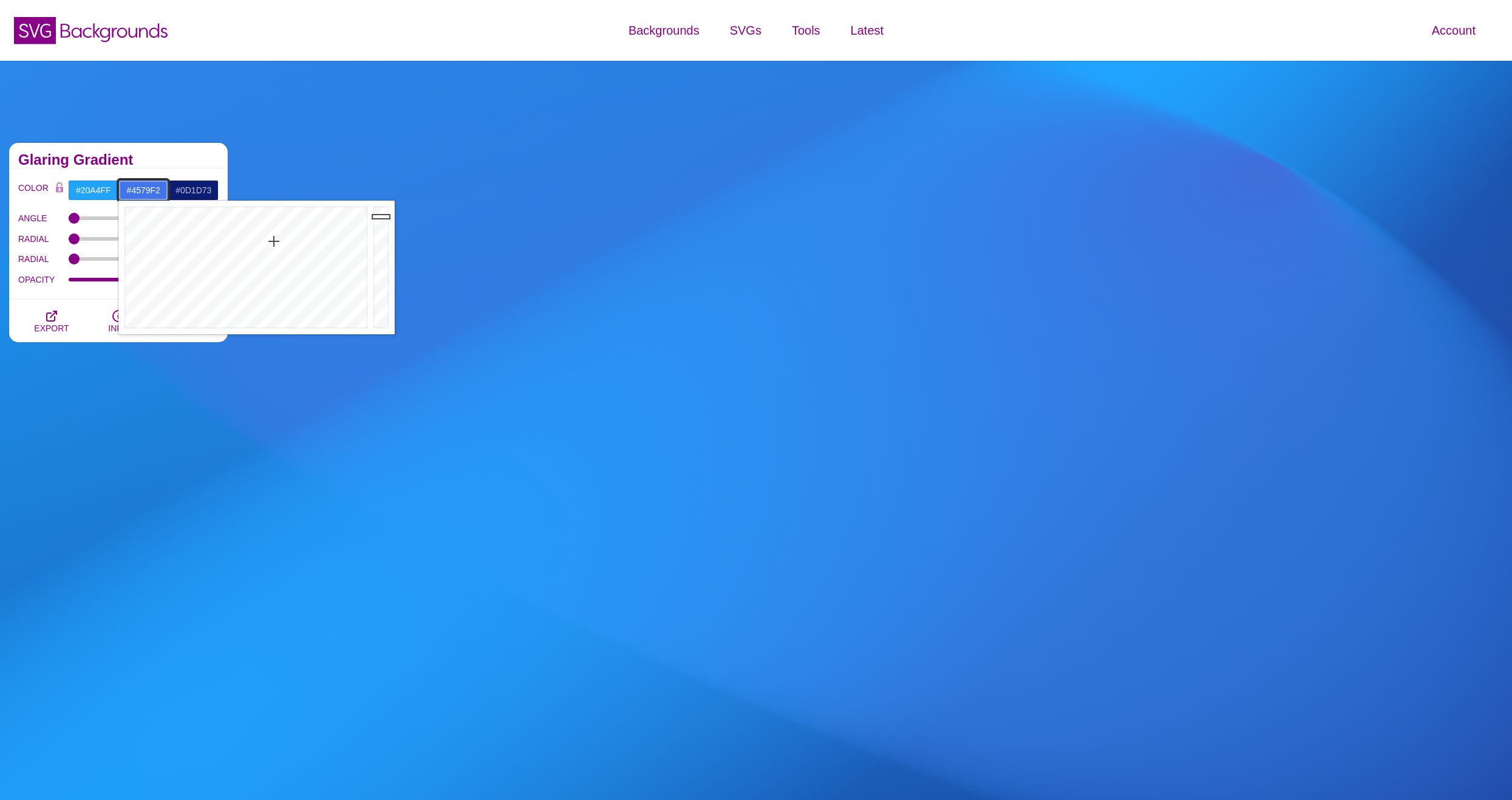
drag, startPoint x: 382, startPoint y: 226, endPoint x: 383, endPoint y: 213, distance: 13.0
click at [383, 213] on div at bounding box center [383, 267] width 24 height 134
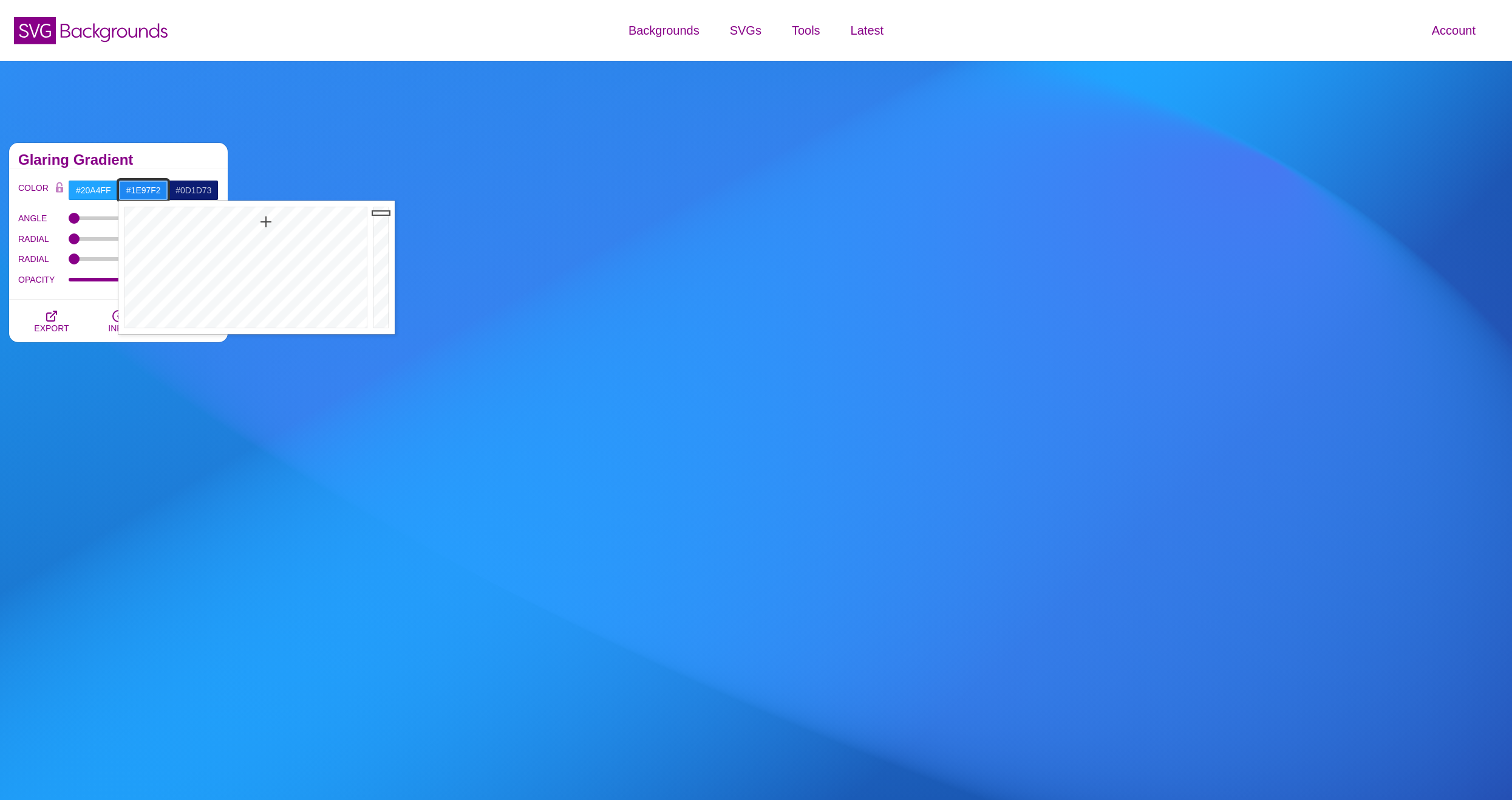
type input "#1E9BF2"
drag, startPoint x: 274, startPoint y: 226, endPoint x: 262, endPoint y: 222, distance: 12.6
click at [262, 222] on div at bounding box center [244, 267] width 252 height 134
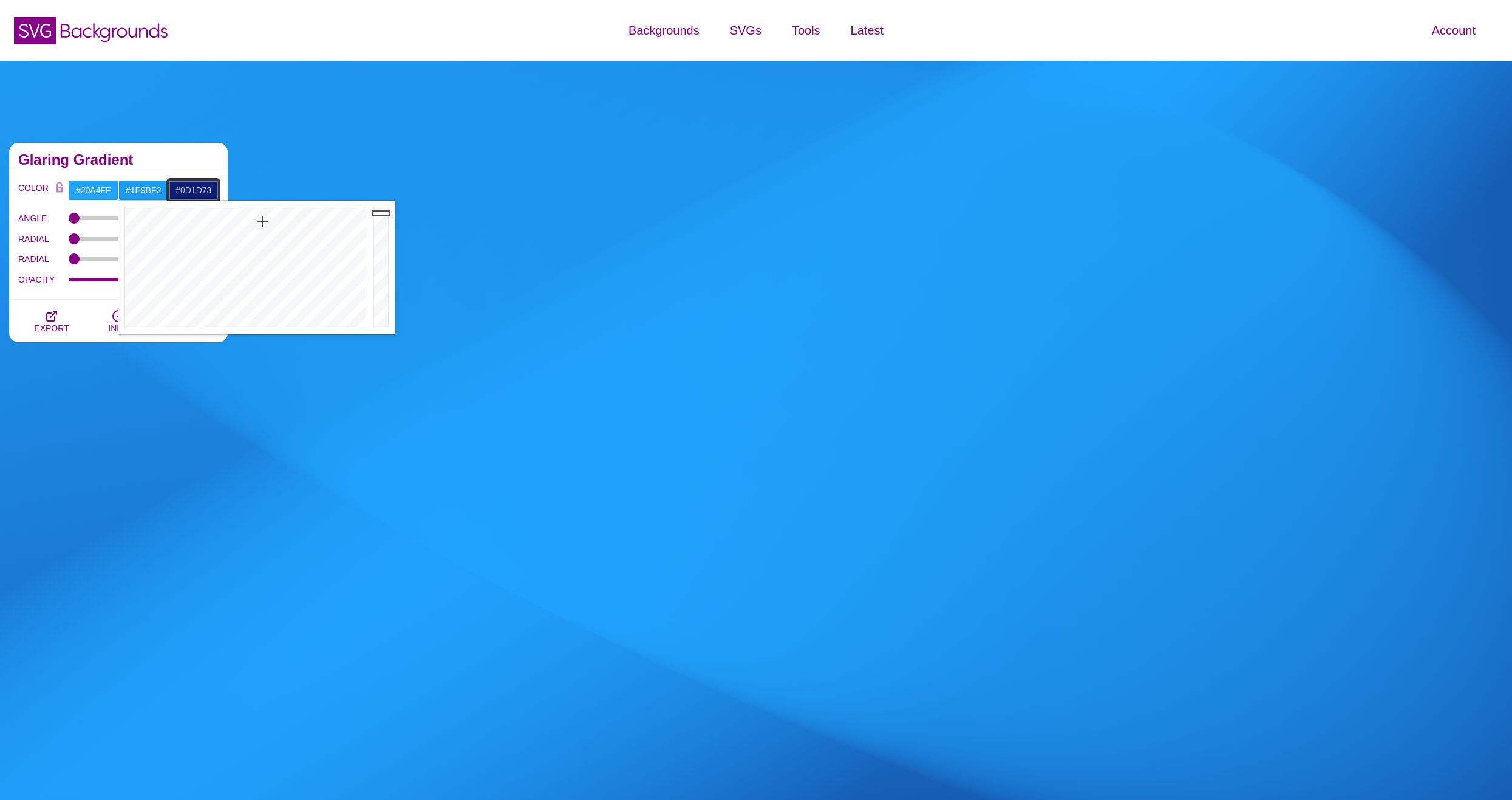
click at [199, 191] on input "#0D1D73" at bounding box center [194, 190] width 50 height 20
drag, startPoint x: 322, startPoint y: 224, endPoint x: 318, endPoint y: 214, distance: 10.8
click at [318, 214] on div at bounding box center [295, 267] width 252 height 134
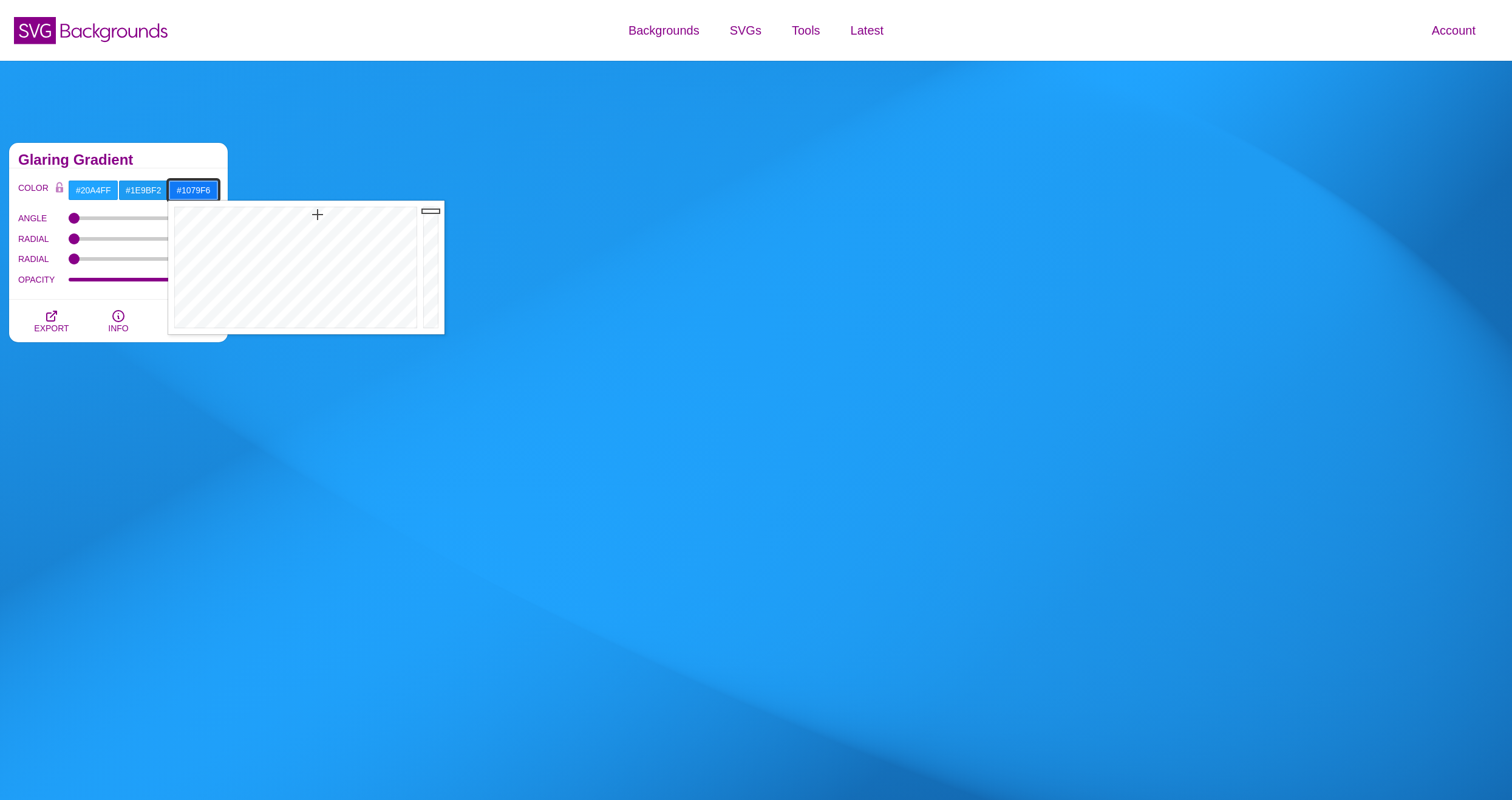
drag, startPoint x: 428, startPoint y: 236, endPoint x: 426, endPoint y: 211, distance: 25.1
click at [426, 211] on div at bounding box center [432, 267] width 24 height 134
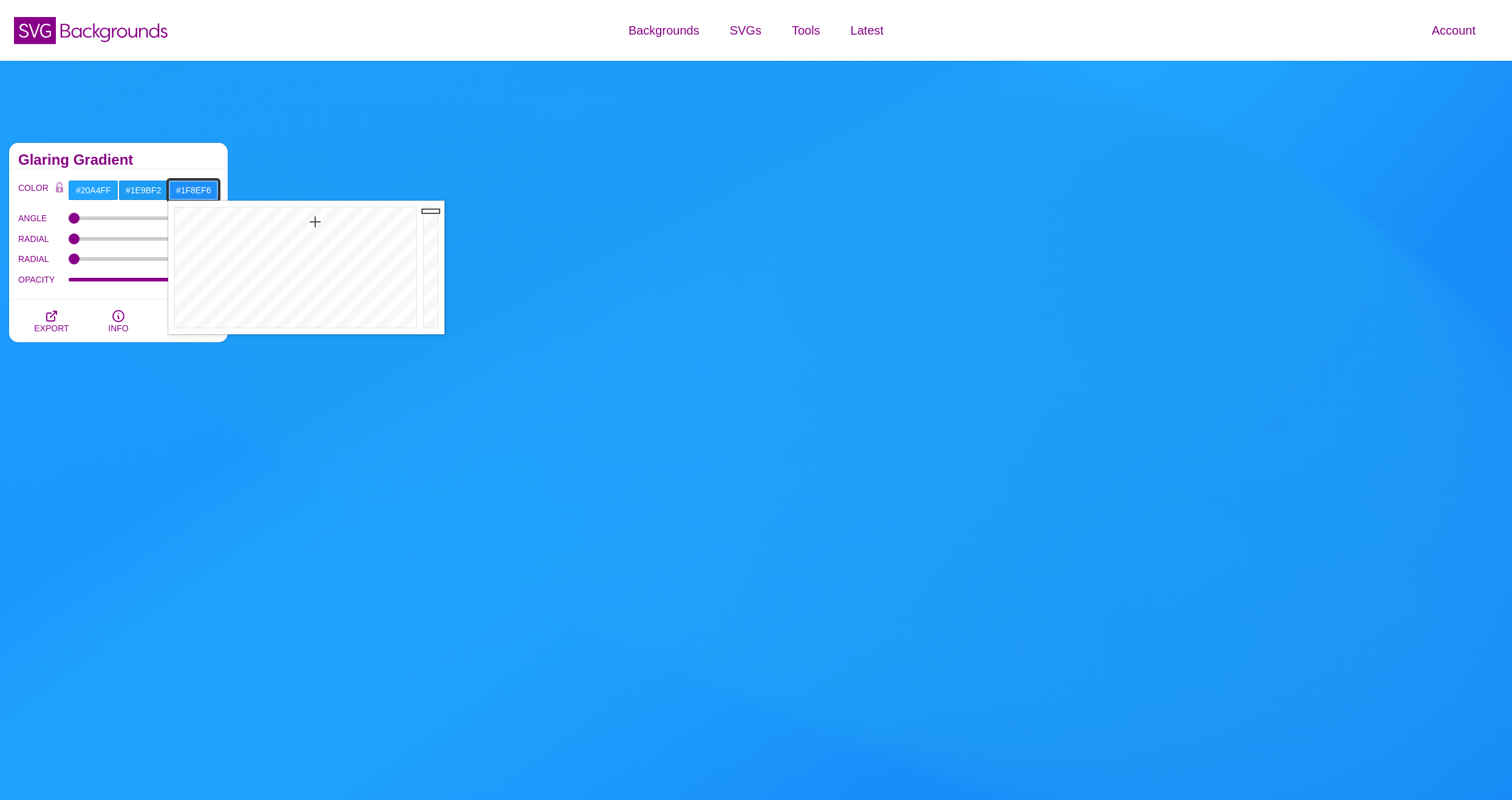
click at [315, 222] on div at bounding box center [295, 267] width 252 height 134
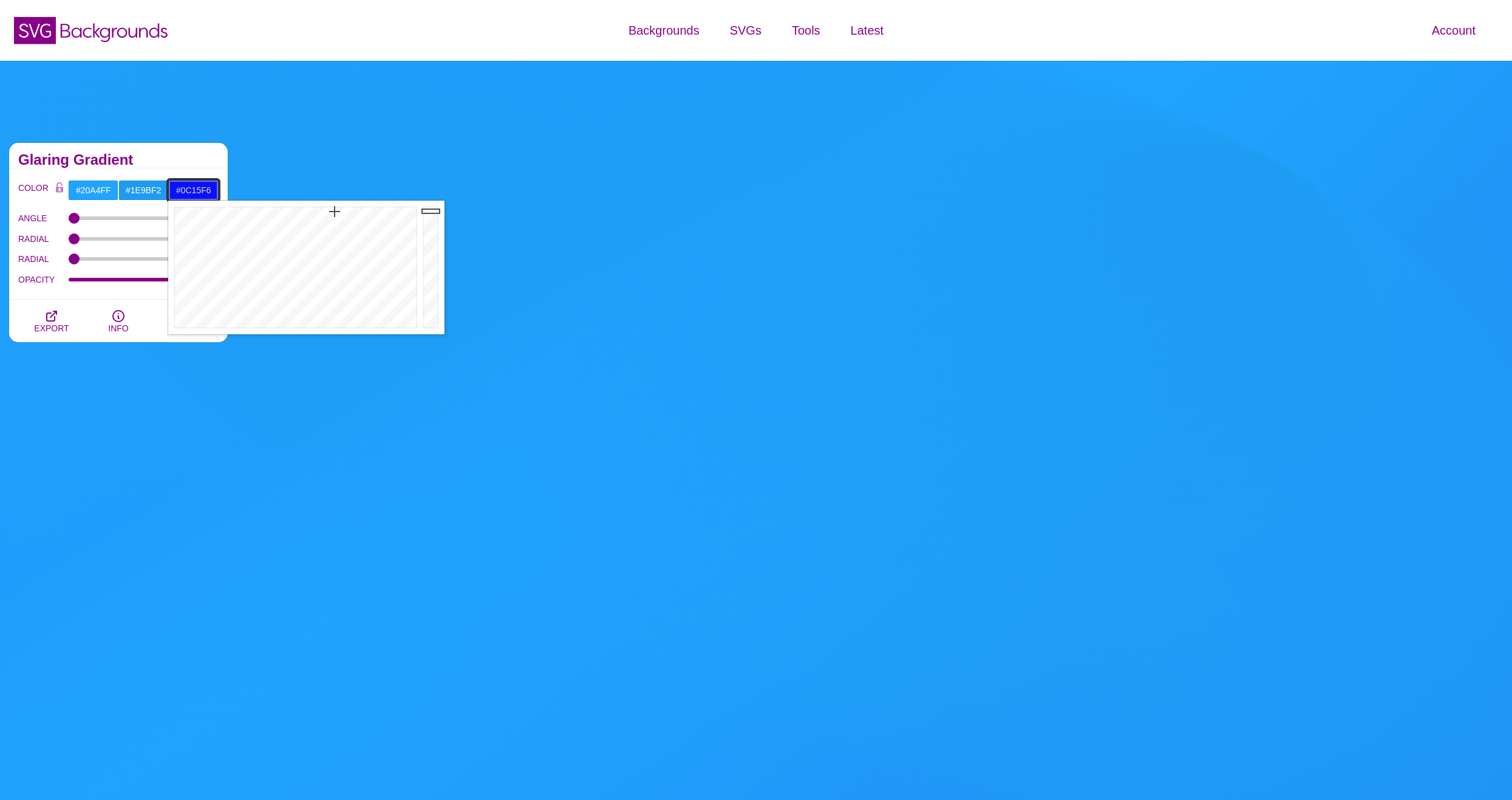
drag, startPoint x: 315, startPoint y: 222, endPoint x: 333, endPoint y: 213, distance: 20.1
click at [334, 213] on div at bounding box center [295, 267] width 252 height 134
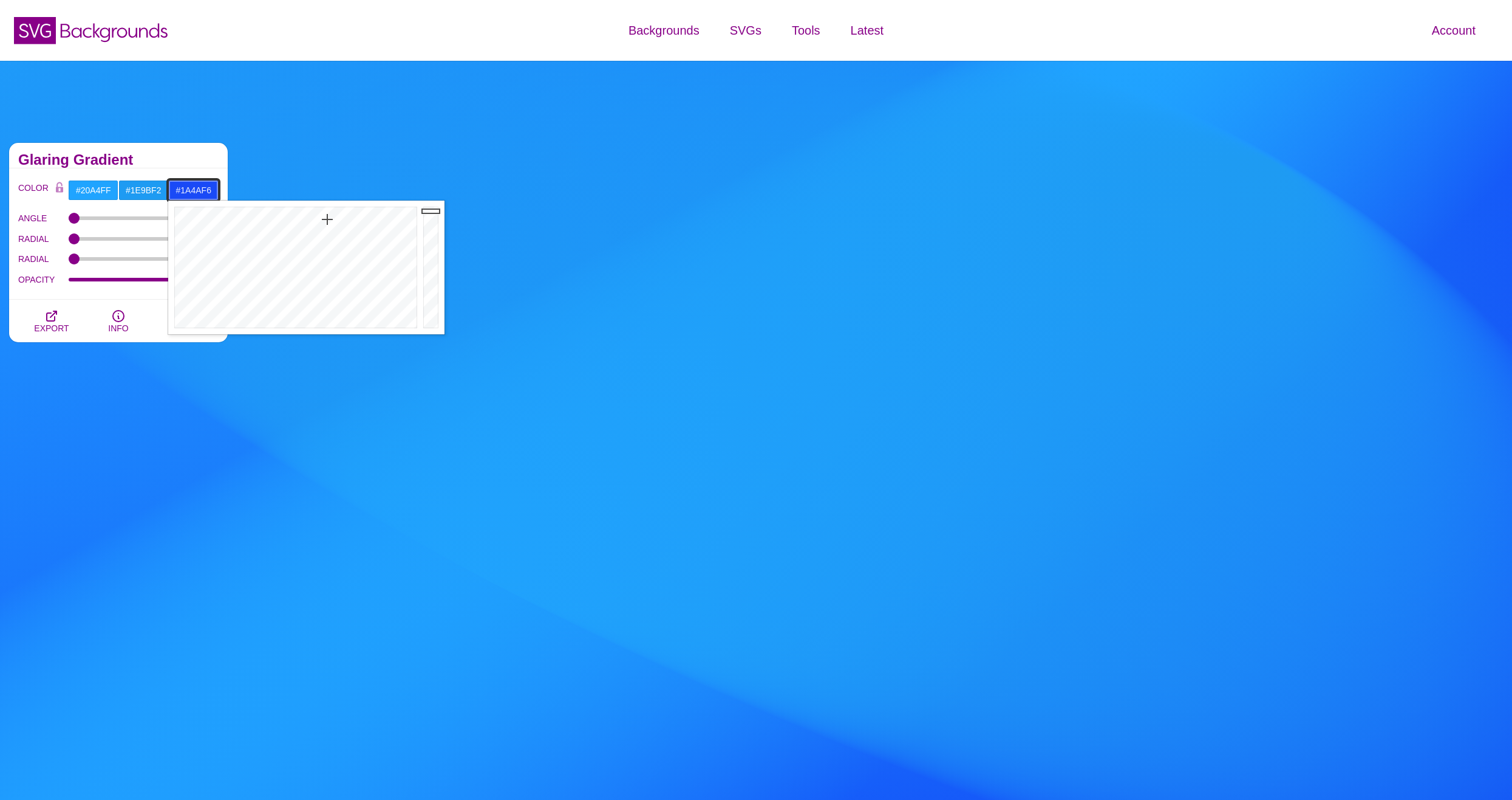
click at [327, 219] on div at bounding box center [295, 267] width 252 height 134
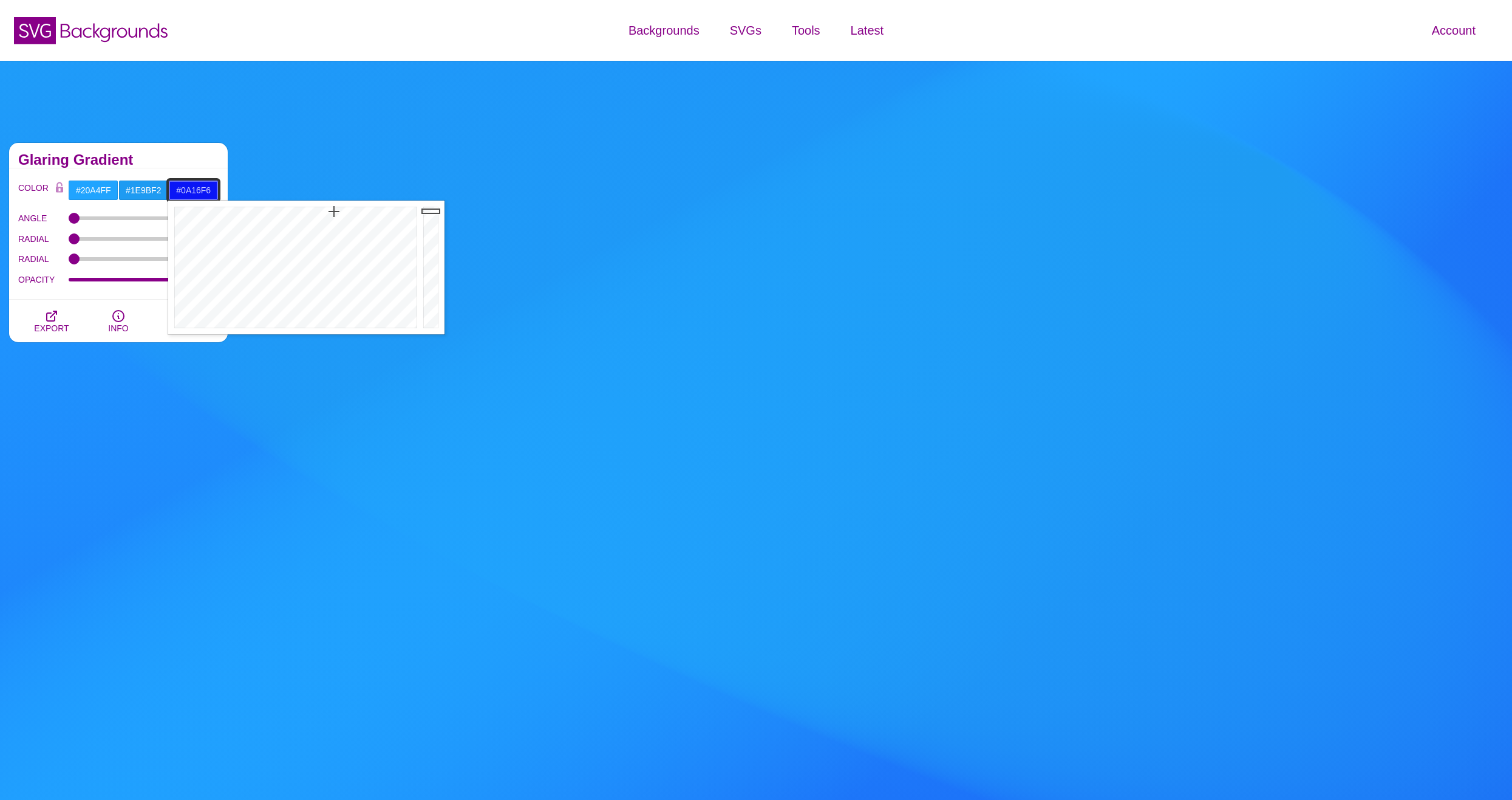
type input "#0915F6"
drag, startPoint x: 327, startPoint y: 219, endPoint x: 334, endPoint y: 211, distance: 10.6
click at [334, 211] on div at bounding box center [295, 267] width 252 height 134
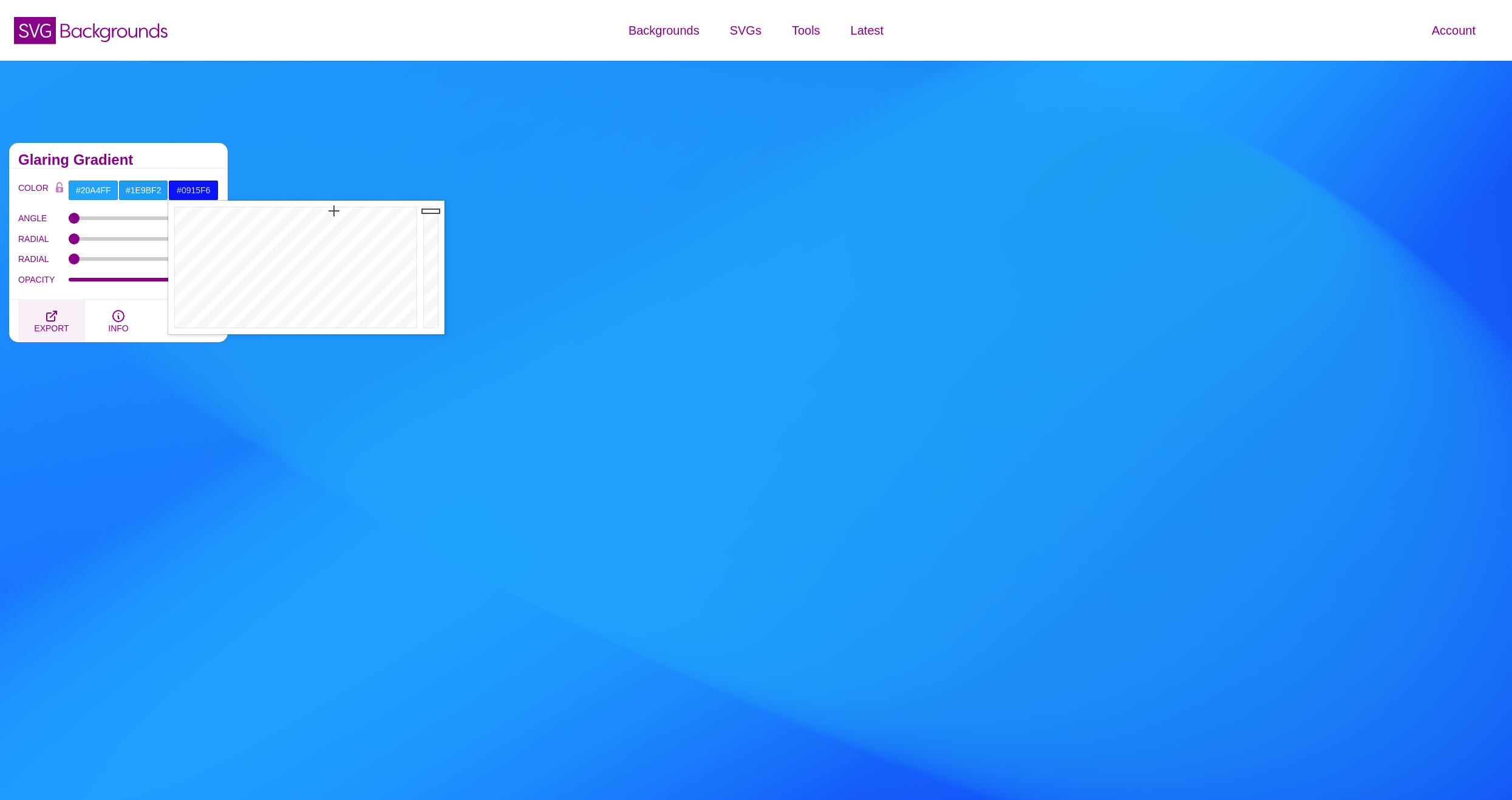
click at [50, 323] on span "EXPORT" at bounding box center [51, 328] width 35 height 10
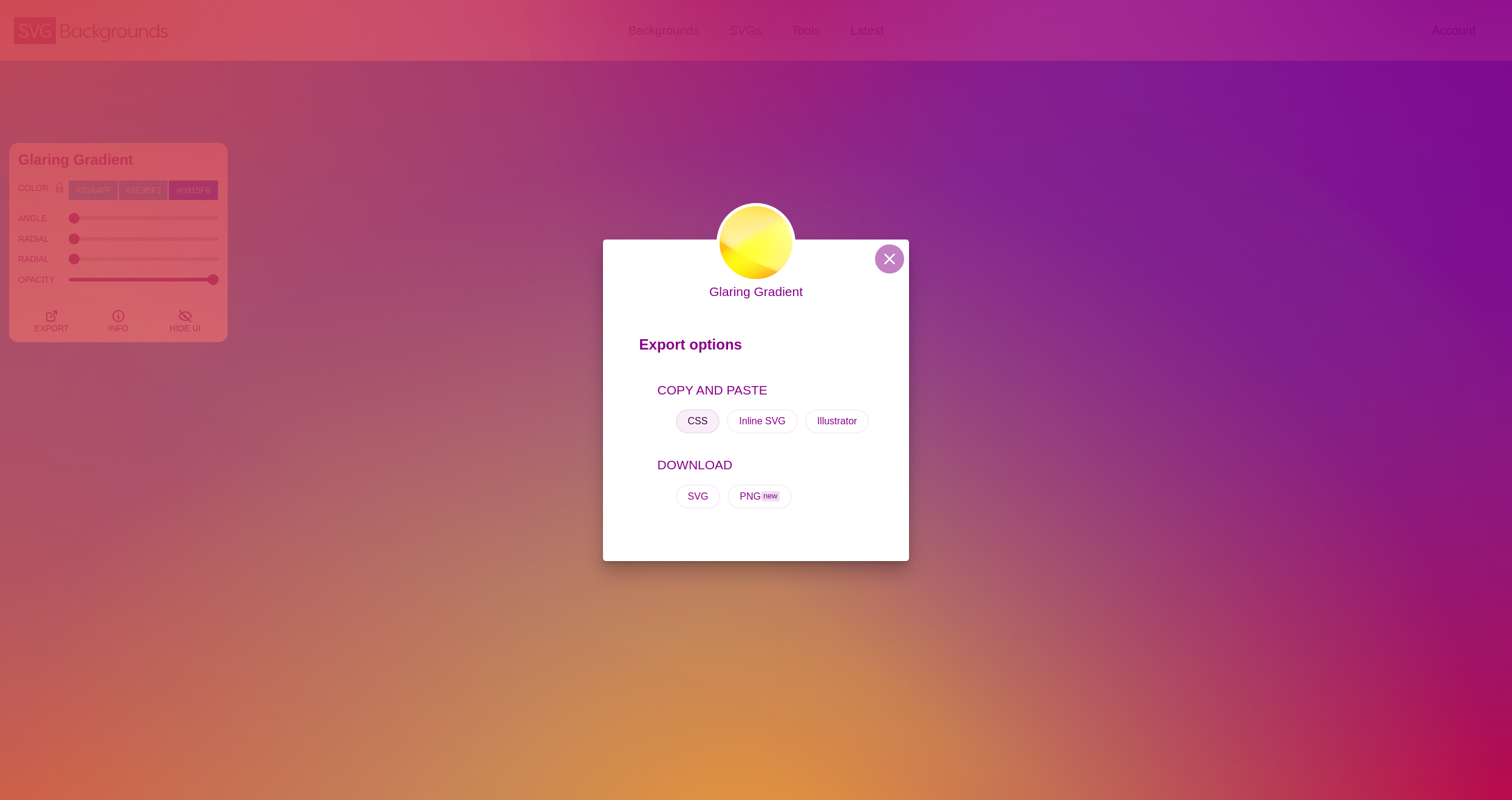
click at [689, 417] on button "CSS" at bounding box center [698, 421] width 44 height 24
